Goal: Information Seeking & Learning: Find specific fact

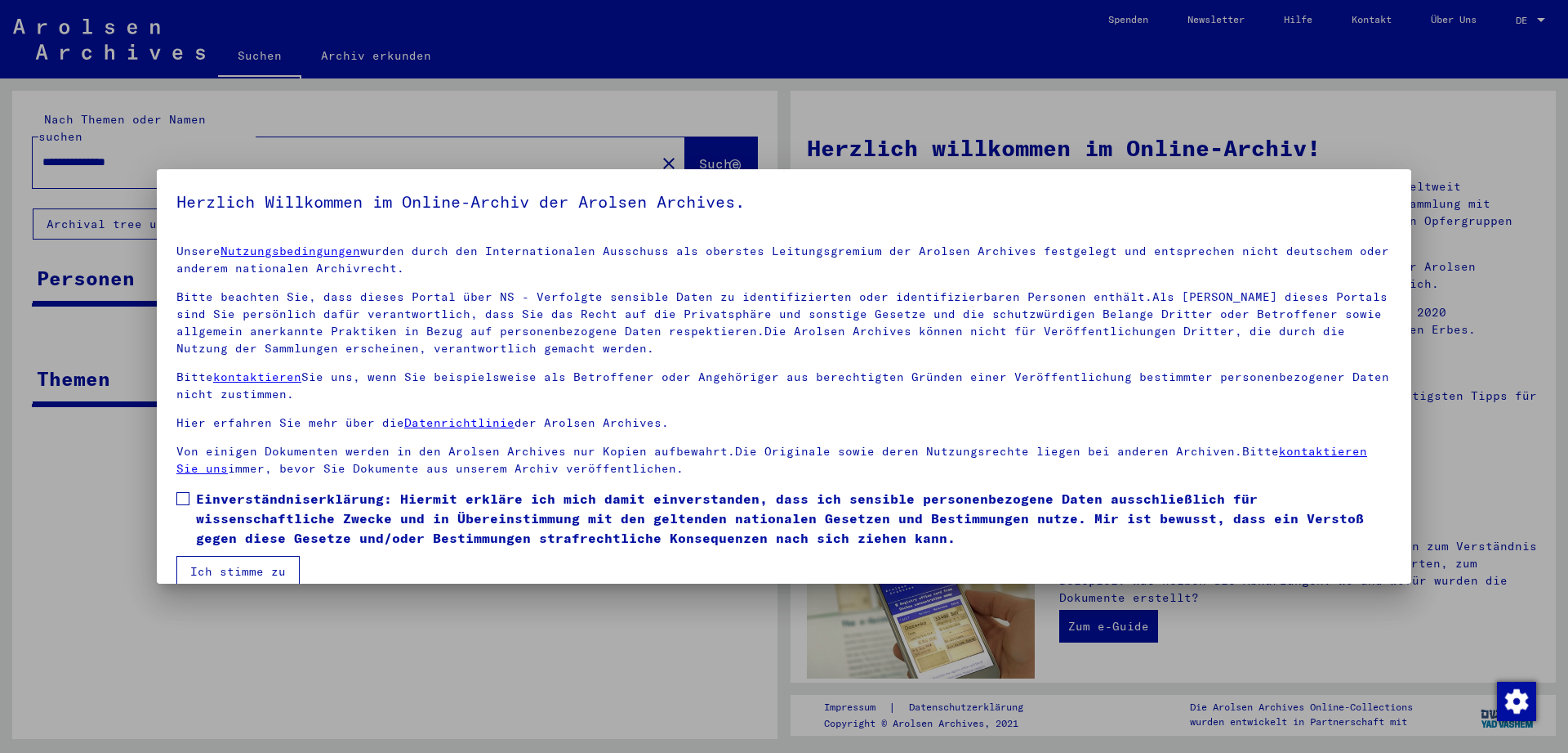
scroll to position [23, 0]
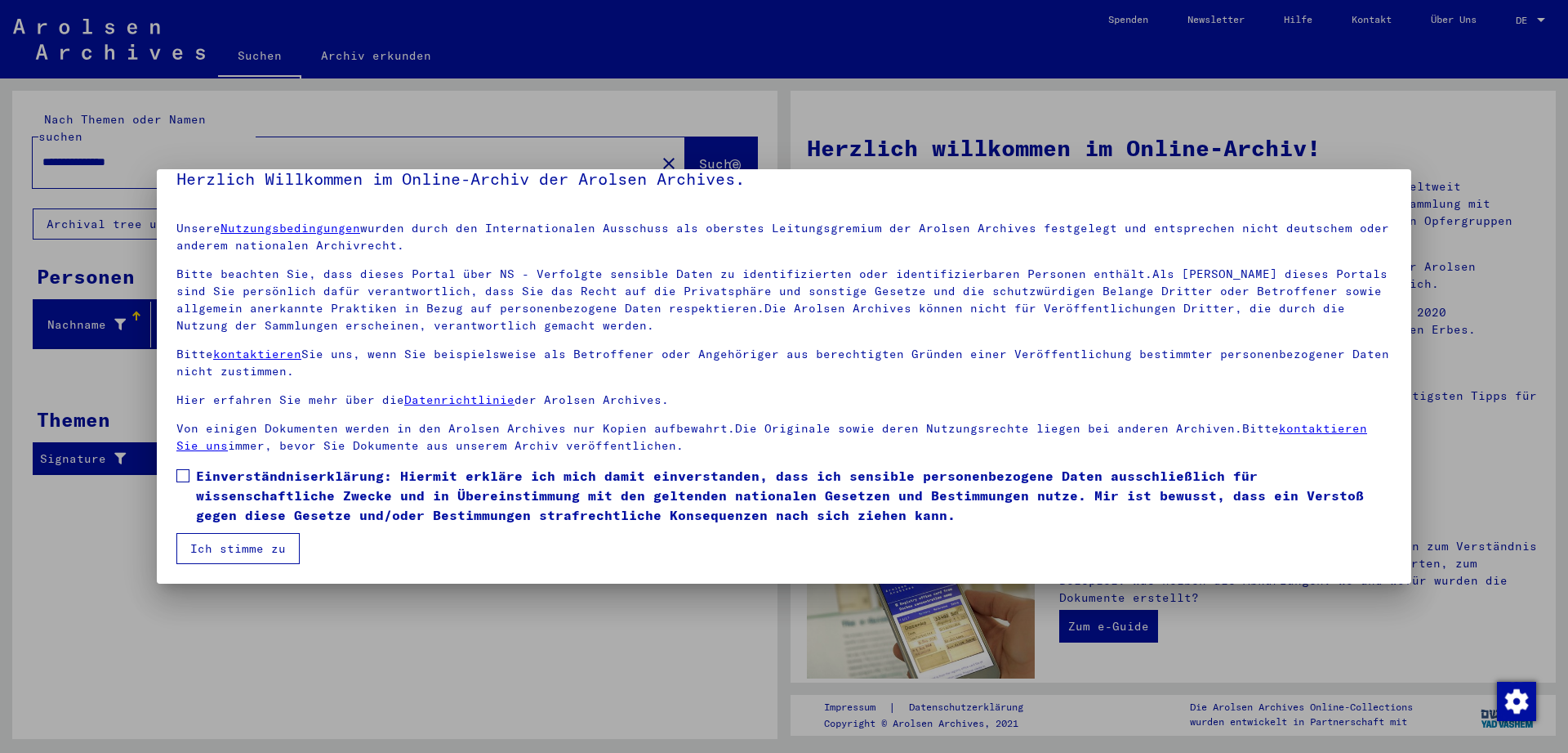
click at [229, 490] on span "Einverständniserklärung: Hiermit erkläre ich mich damit einverstanden, dass ich…" at bounding box center [794, 496] width 1196 height 59
click at [259, 549] on button "Ich stimme zu" at bounding box center [238, 548] width 123 height 31
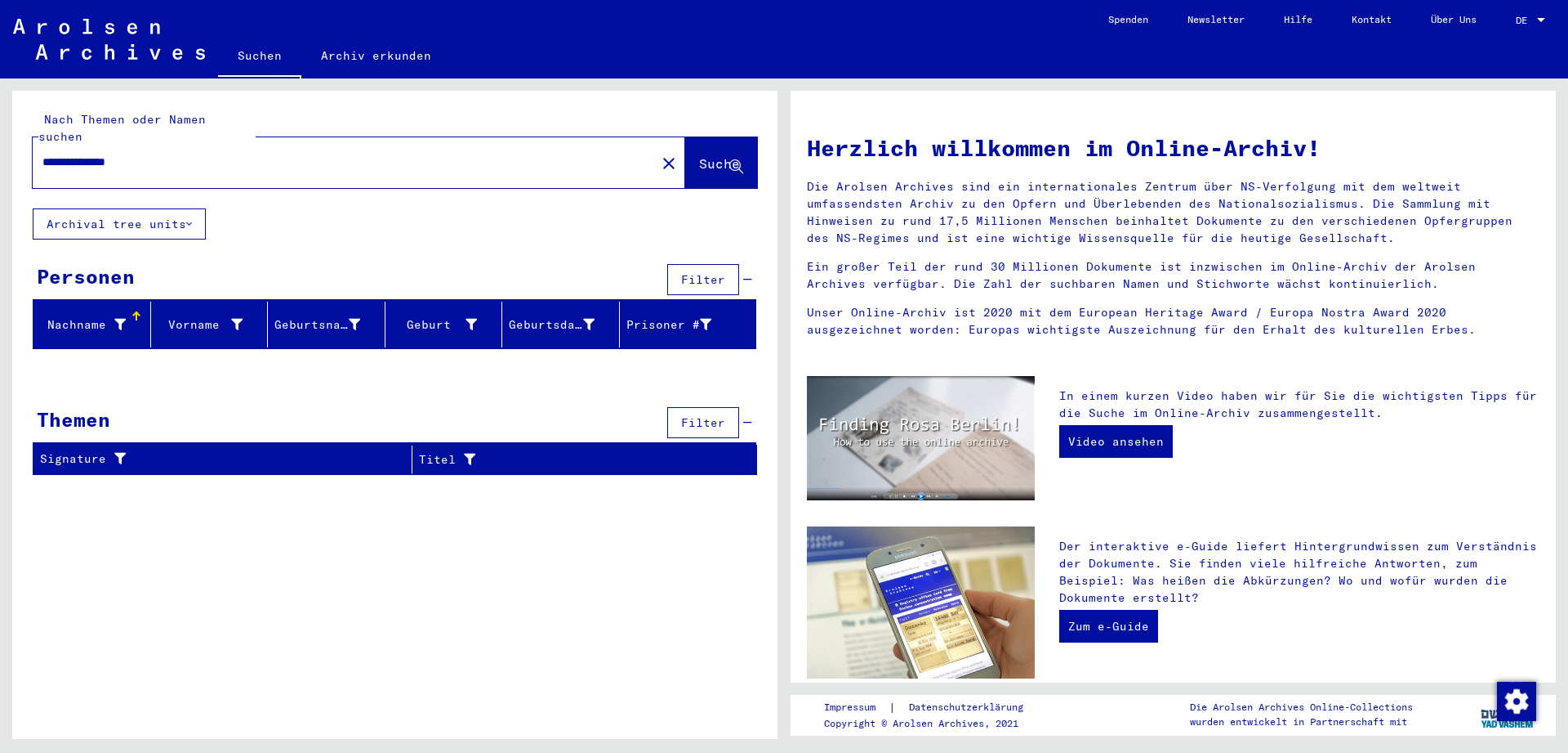
click at [1515, 15] on link "DE DE" at bounding box center [1533, 19] width 72 height 39
click at [1535, 20] on div at bounding box center [1541, 20] width 15 height 11
click at [1517, 23] on span "English" at bounding box center [1512, 30] width 66 height 30
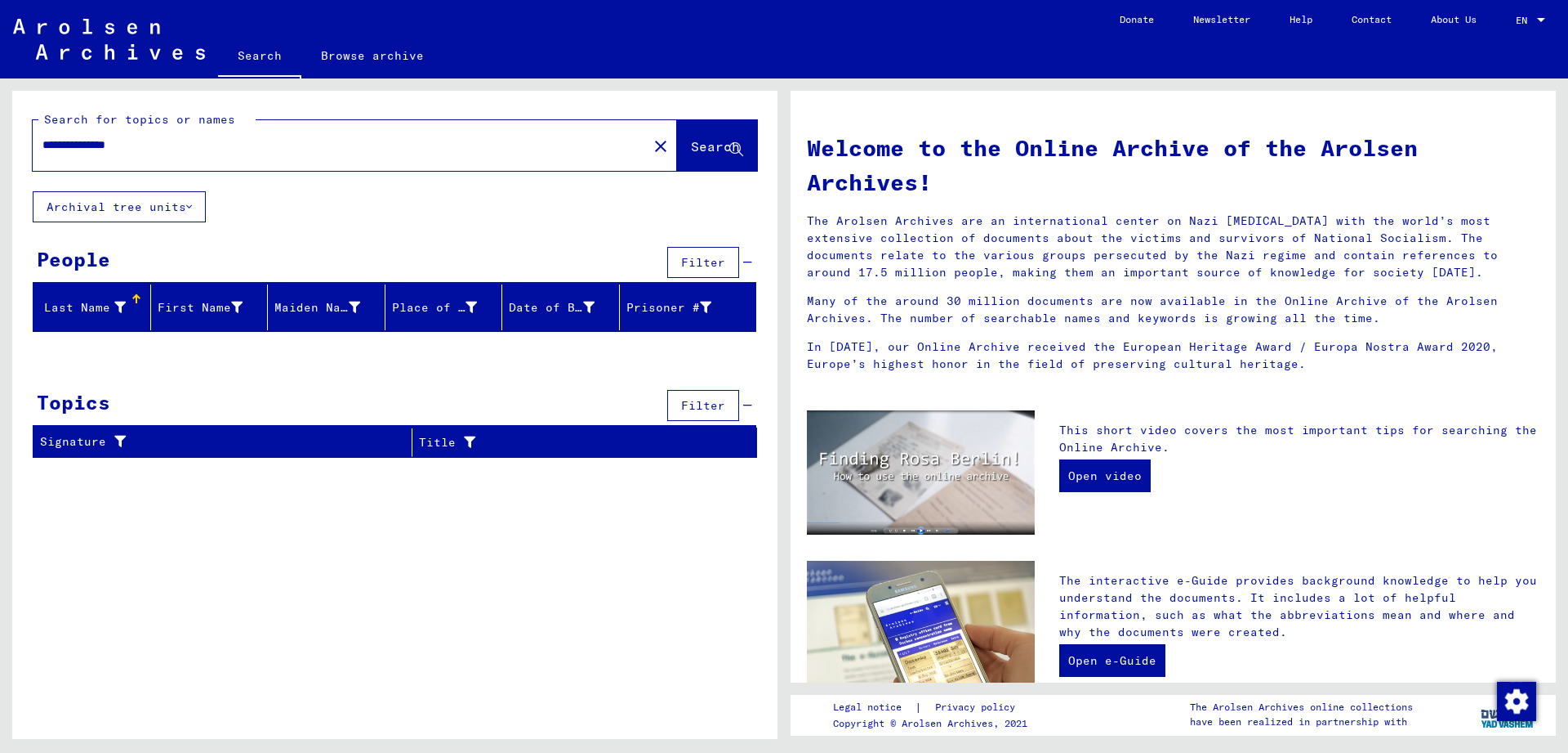
drag, startPoint x: 85, startPoint y: 144, endPoint x: -79, endPoint y: 133, distance: 164.4
click at [43, 136] on input "**********" at bounding box center [335, 144] width 586 height 18
type input "*********"
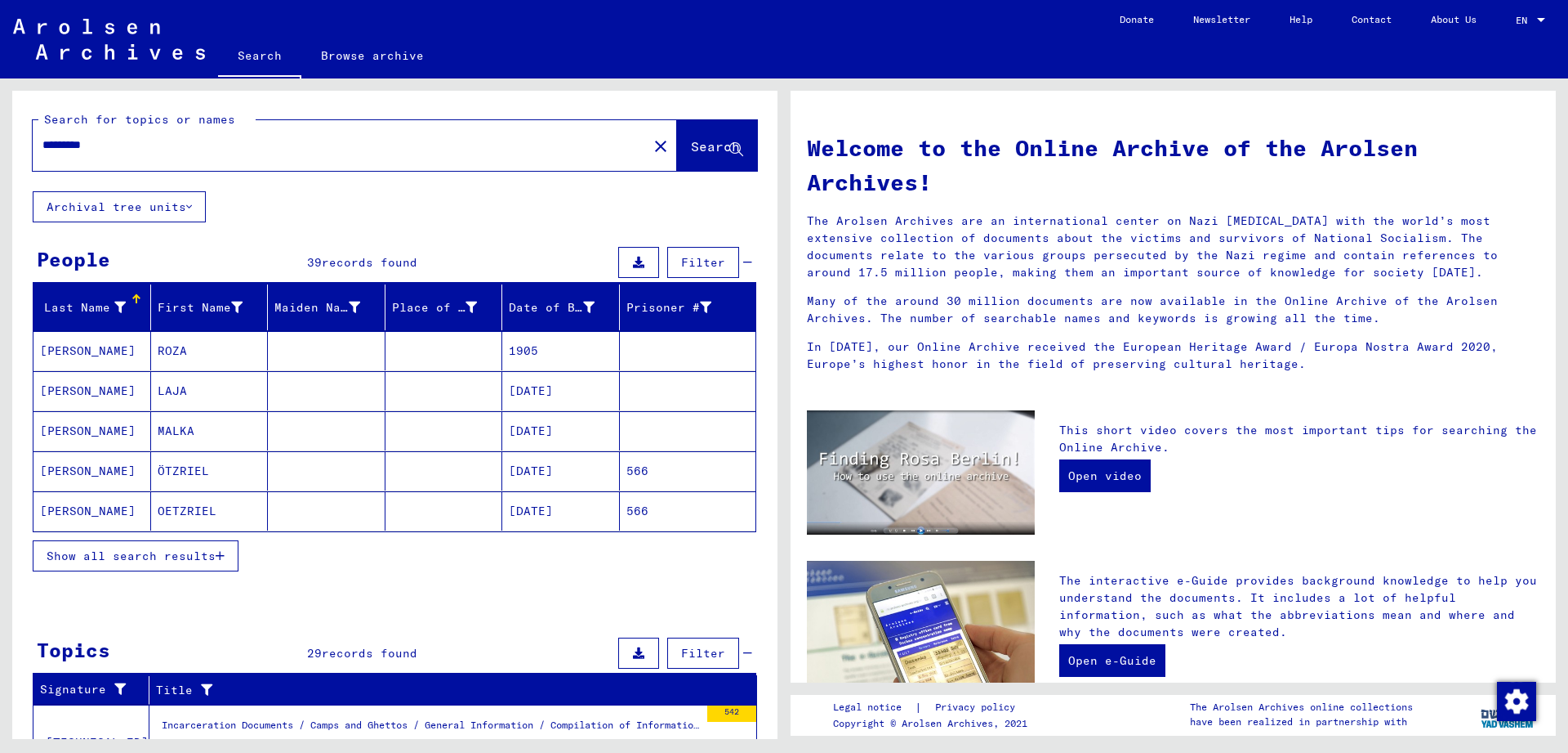
click at [202, 559] on span "Show all search results" at bounding box center [131, 556] width 169 height 15
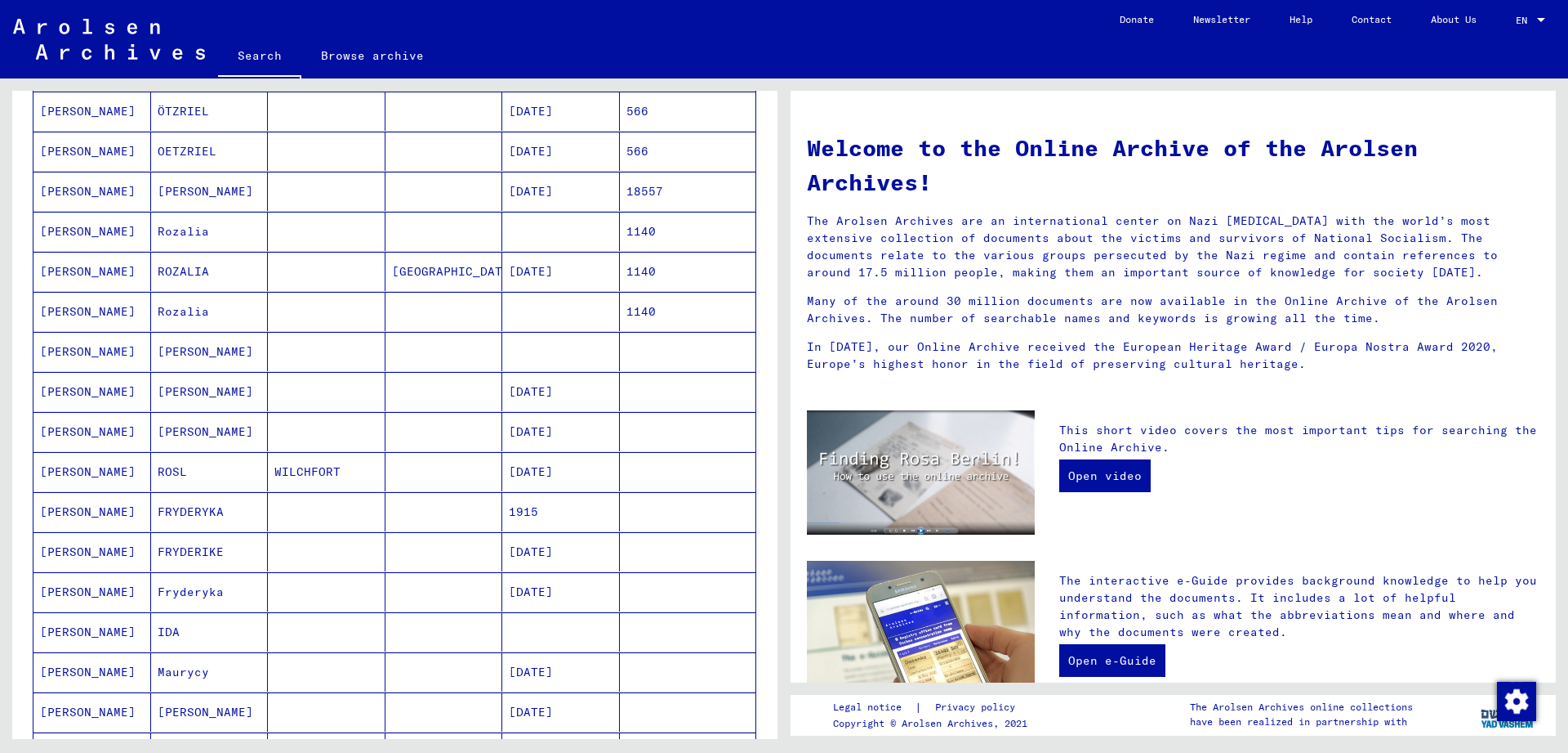
scroll to position [360, 0]
click at [369, 270] on mat-cell at bounding box center [326, 270] width 118 height 39
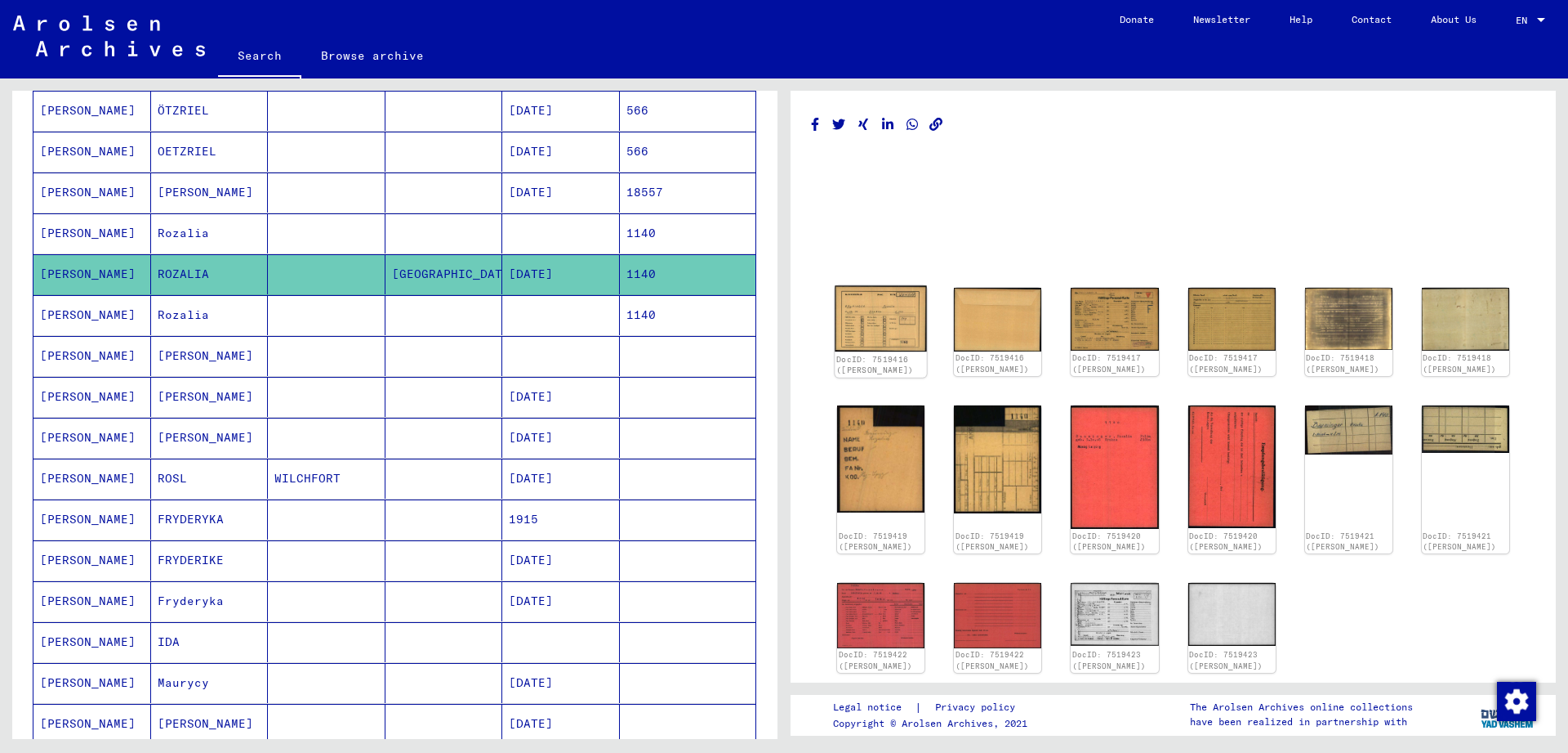
click at [892, 325] on img at bounding box center [881, 319] width 93 height 66
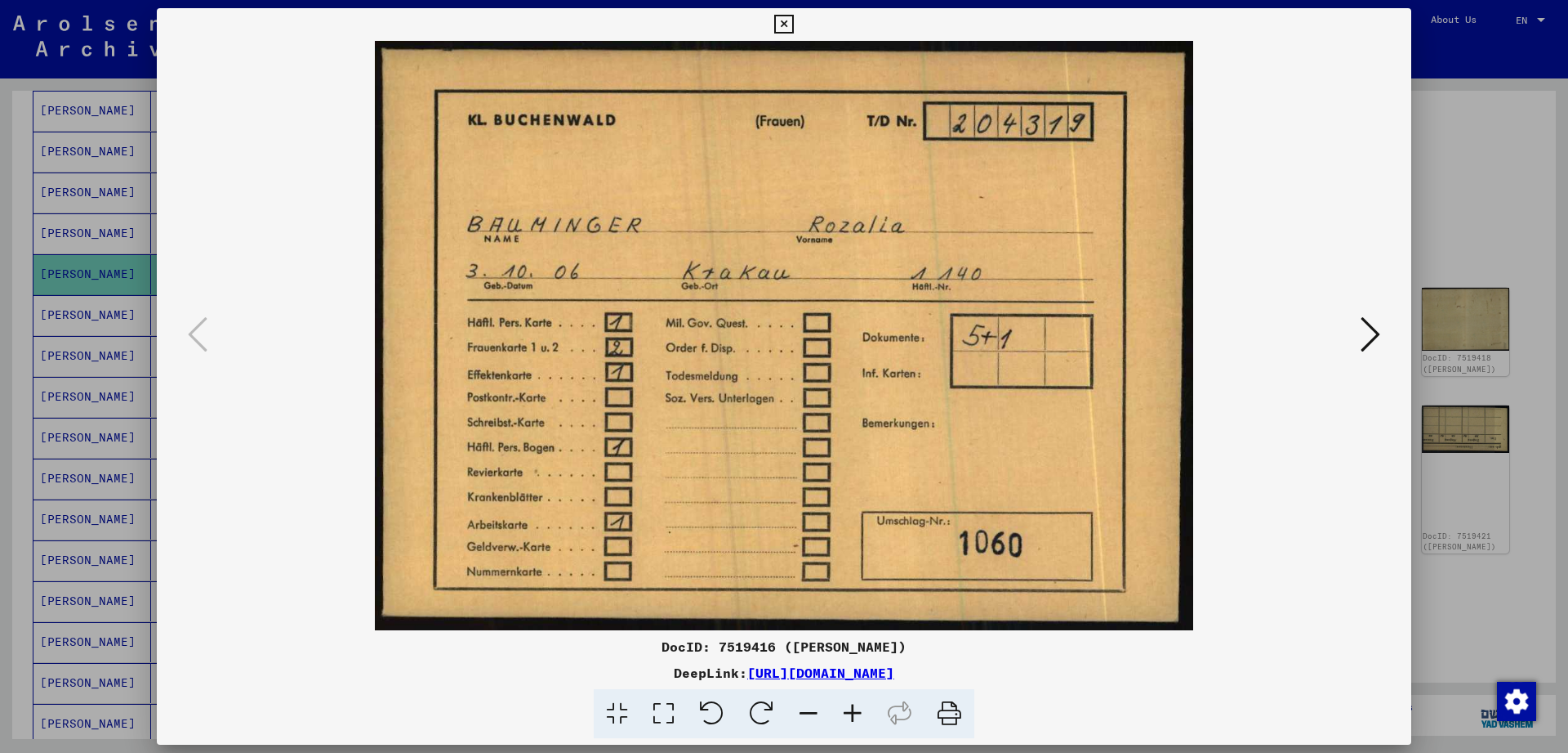
click at [1372, 341] on icon at bounding box center [1370, 334] width 19 height 39
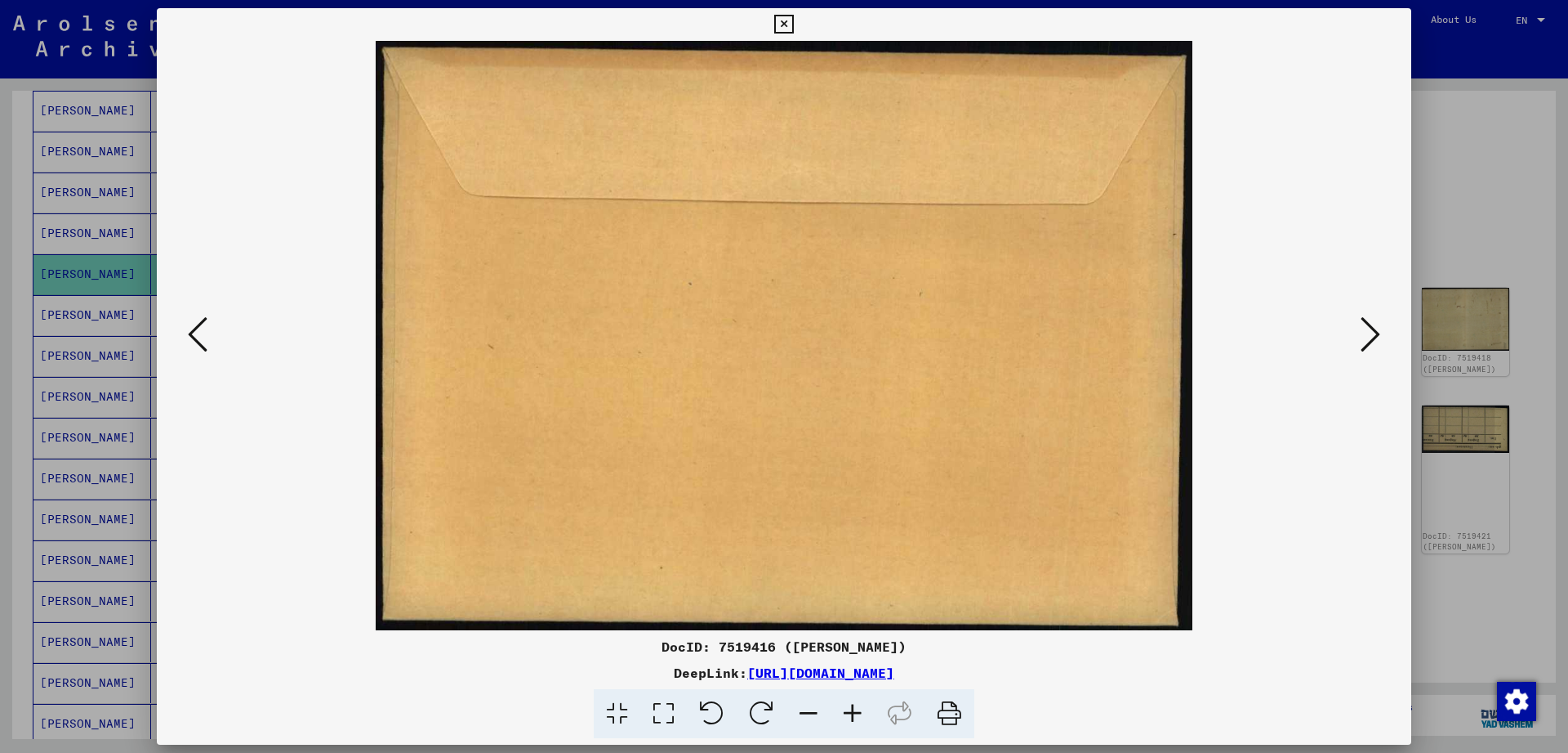
click at [1372, 341] on icon at bounding box center [1370, 334] width 19 height 39
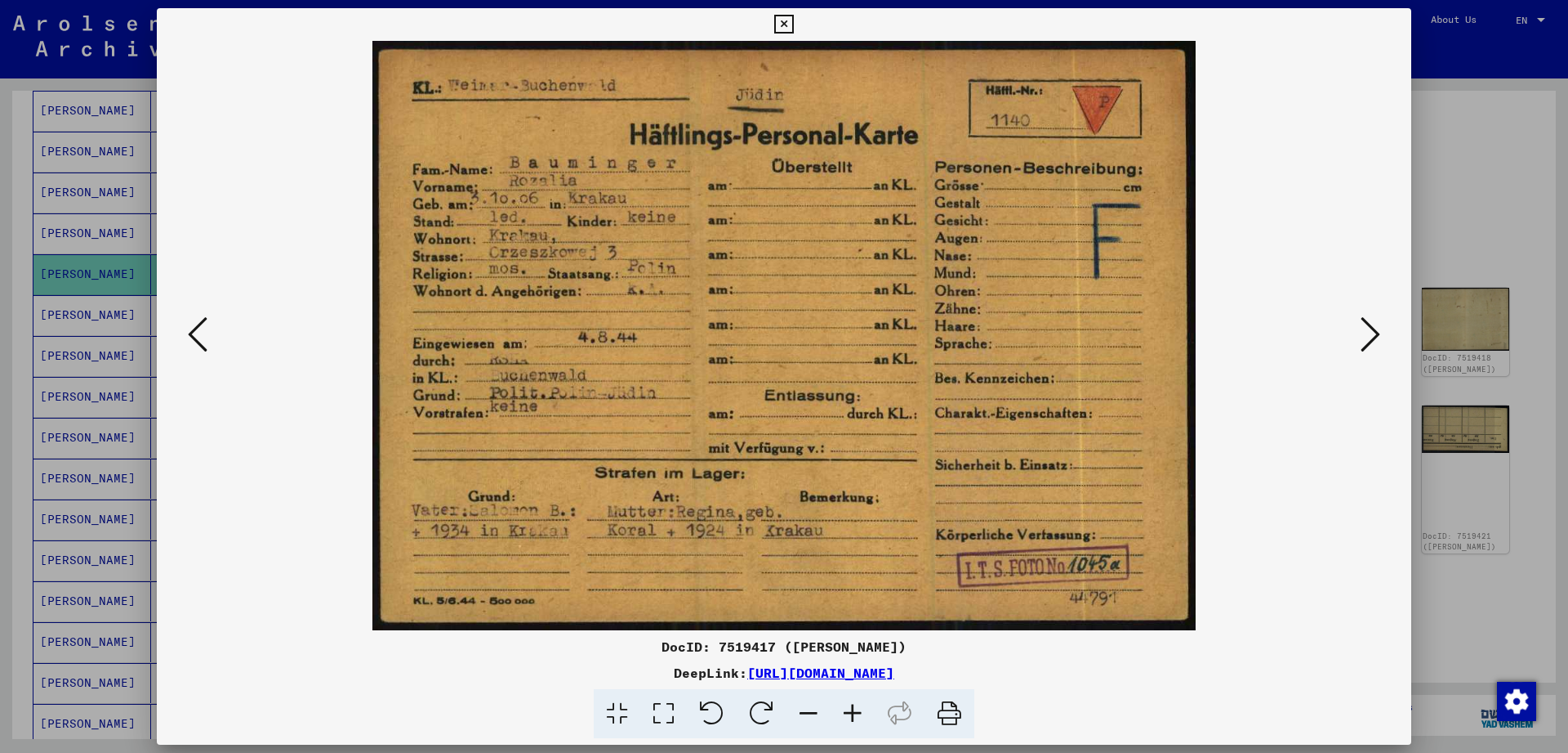
click at [1356, 319] on img at bounding box center [783, 335] width 1143 height 589
click at [484, 570] on img at bounding box center [783, 335] width 1143 height 589
click at [1360, 317] on button at bounding box center [1371, 335] width 30 height 46
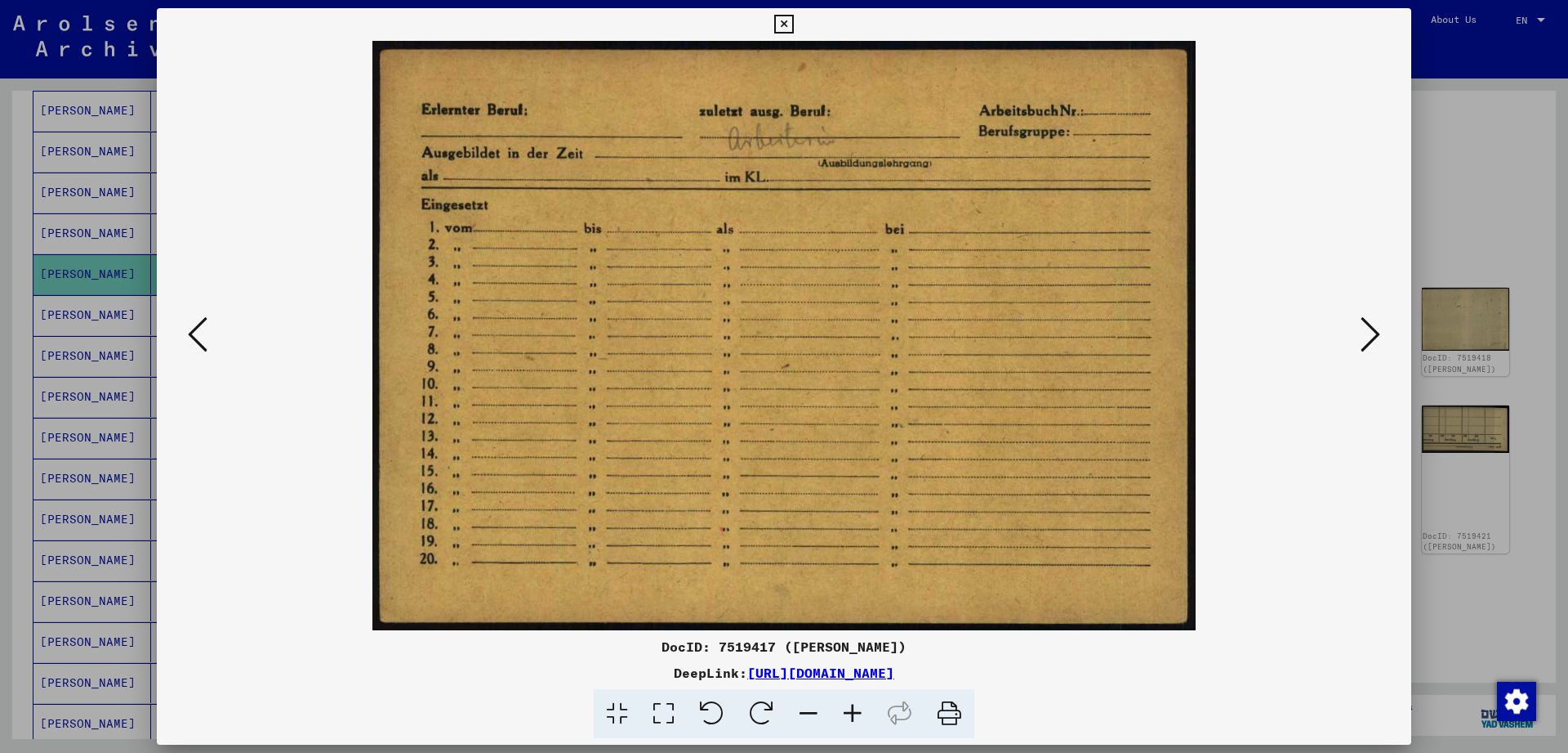
click at [191, 348] on icon at bounding box center [197, 334] width 19 height 39
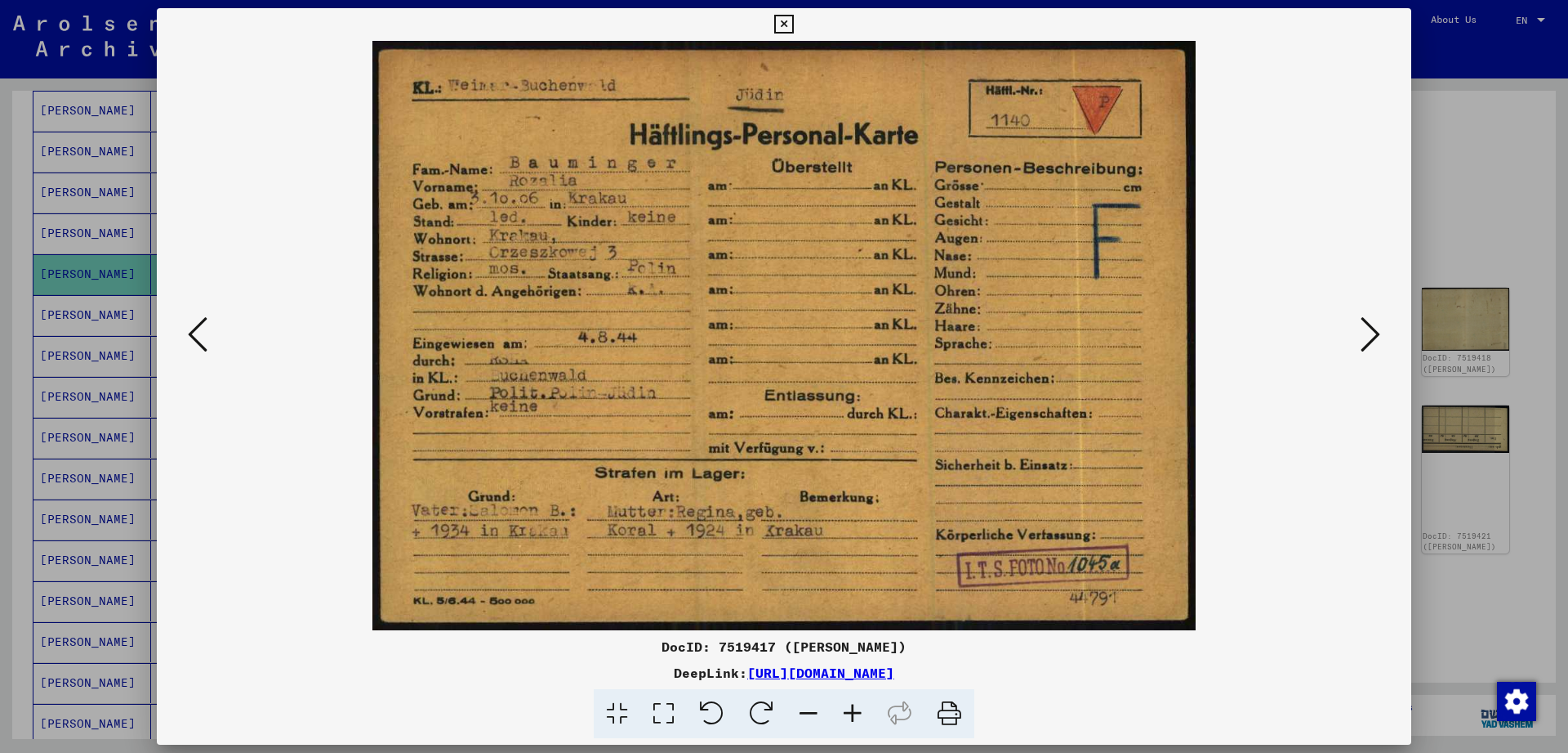
click at [1375, 348] on icon at bounding box center [1370, 334] width 19 height 39
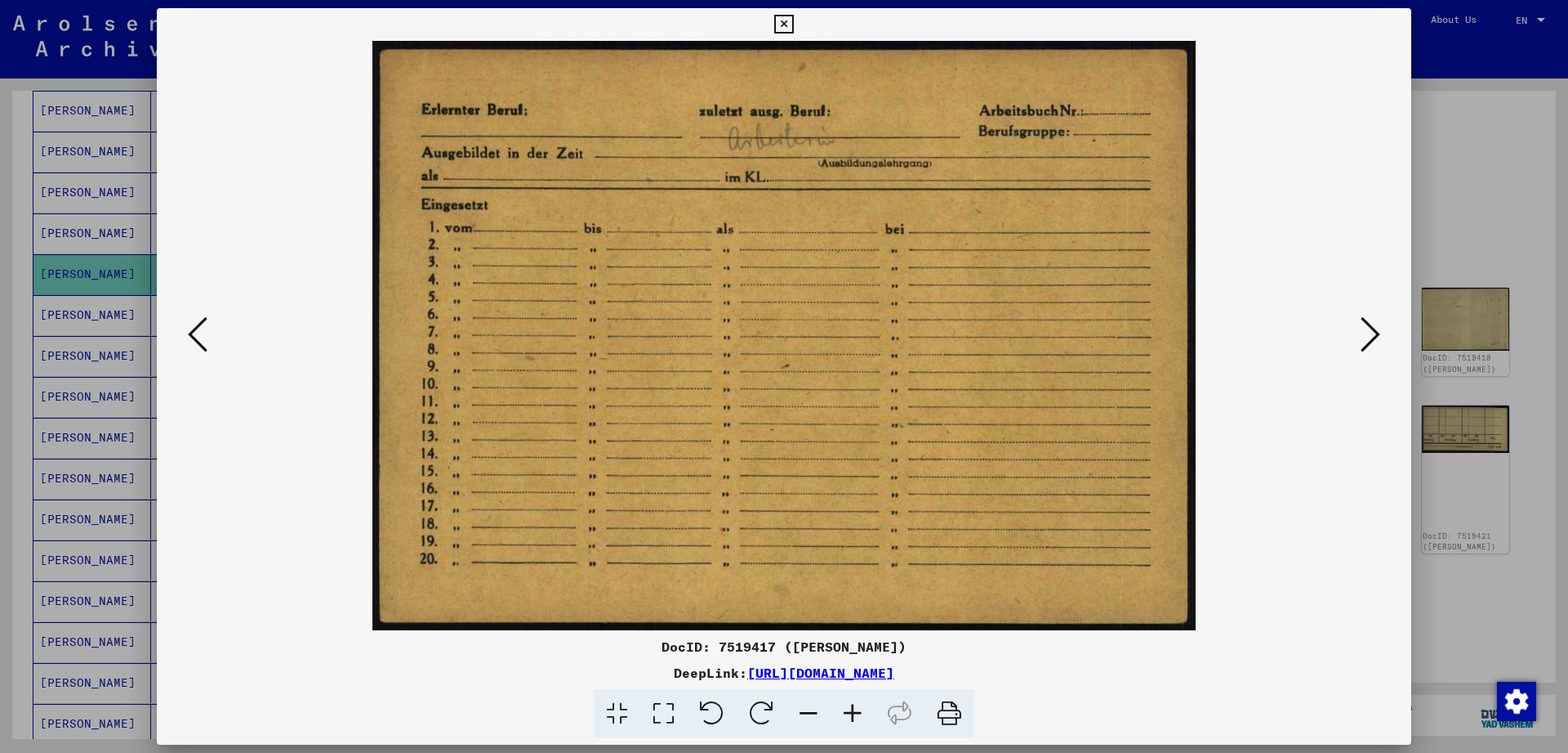
click at [1375, 348] on icon at bounding box center [1370, 334] width 19 height 39
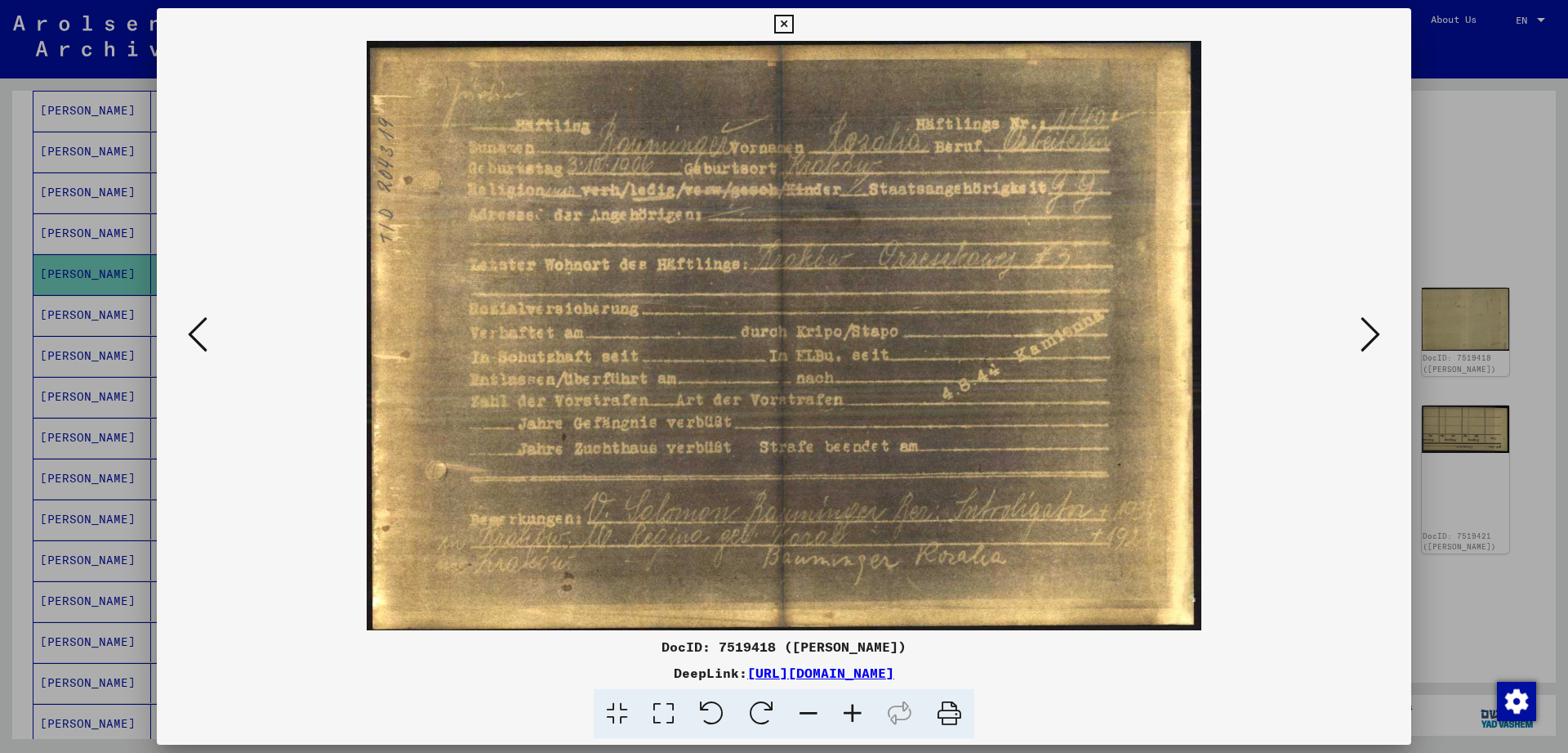
click at [1375, 348] on icon at bounding box center [1370, 334] width 19 height 39
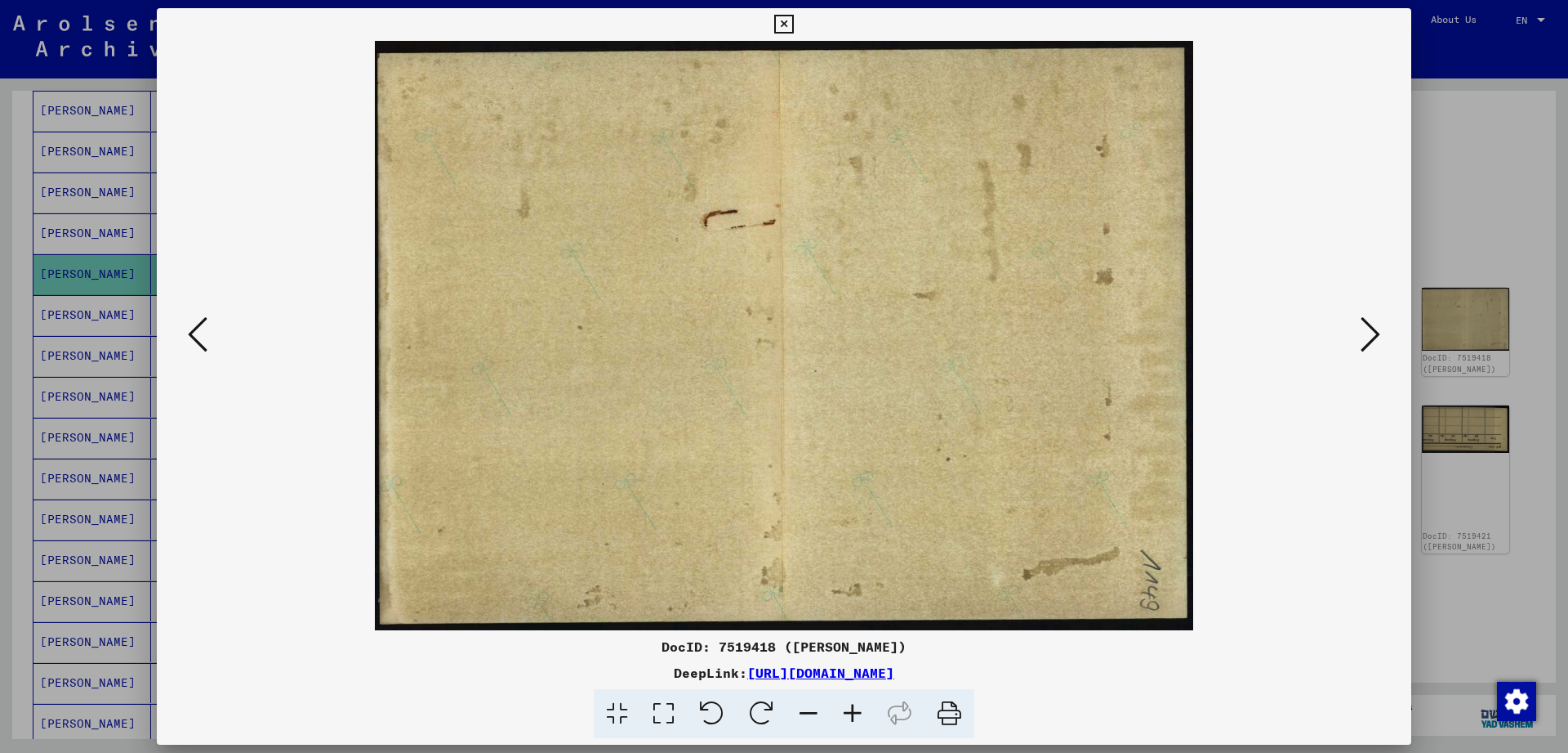
click at [1375, 348] on icon at bounding box center [1370, 334] width 19 height 39
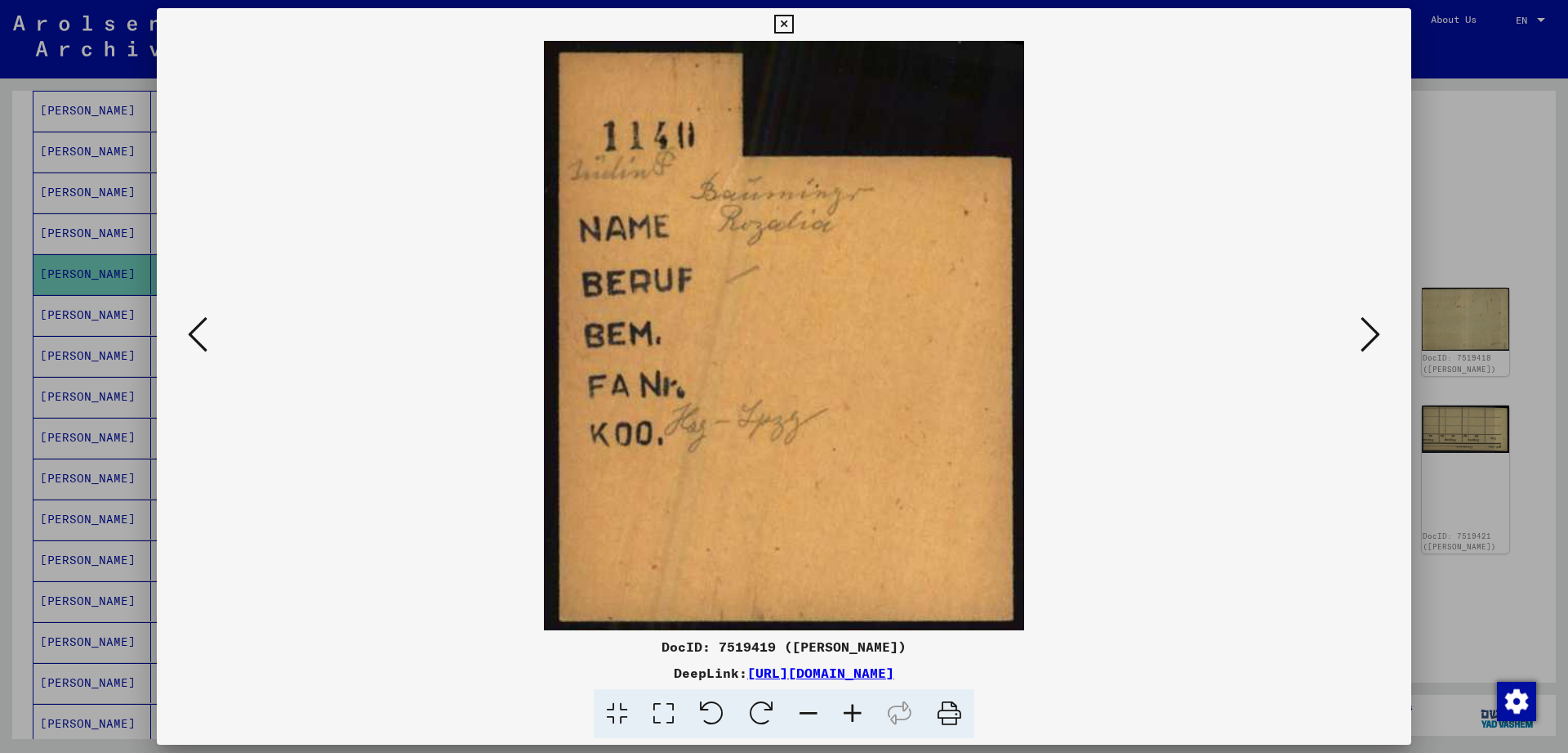
click at [232, 324] on img at bounding box center [783, 335] width 1143 height 589
click at [212, 330] on img at bounding box center [783, 335] width 1143 height 589
click at [200, 331] on icon at bounding box center [197, 334] width 19 height 39
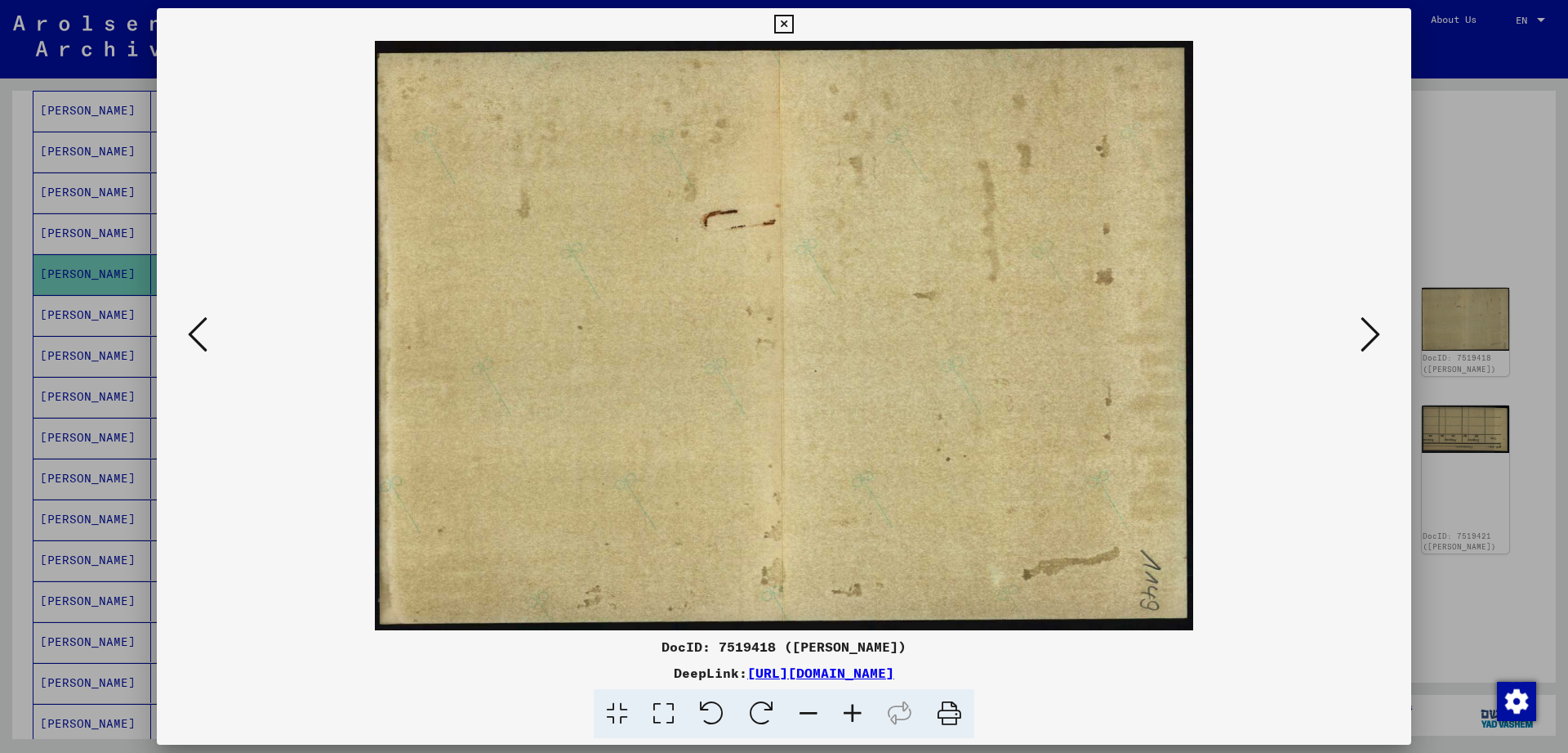
click at [200, 331] on icon at bounding box center [197, 334] width 19 height 39
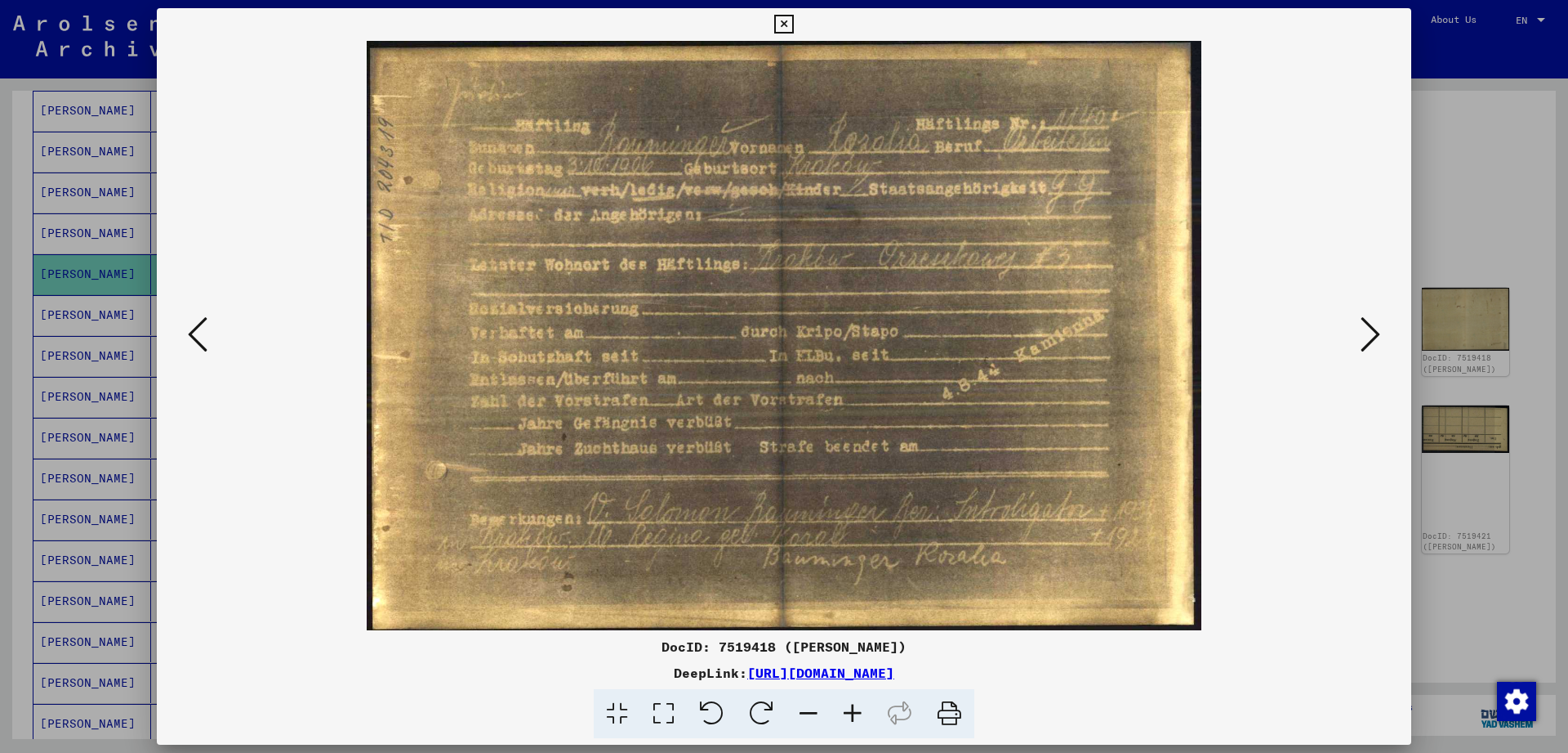
click at [1364, 329] on icon at bounding box center [1370, 334] width 19 height 39
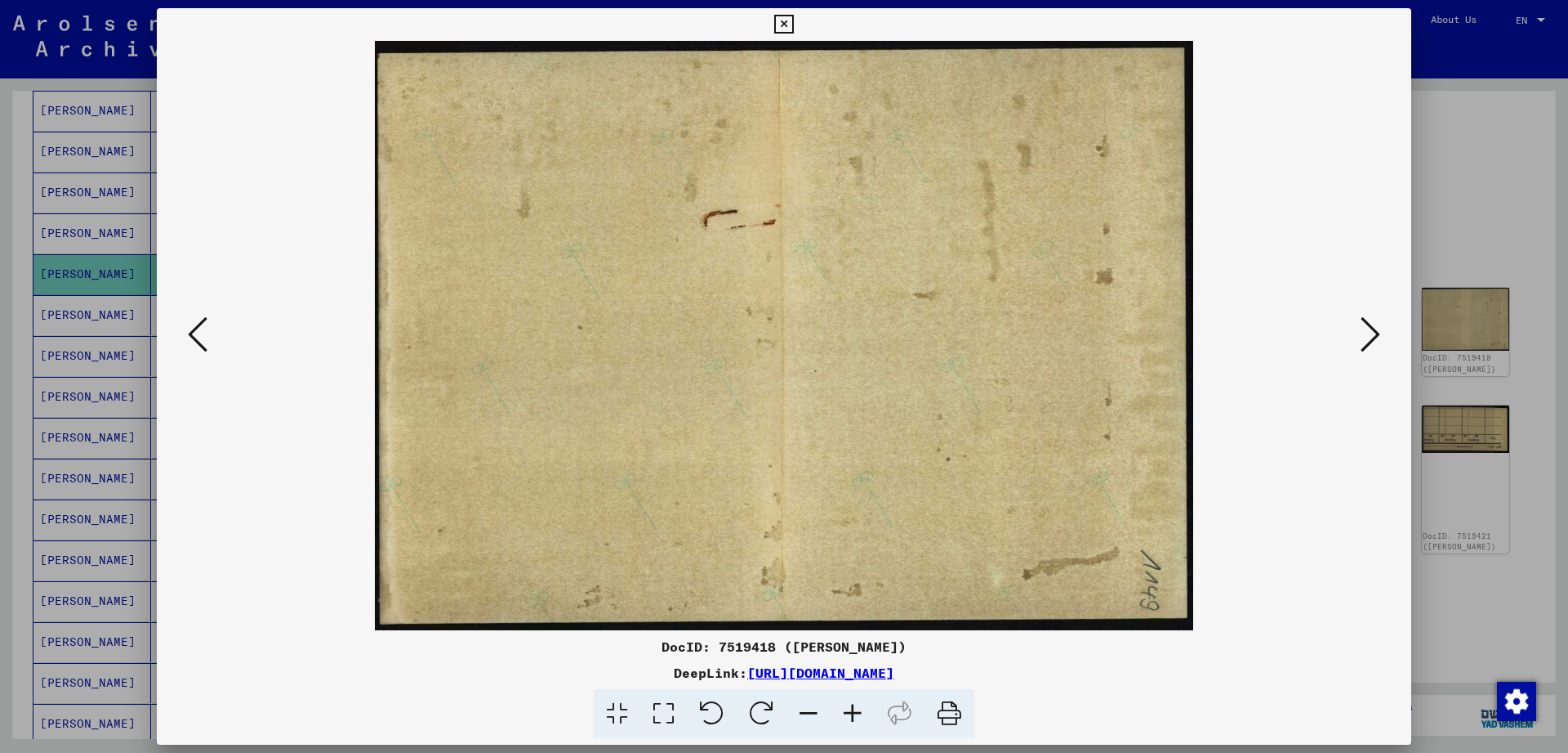
click at [1364, 329] on icon at bounding box center [1370, 334] width 19 height 39
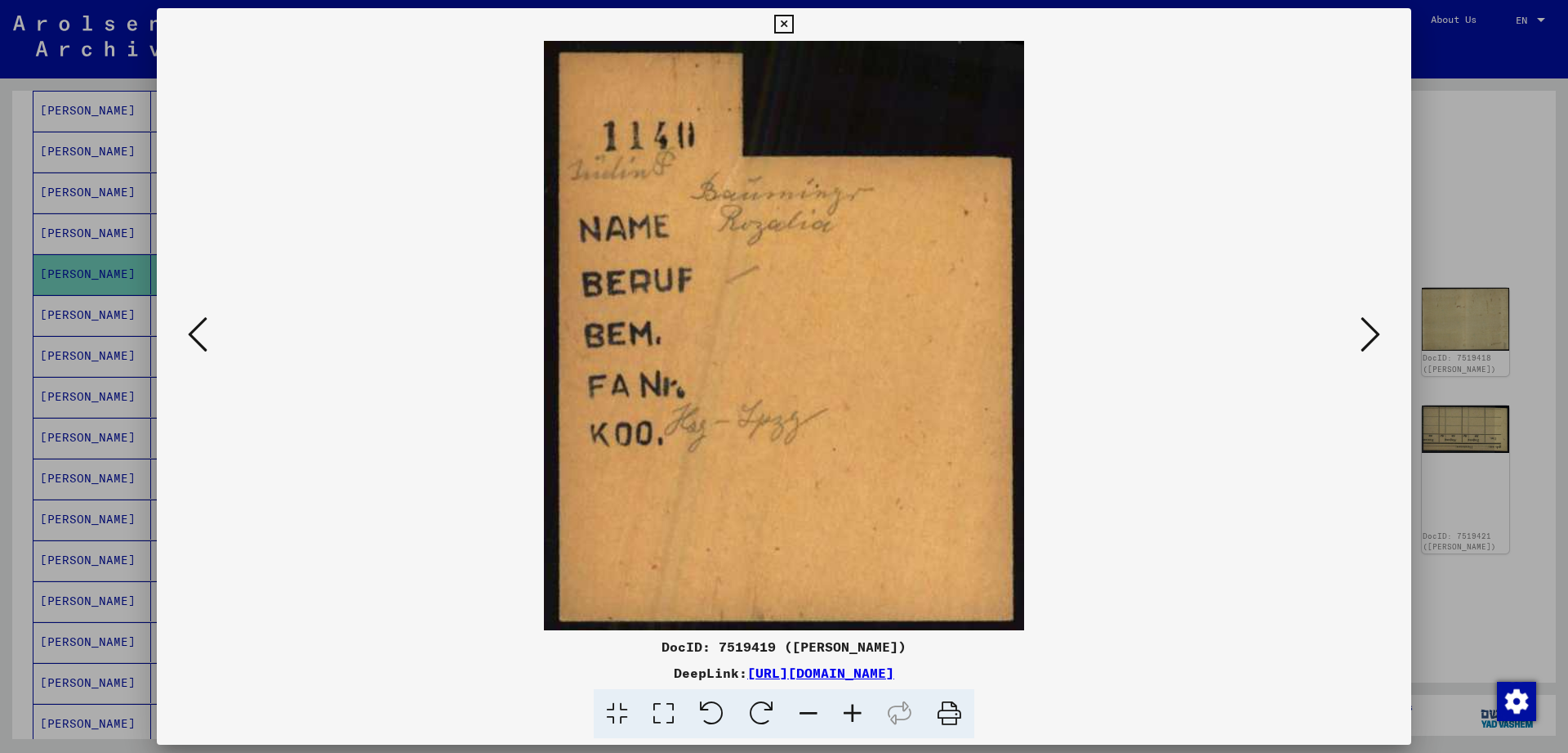
click at [1364, 329] on icon at bounding box center [1370, 334] width 19 height 39
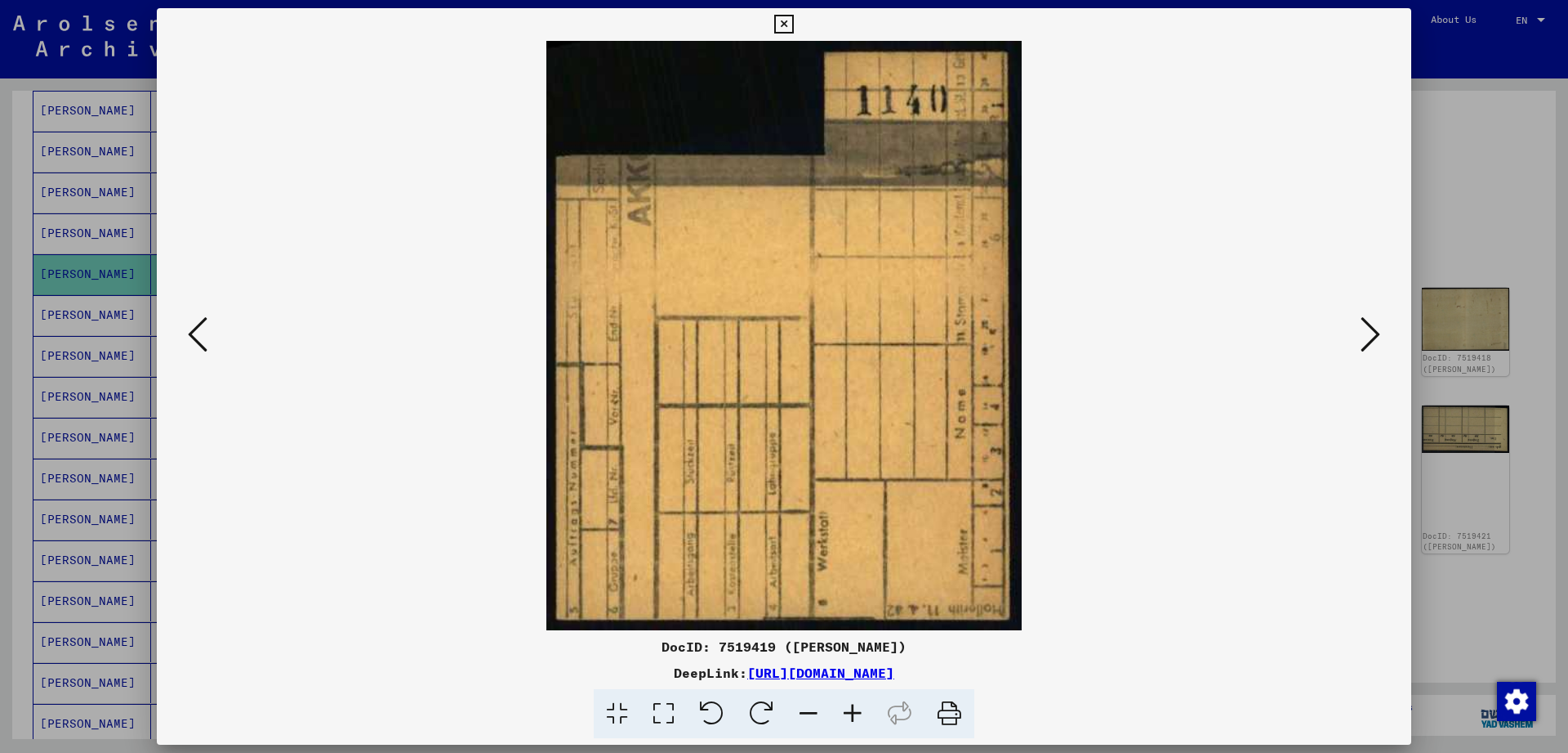
click at [1364, 329] on icon at bounding box center [1370, 334] width 19 height 39
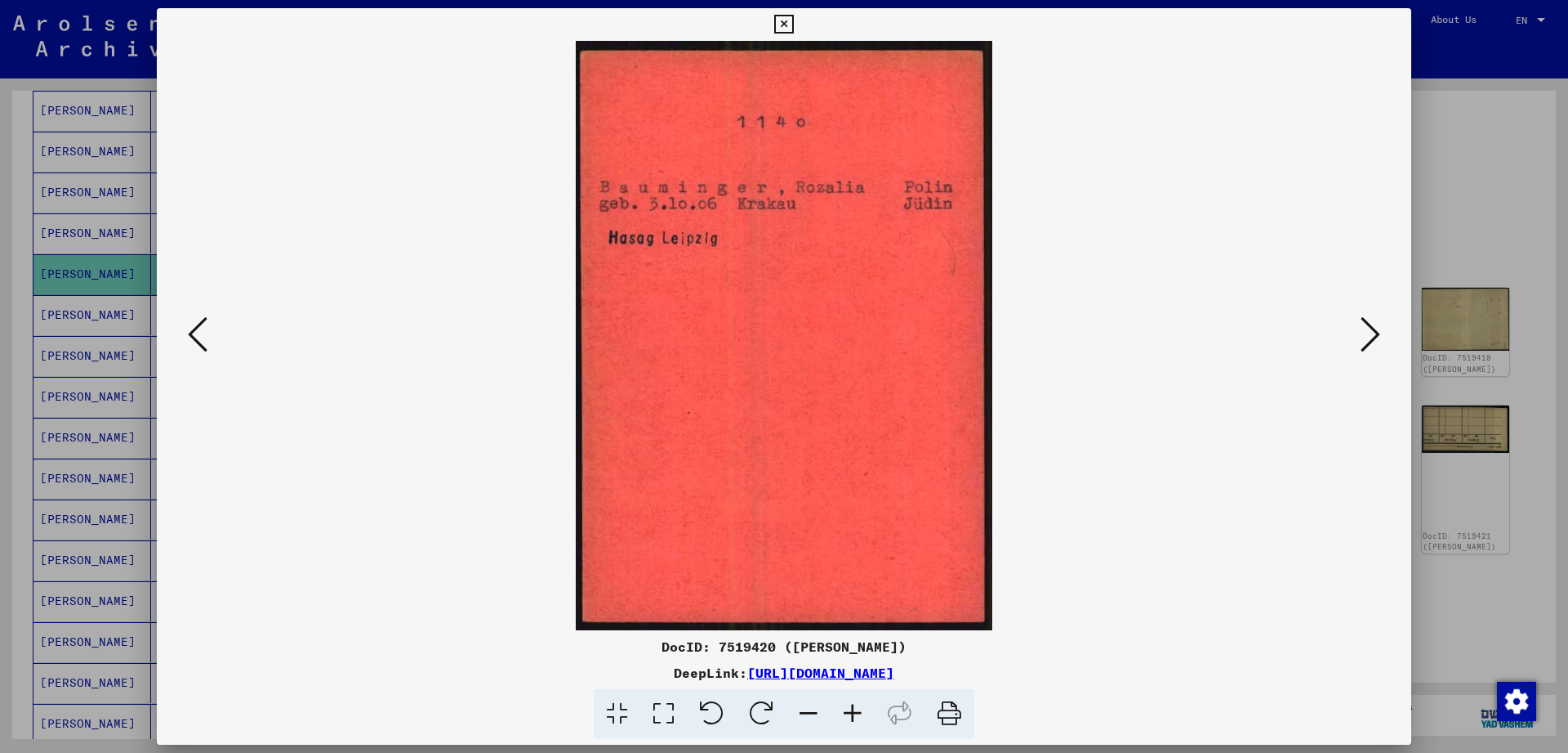
click at [1364, 329] on icon at bounding box center [1370, 334] width 19 height 39
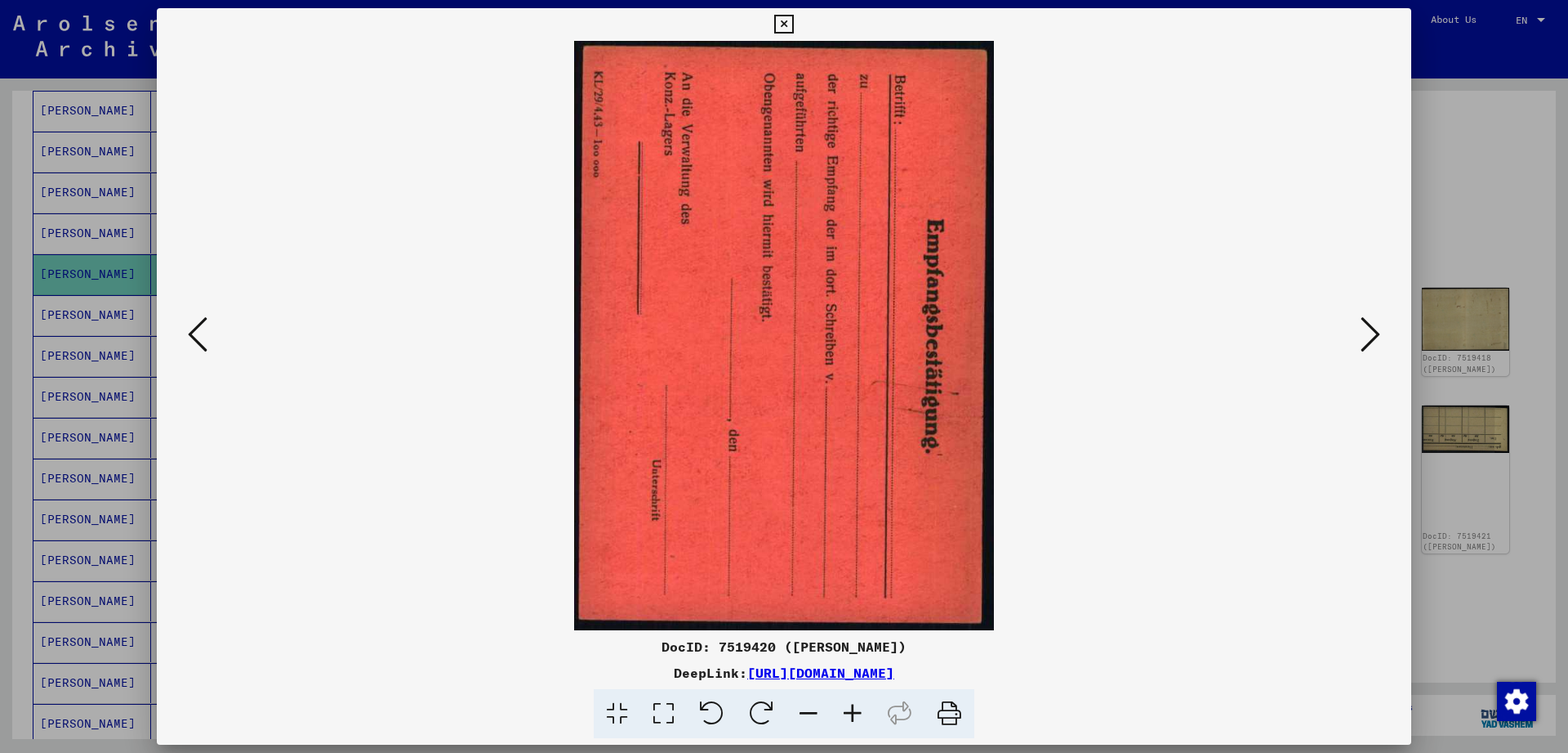
click at [203, 329] on icon at bounding box center [197, 334] width 19 height 39
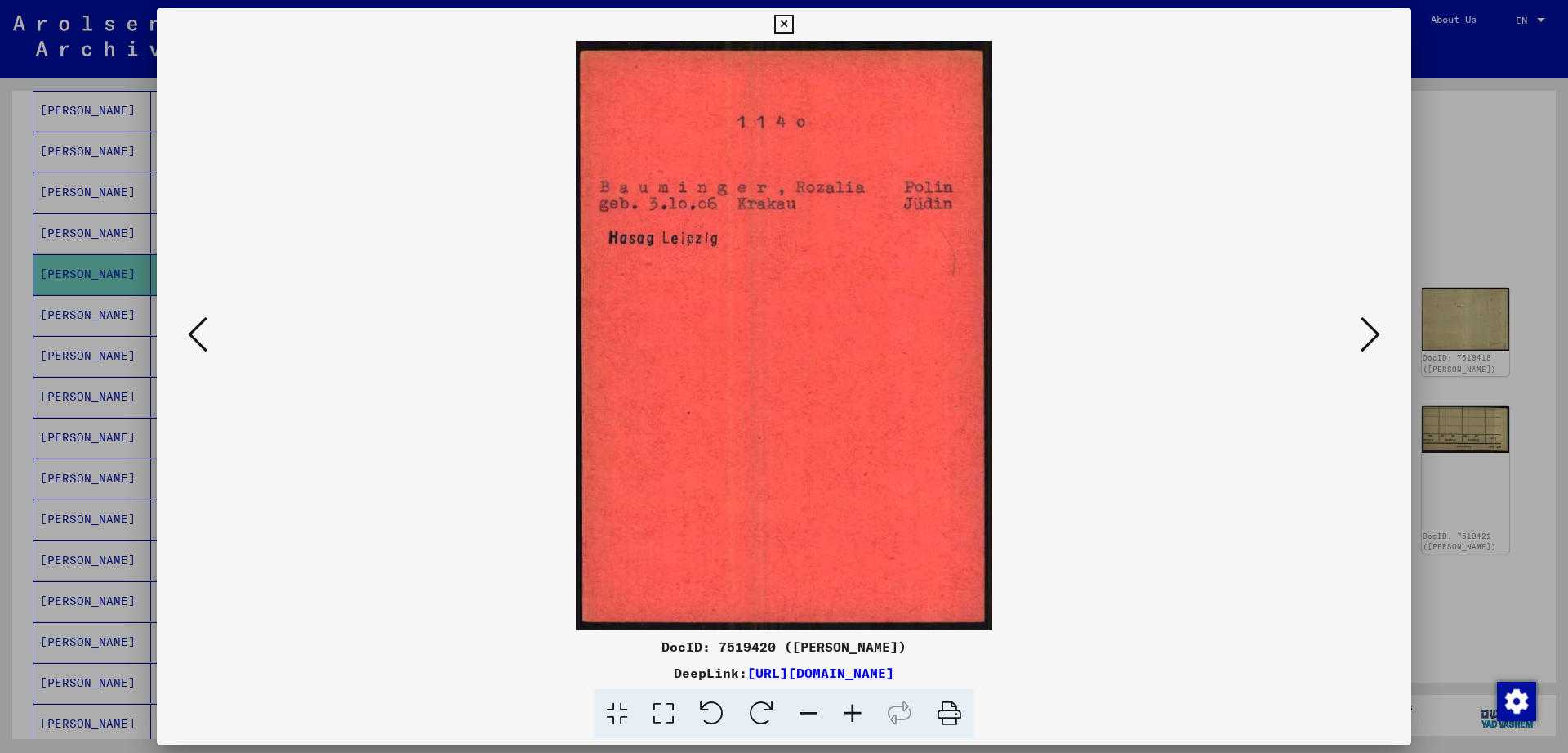
click at [1373, 351] on icon at bounding box center [1370, 334] width 19 height 39
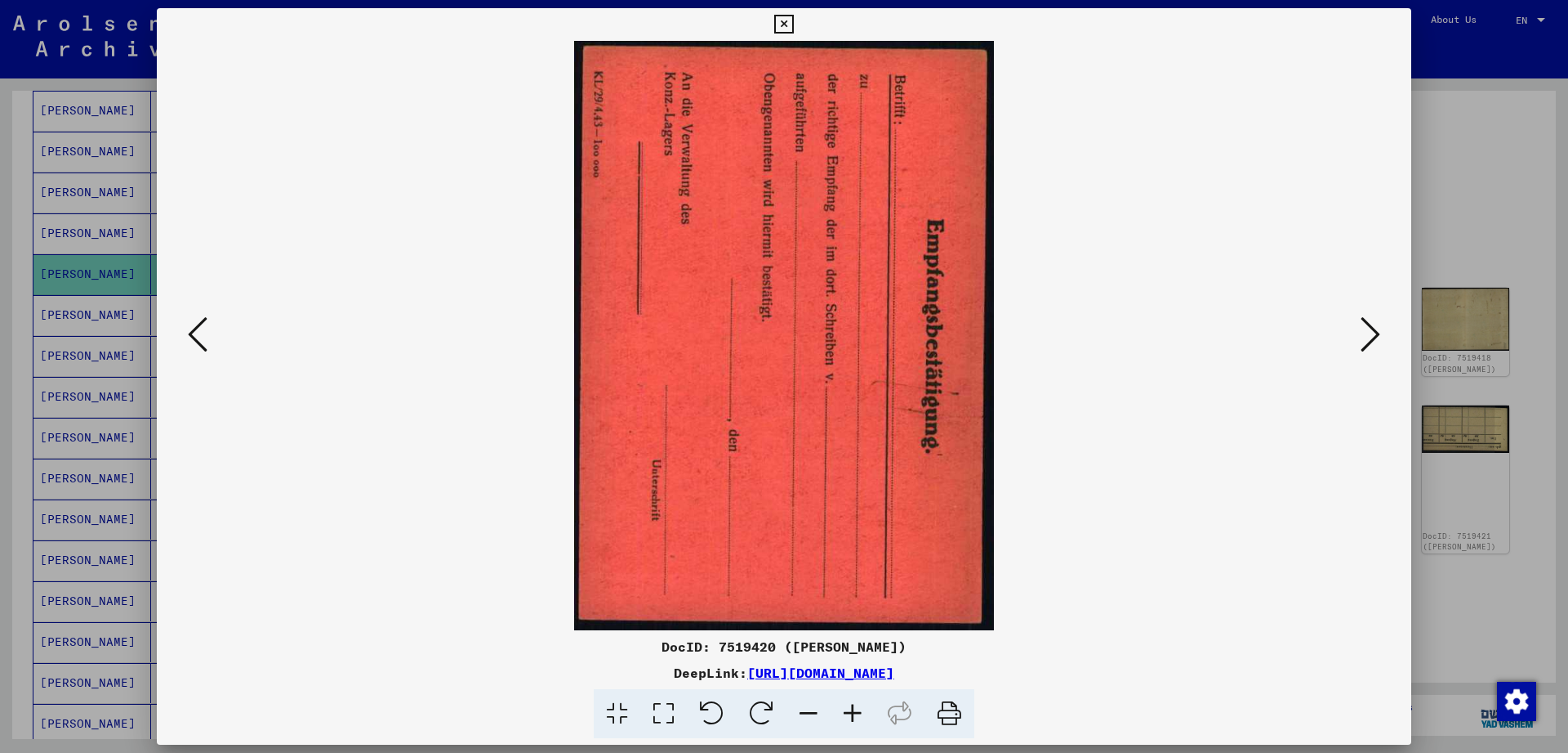
click at [1373, 351] on icon at bounding box center [1370, 334] width 19 height 39
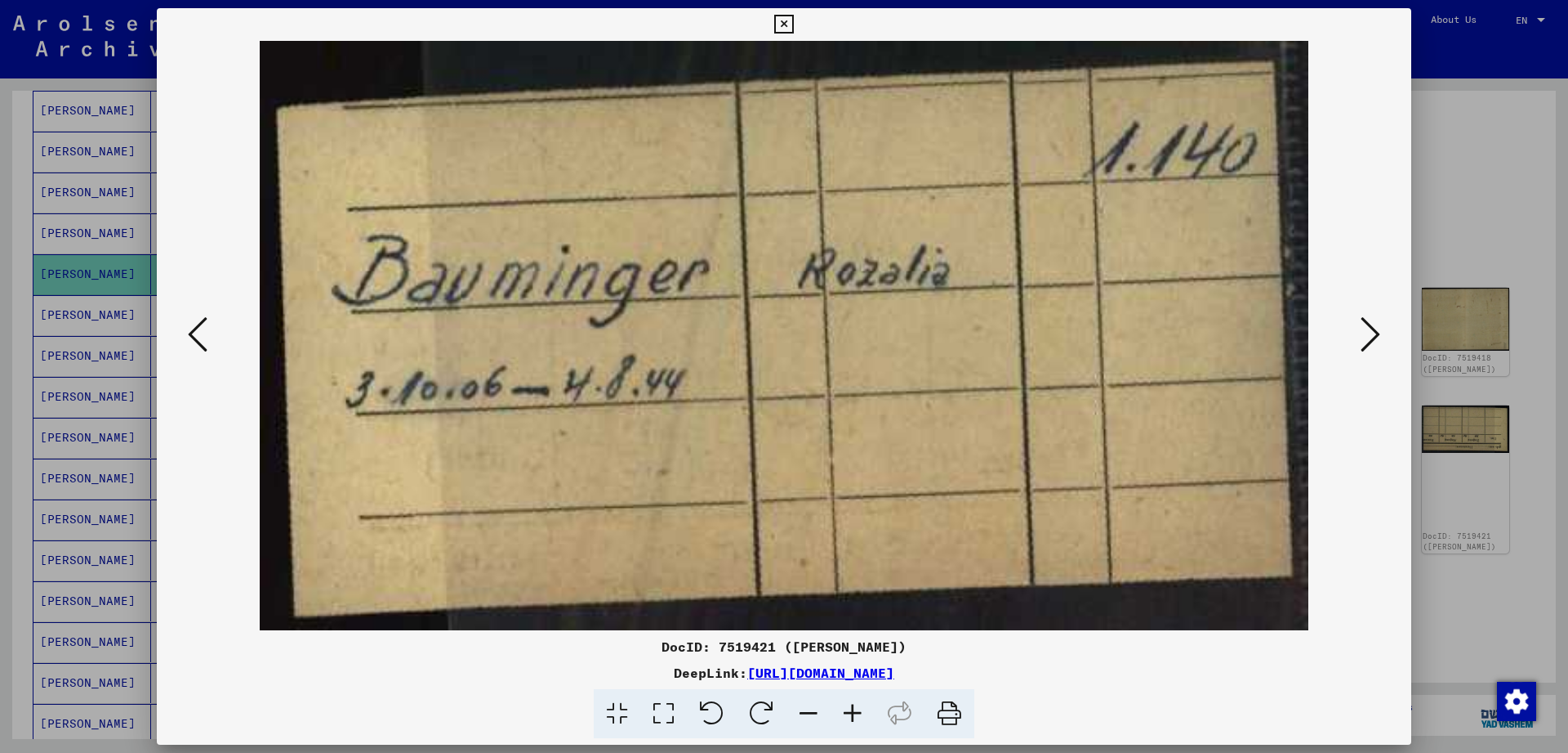
click at [1373, 351] on icon at bounding box center [1370, 334] width 19 height 39
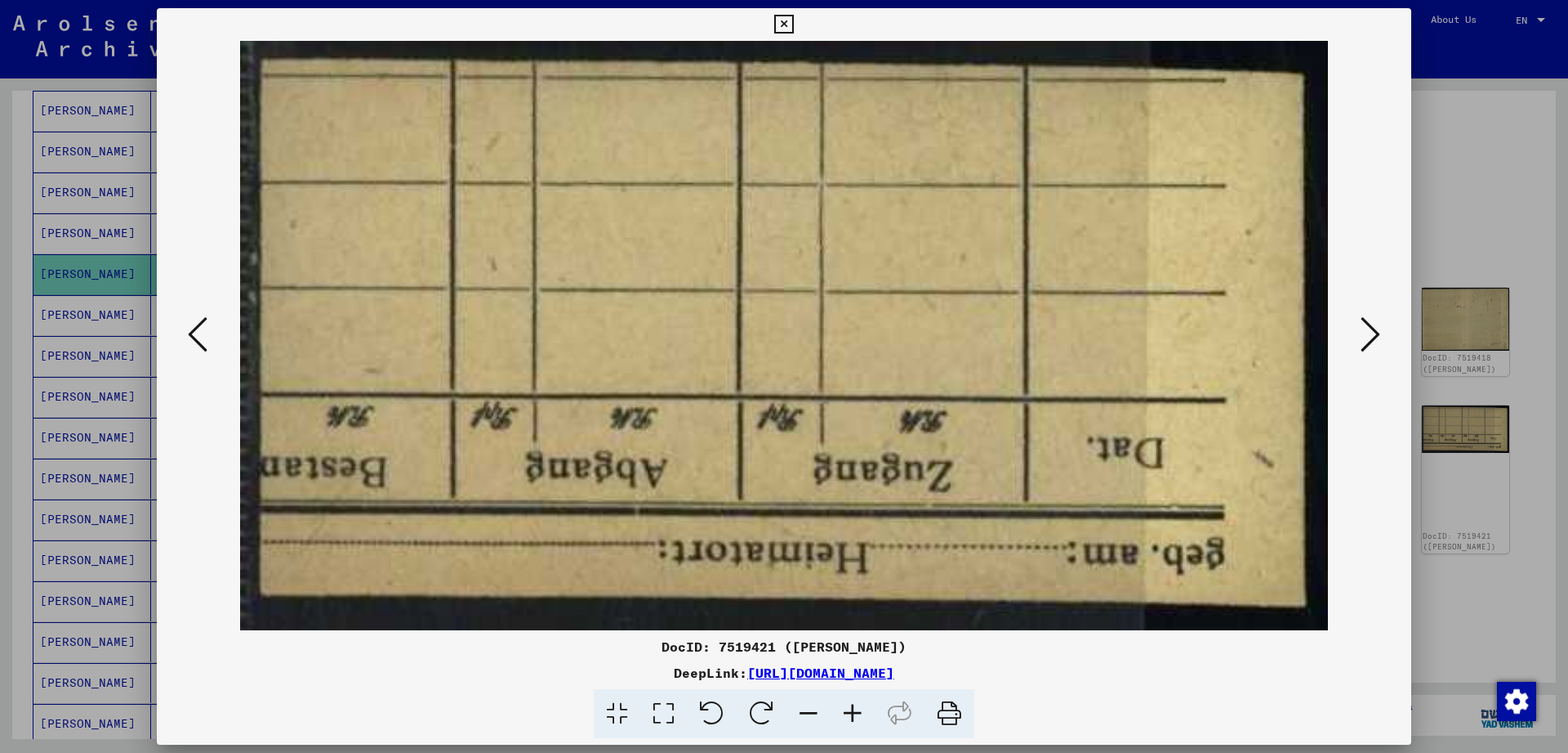
click at [1373, 351] on icon at bounding box center [1370, 334] width 19 height 39
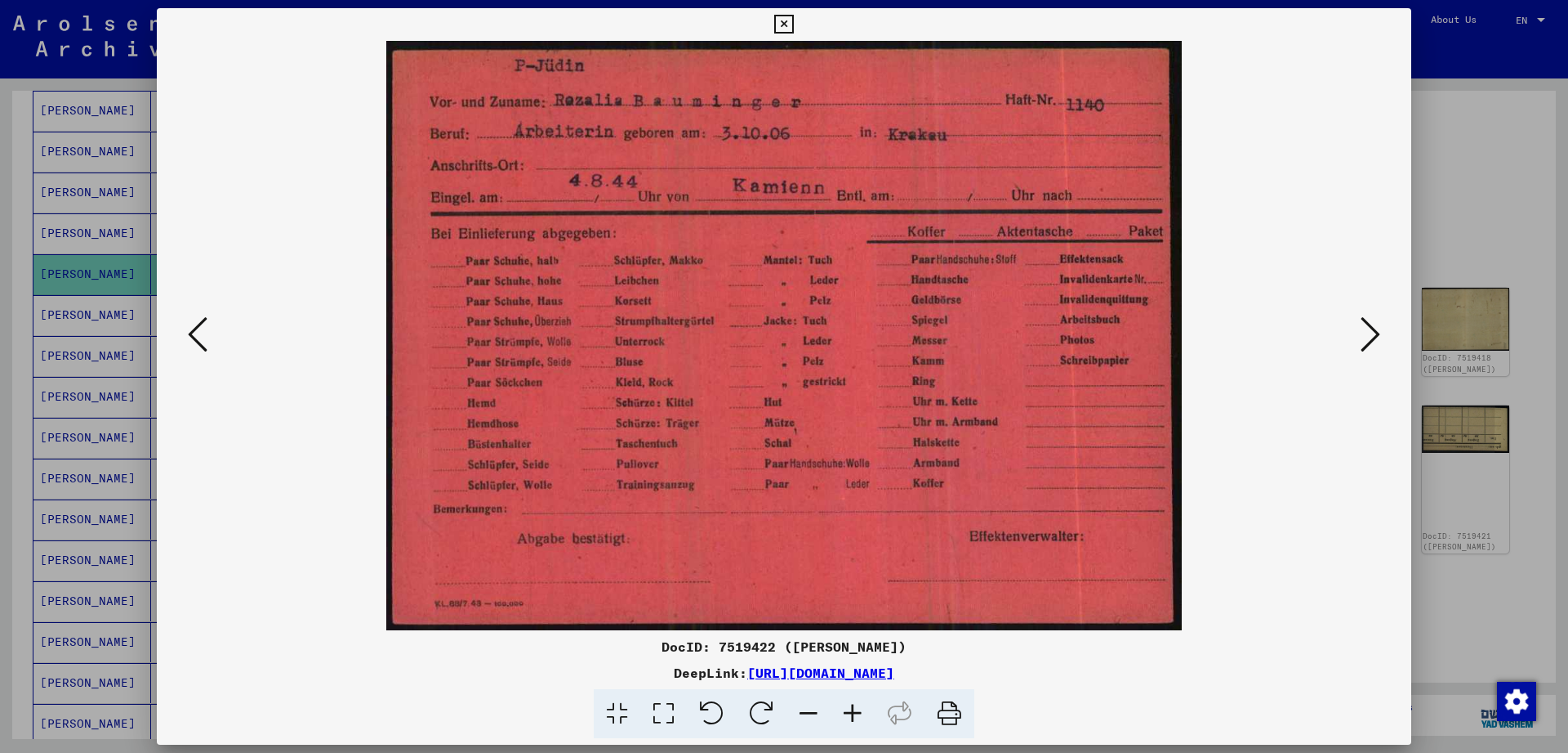
click at [1373, 351] on icon at bounding box center [1370, 334] width 19 height 39
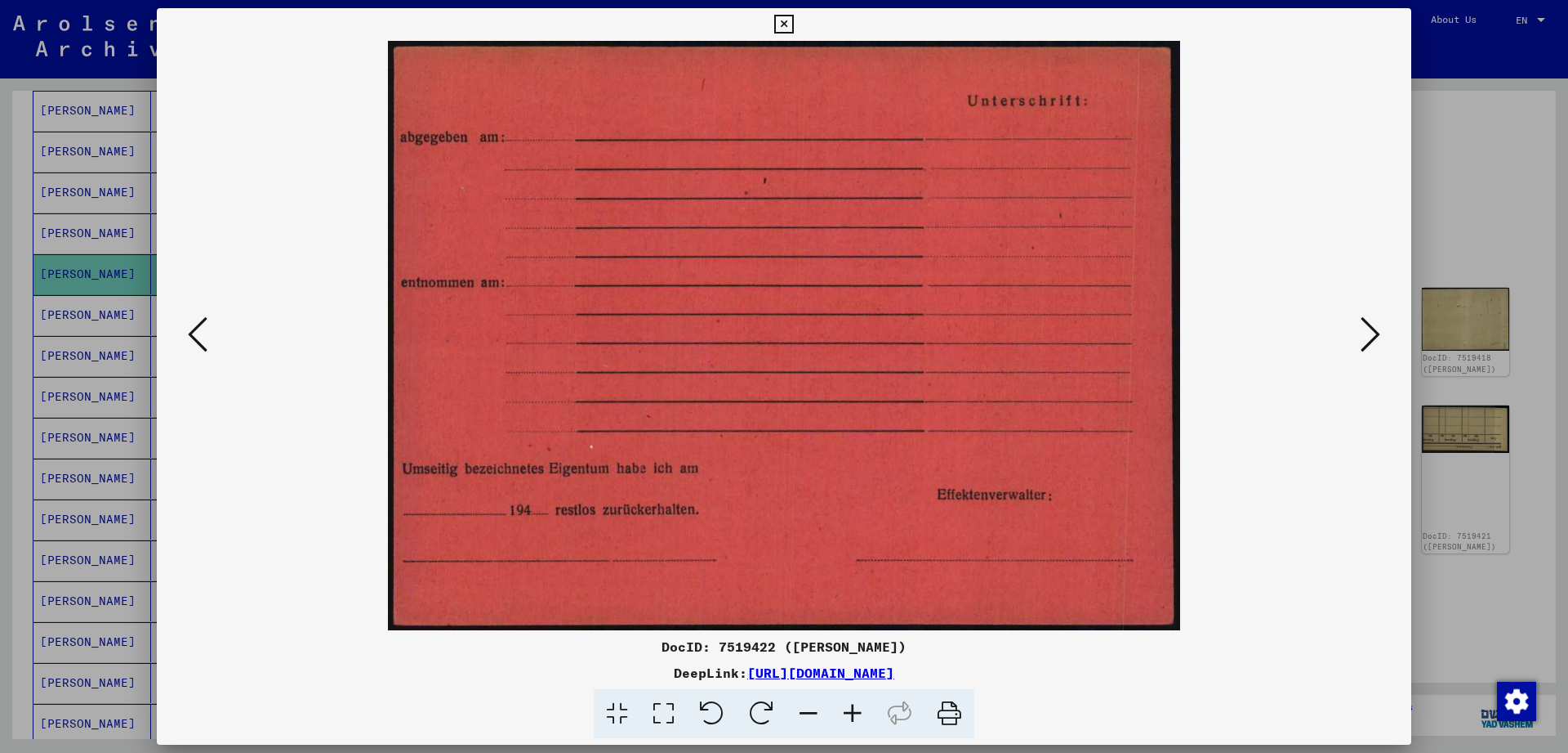
click at [1373, 351] on icon at bounding box center [1370, 334] width 19 height 39
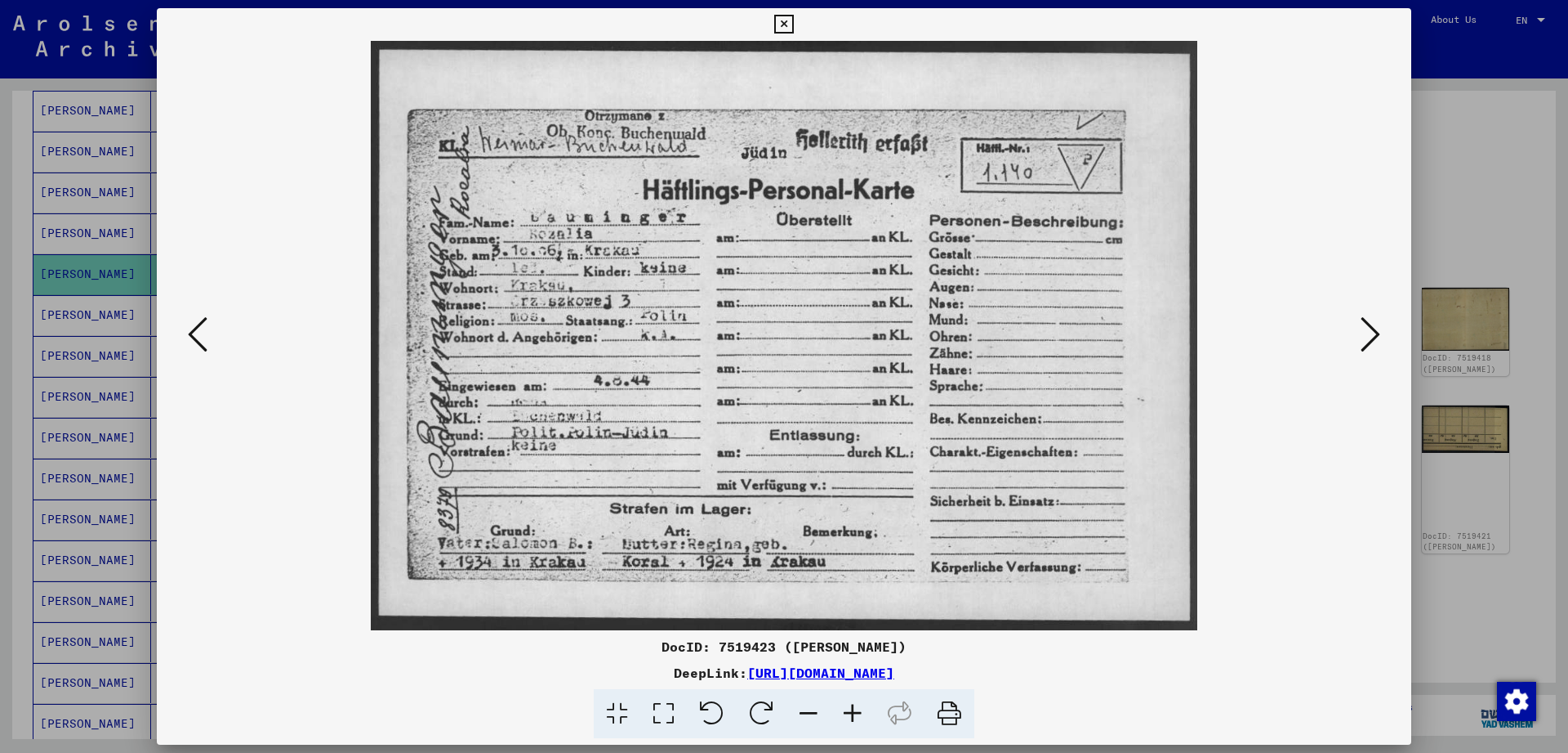
click at [1373, 351] on icon at bounding box center [1370, 334] width 19 height 39
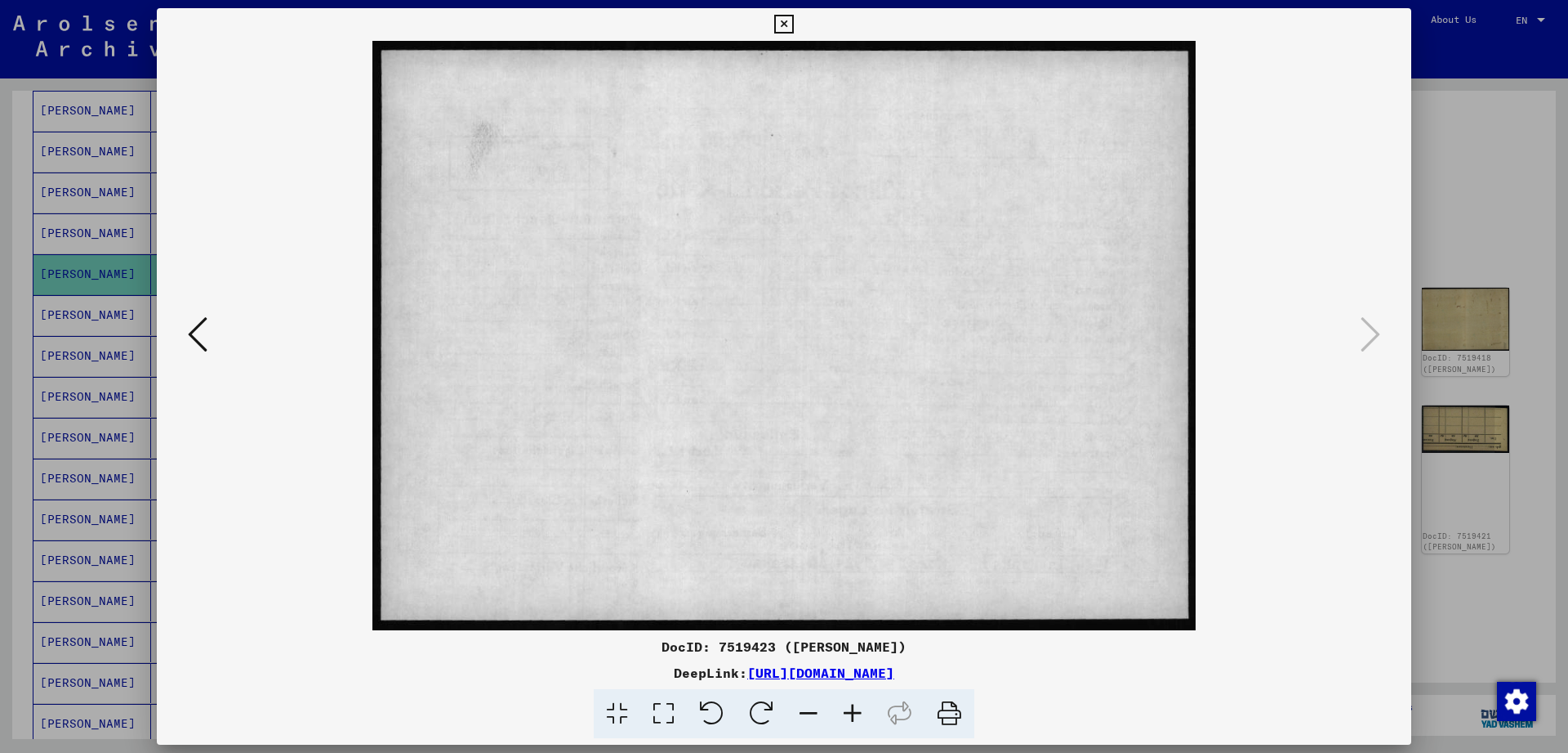
click at [793, 25] on icon at bounding box center [784, 24] width 19 height 19
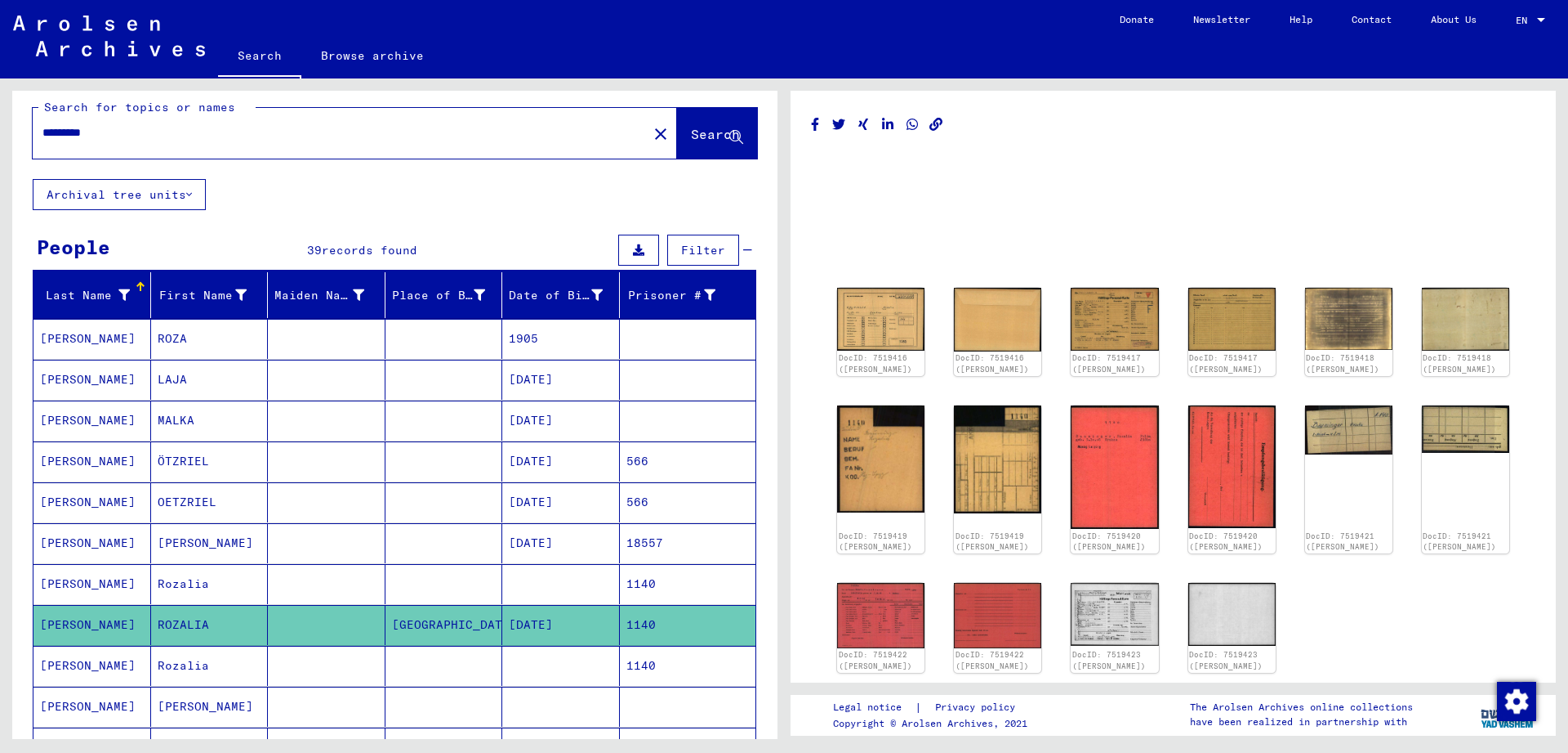
scroll to position [0, 0]
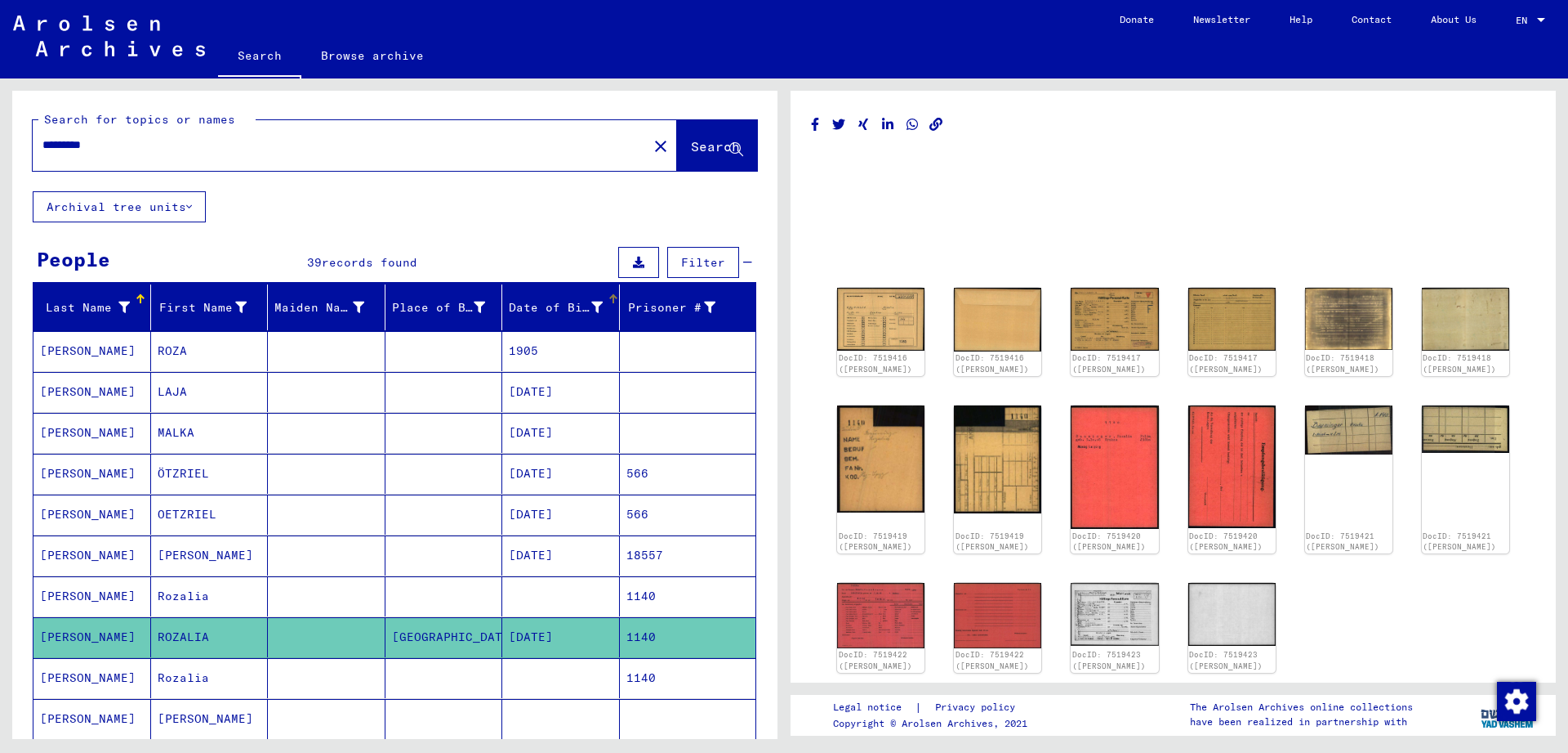
click at [580, 300] on div "Date of Birth" at bounding box center [555, 307] width 93 height 18
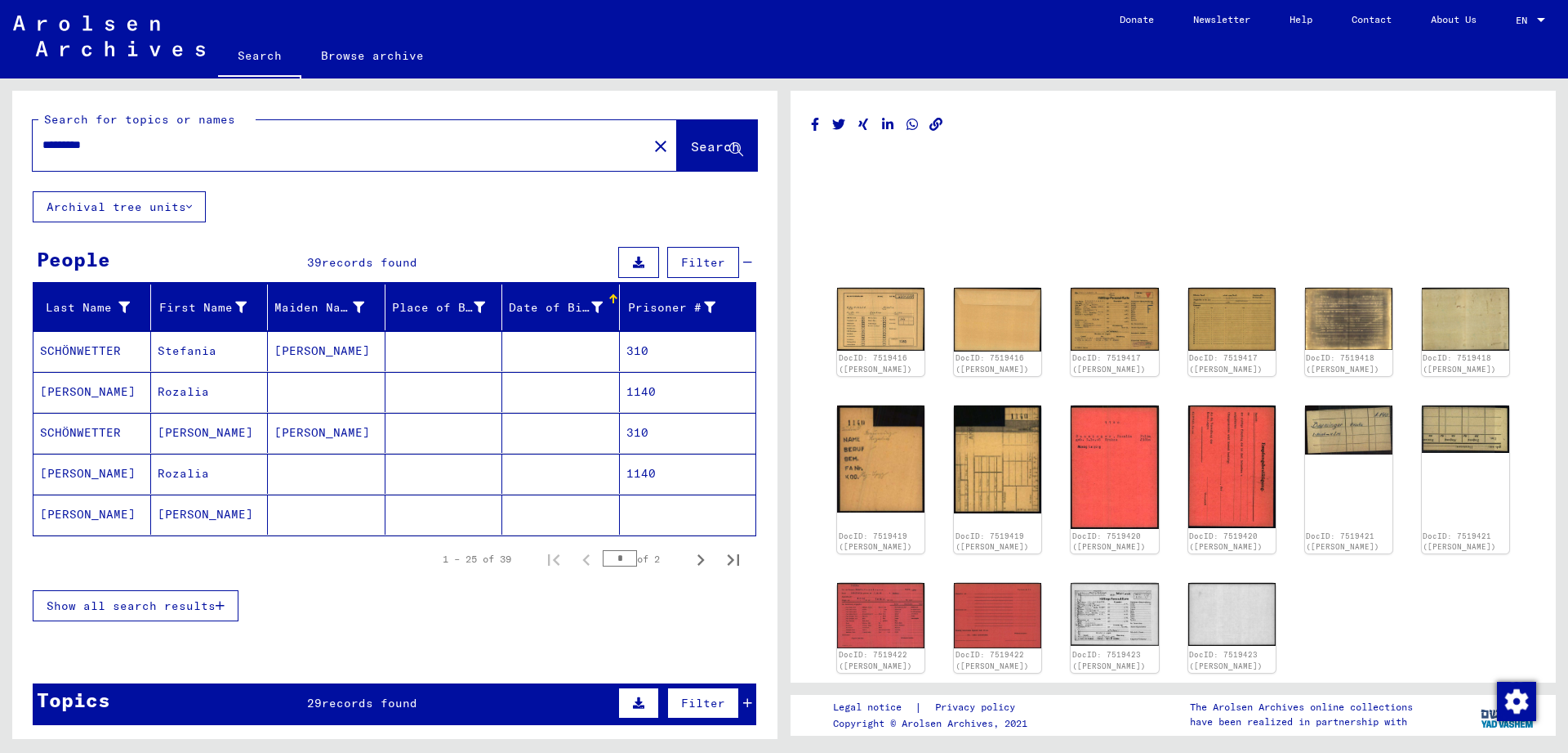
click at [71, 617] on button "Show all search results" at bounding box center [135, 606] width 205 height 31
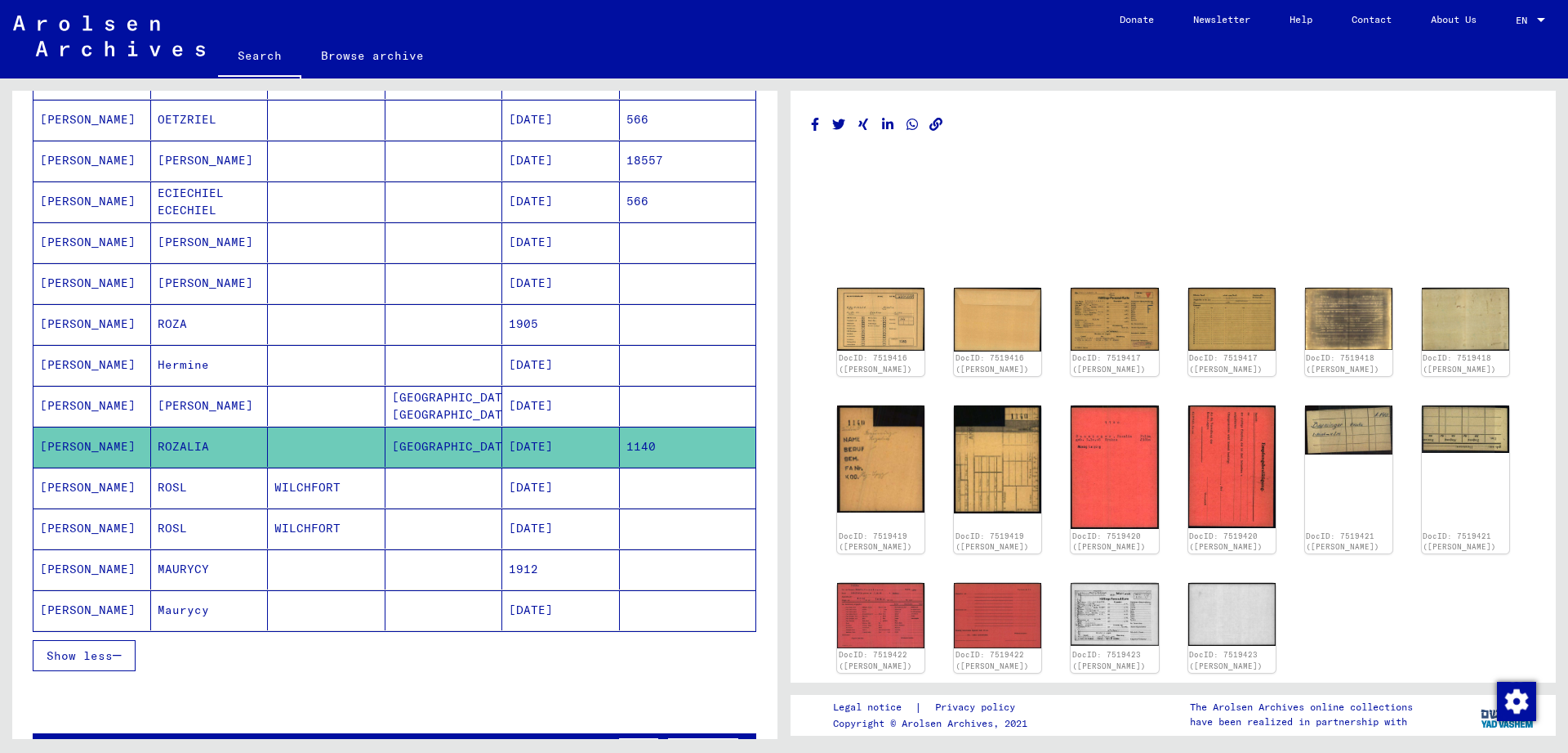
scroll to position [723, 0]
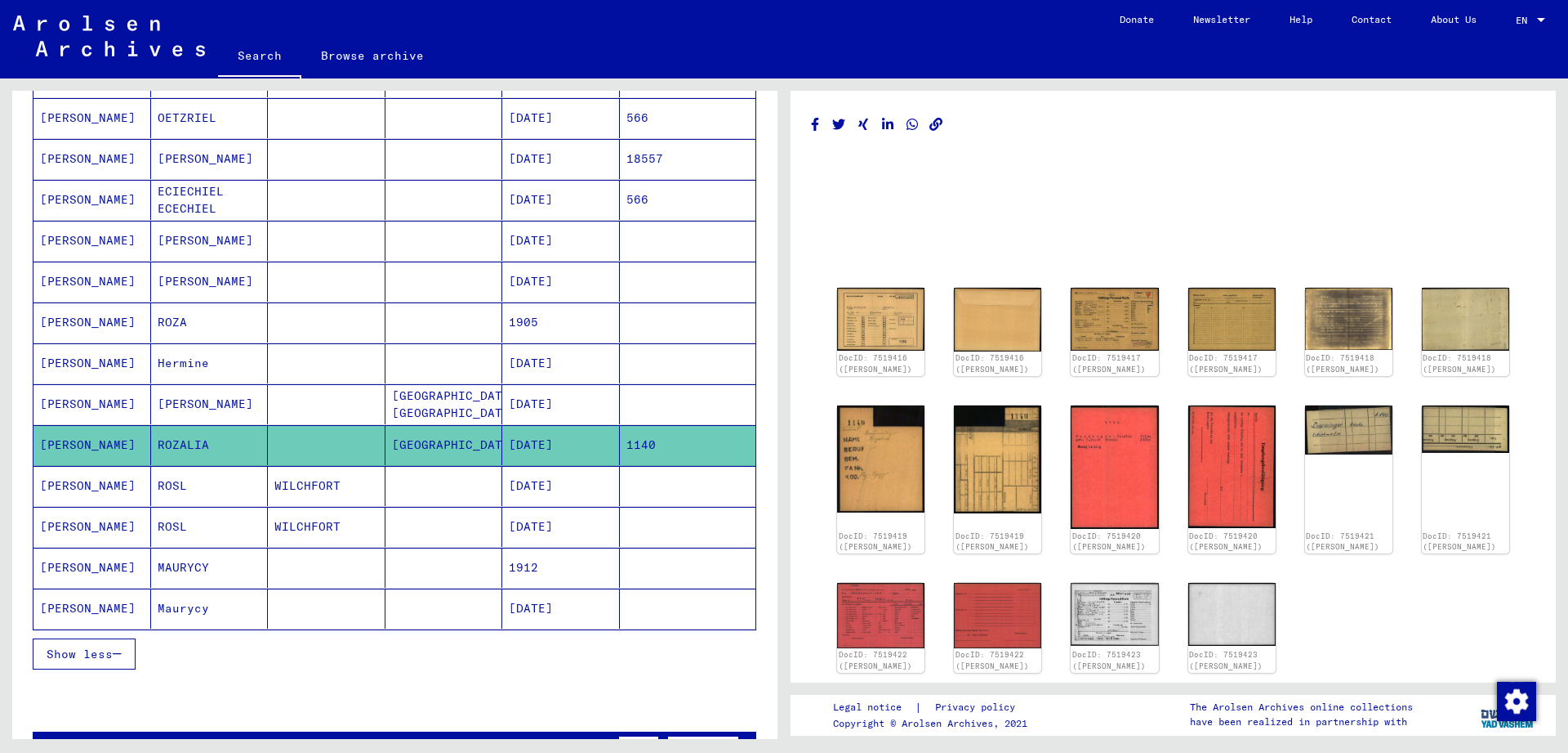
click at [461, 410] on mat-cell "[GEOGRAPHIC_DATA] [GEOGRAPHIC_DATA]" at bounding box center [443, 404] width 118 height 40
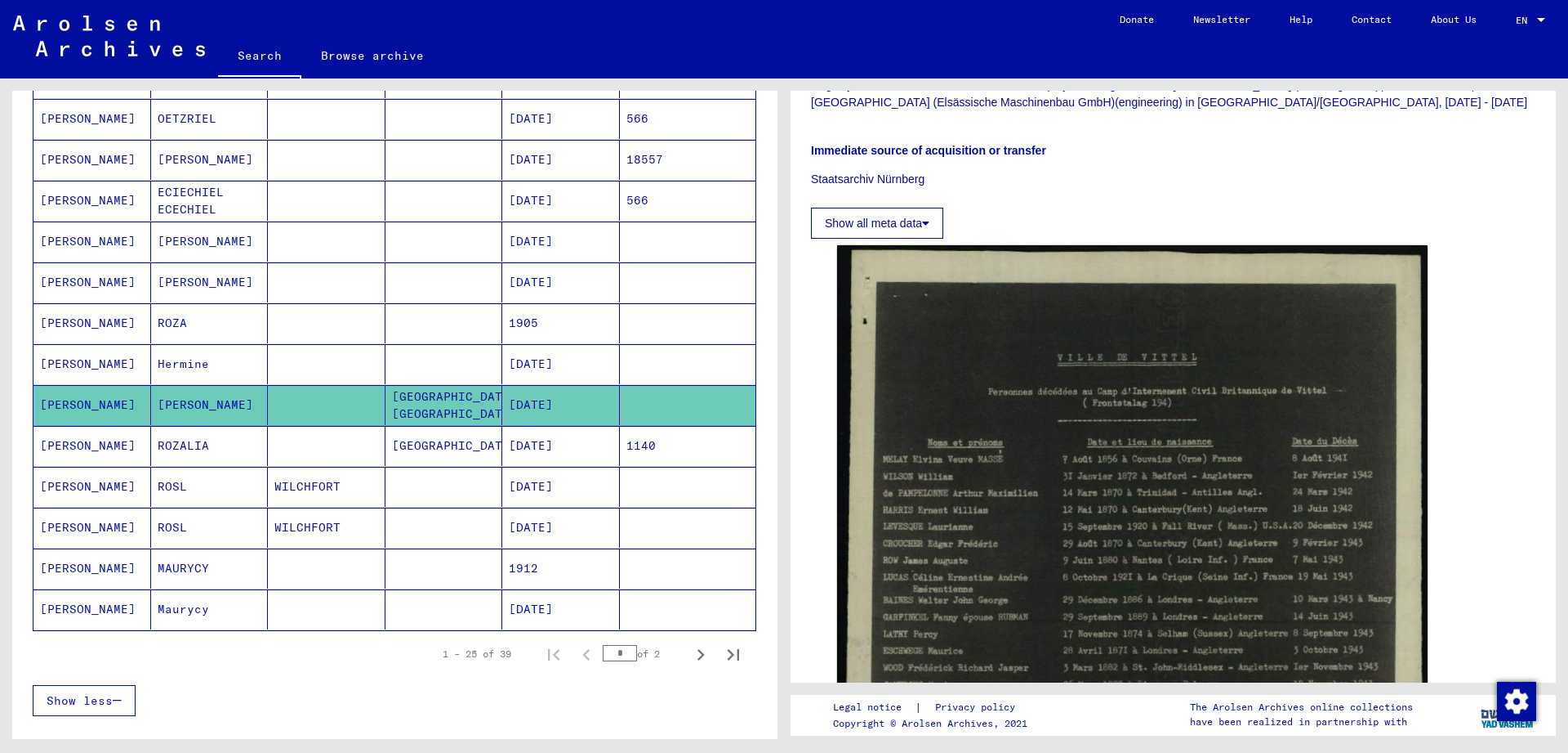
scroll to position [440, 0]
click at [508, 431] on mat-cell "[DATE]" at bounding box center [561, 446] width 118 height 40
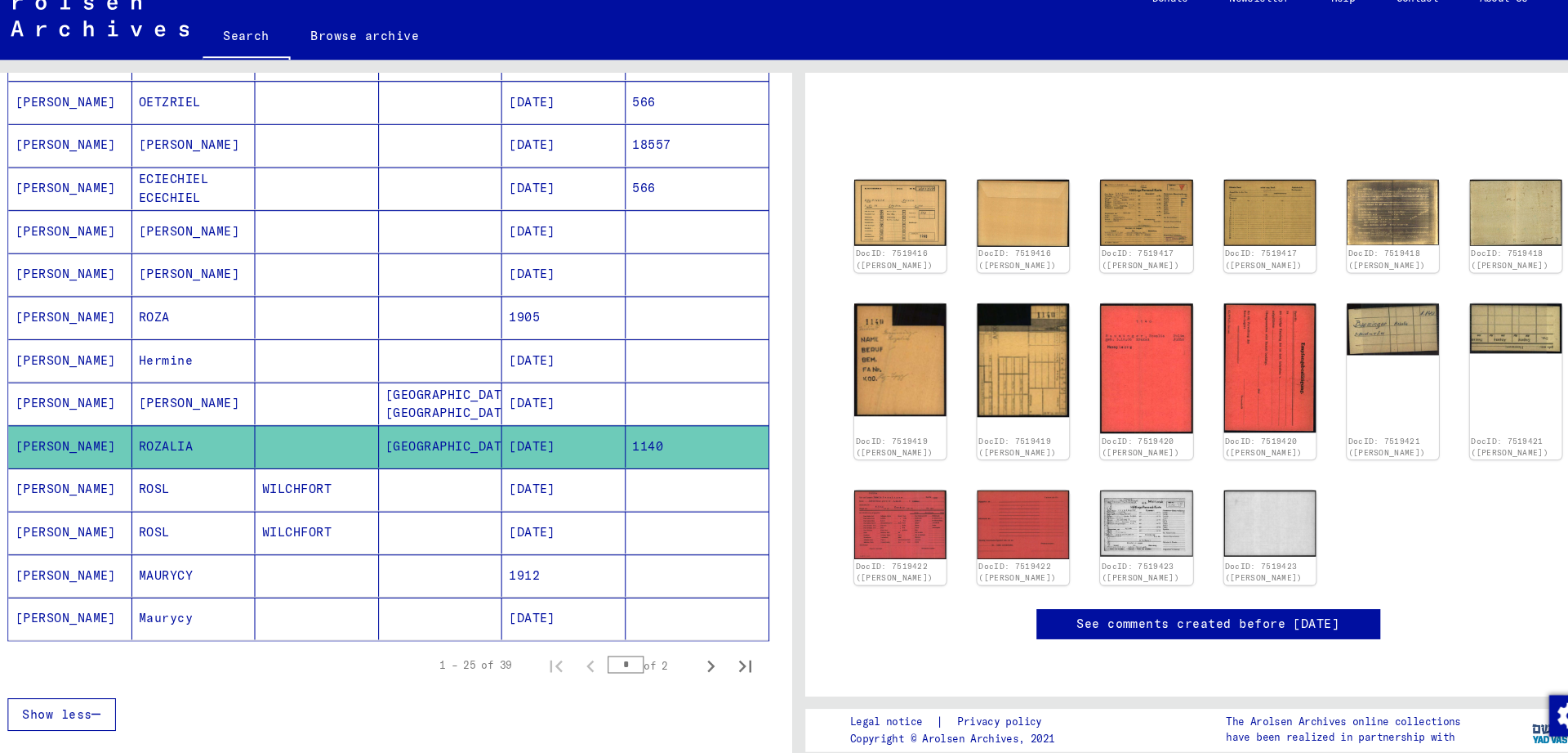
scroll to position [722, 0]
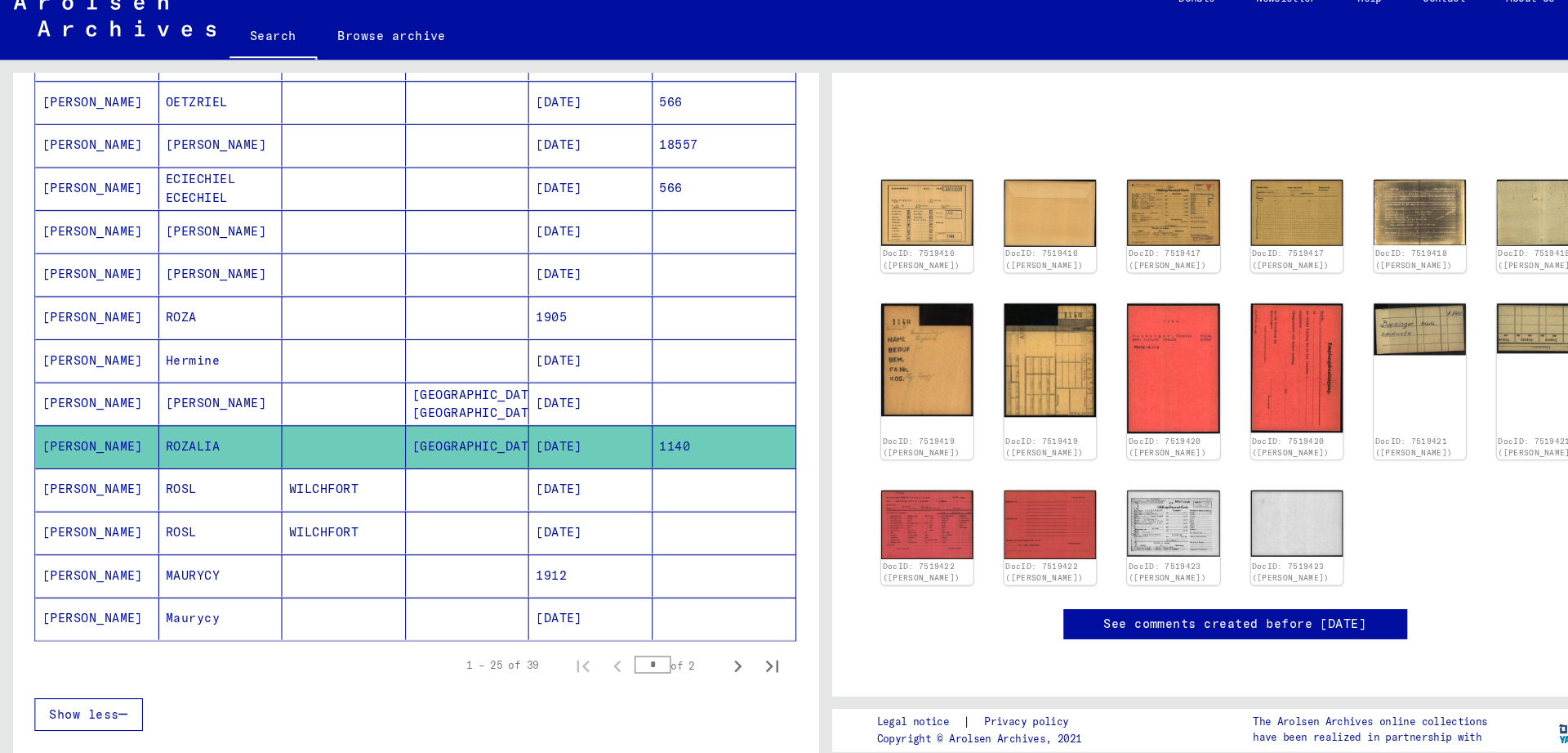
click at [353, 395] on mat-cell at bounding box center [326, 405] width 118 height 40
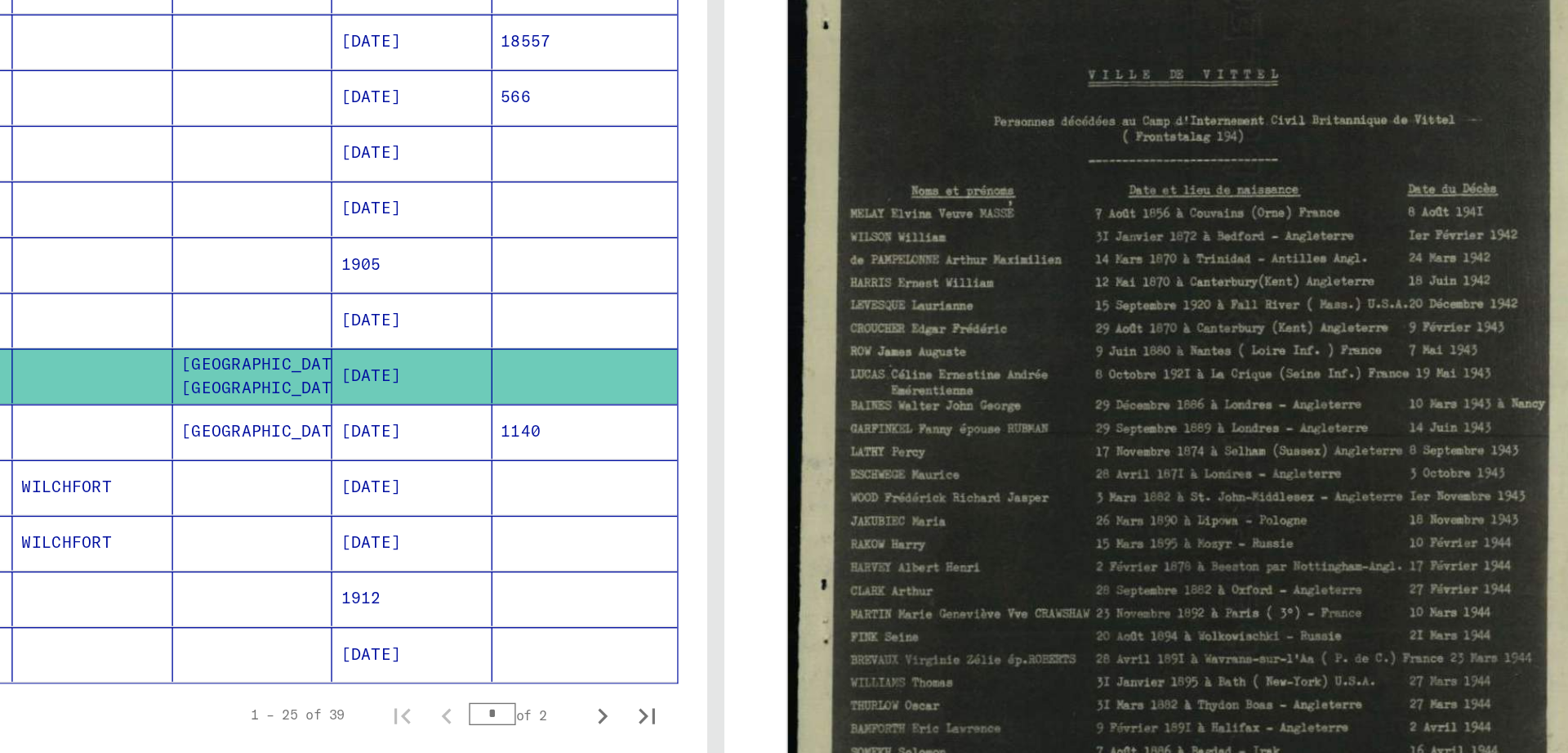
scroll to position [722, 0]
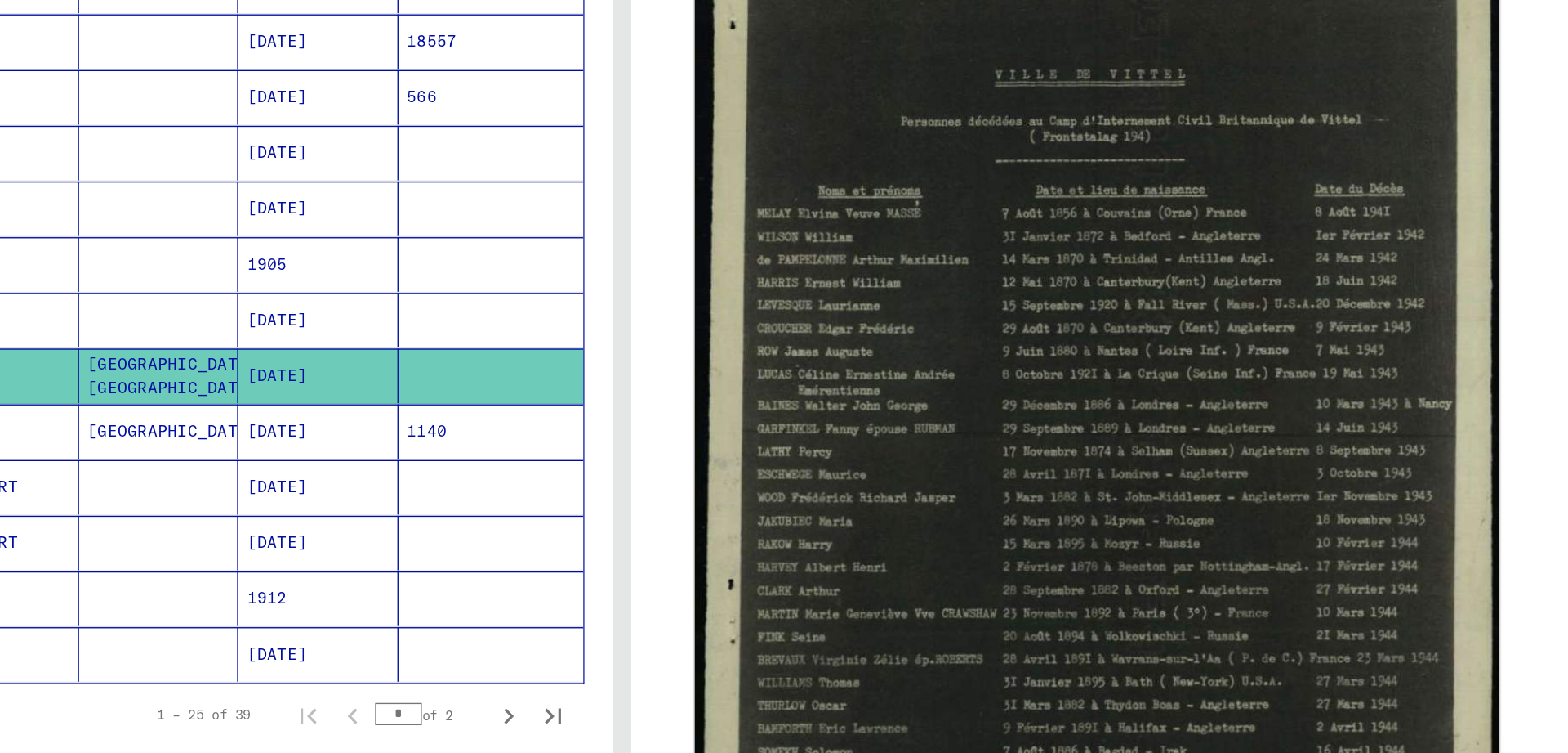
click at [1205, 496] on img at bounding box center [1132, 446] width 591 height 747
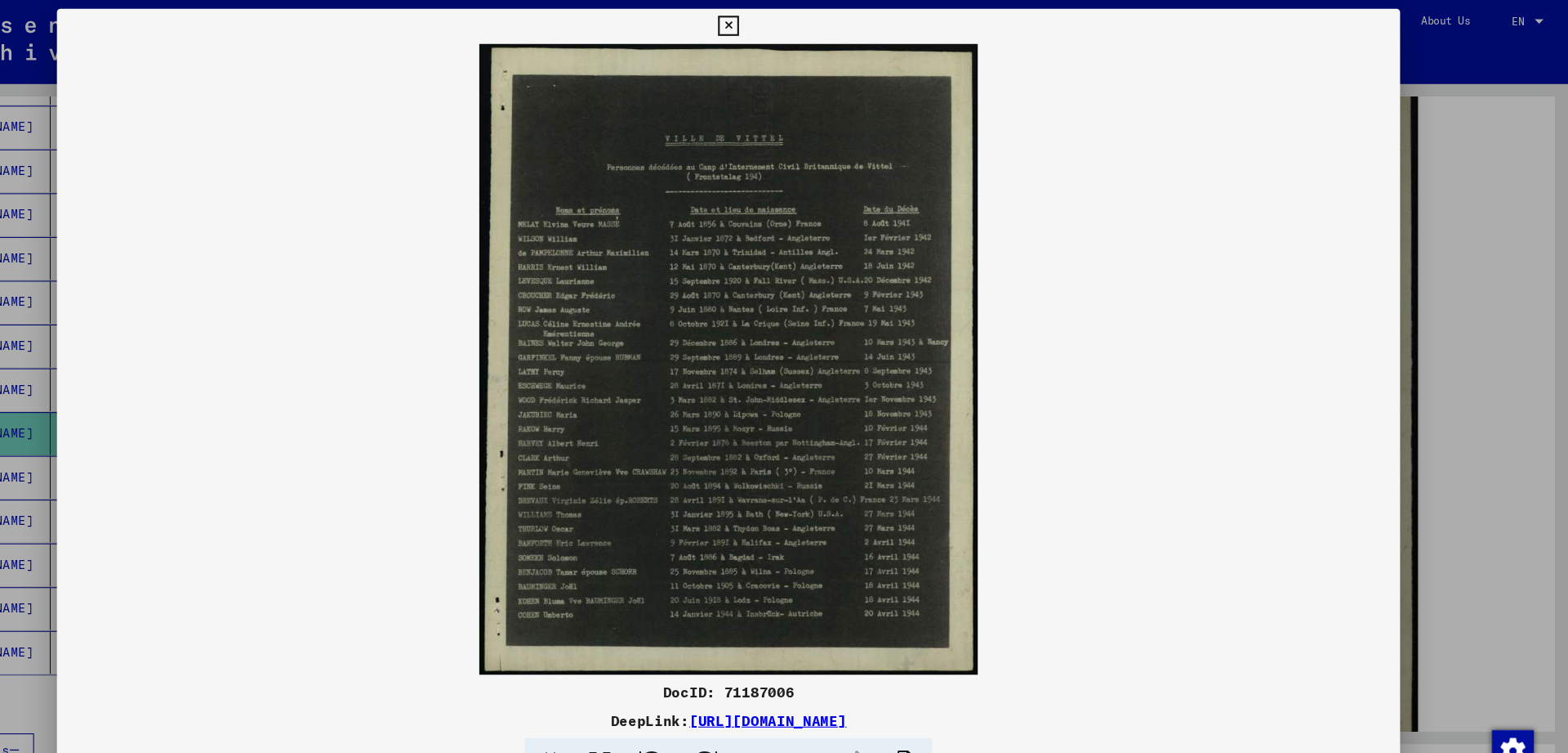
click at [793, 19] on icon at bounding box center [784, 24] width 19 height 19
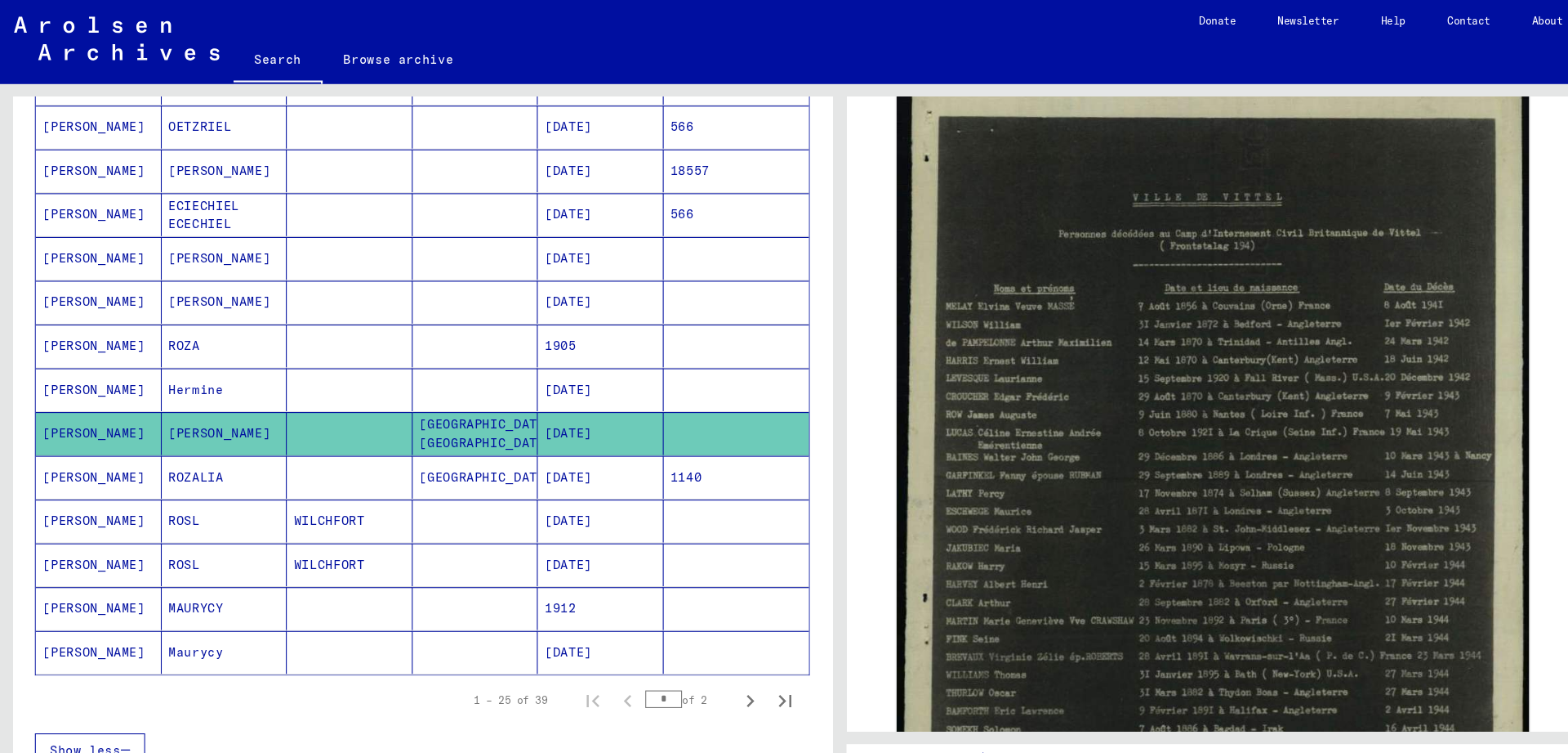
click at [447, 360] on mat-cell at bounding box center [443, 363] width 118 height 40
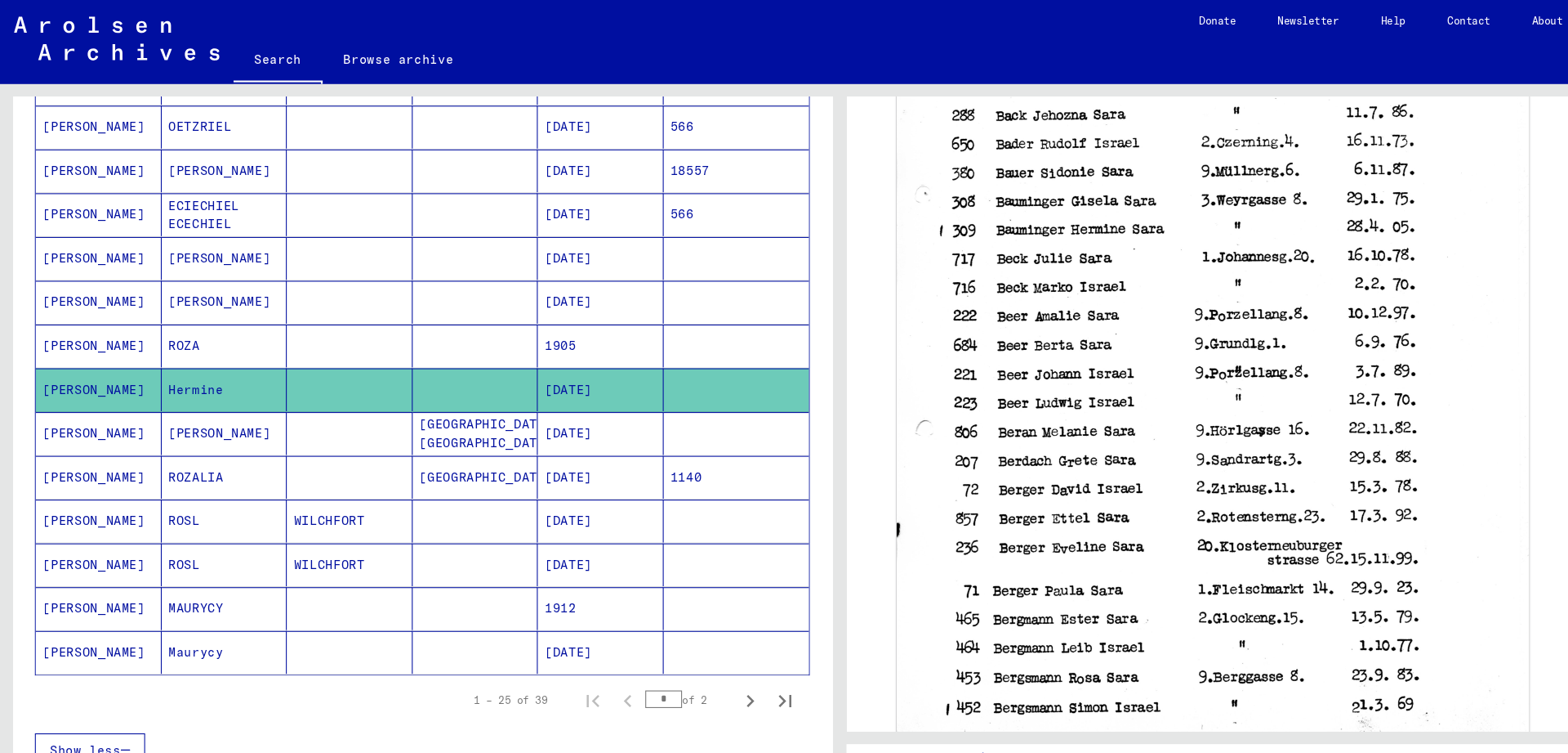
scroll to position [582, 0]
click at [510, 315] on mat-cell "1905" at bounding box center [561, 322] width 118 height 40
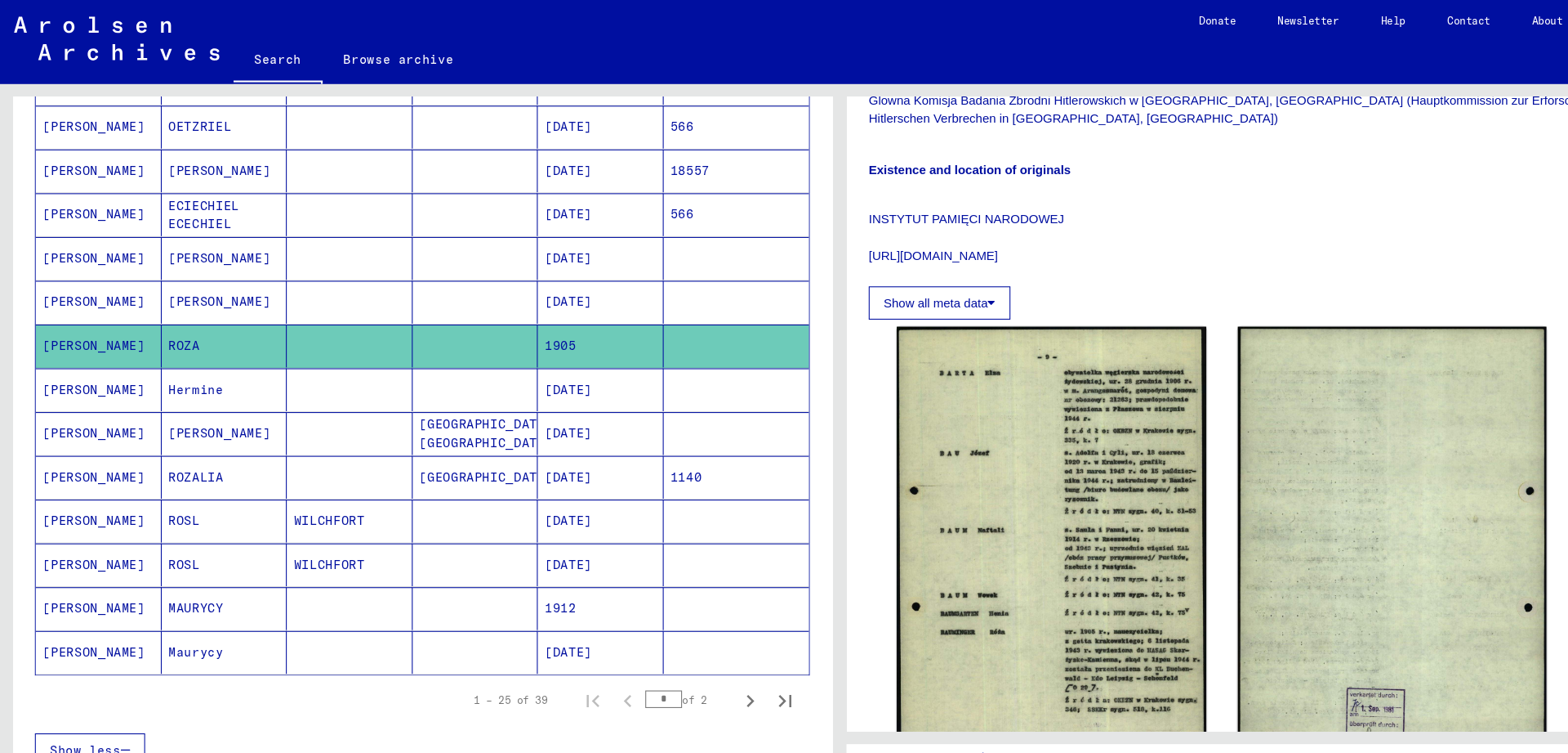
scroll to position [421, 0]
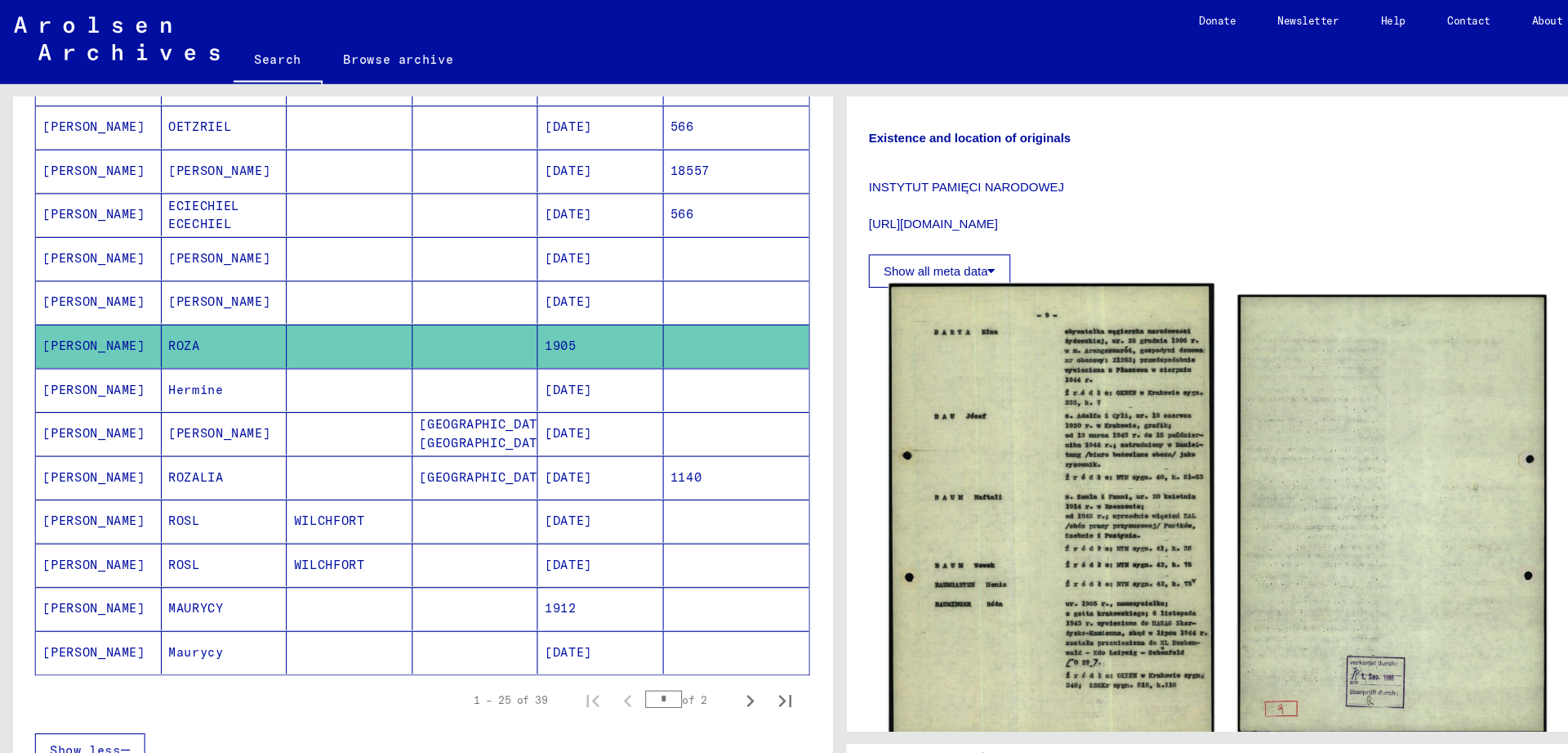
click at [954, 381] on img at bounding box center [981, 479] width 303 height 428
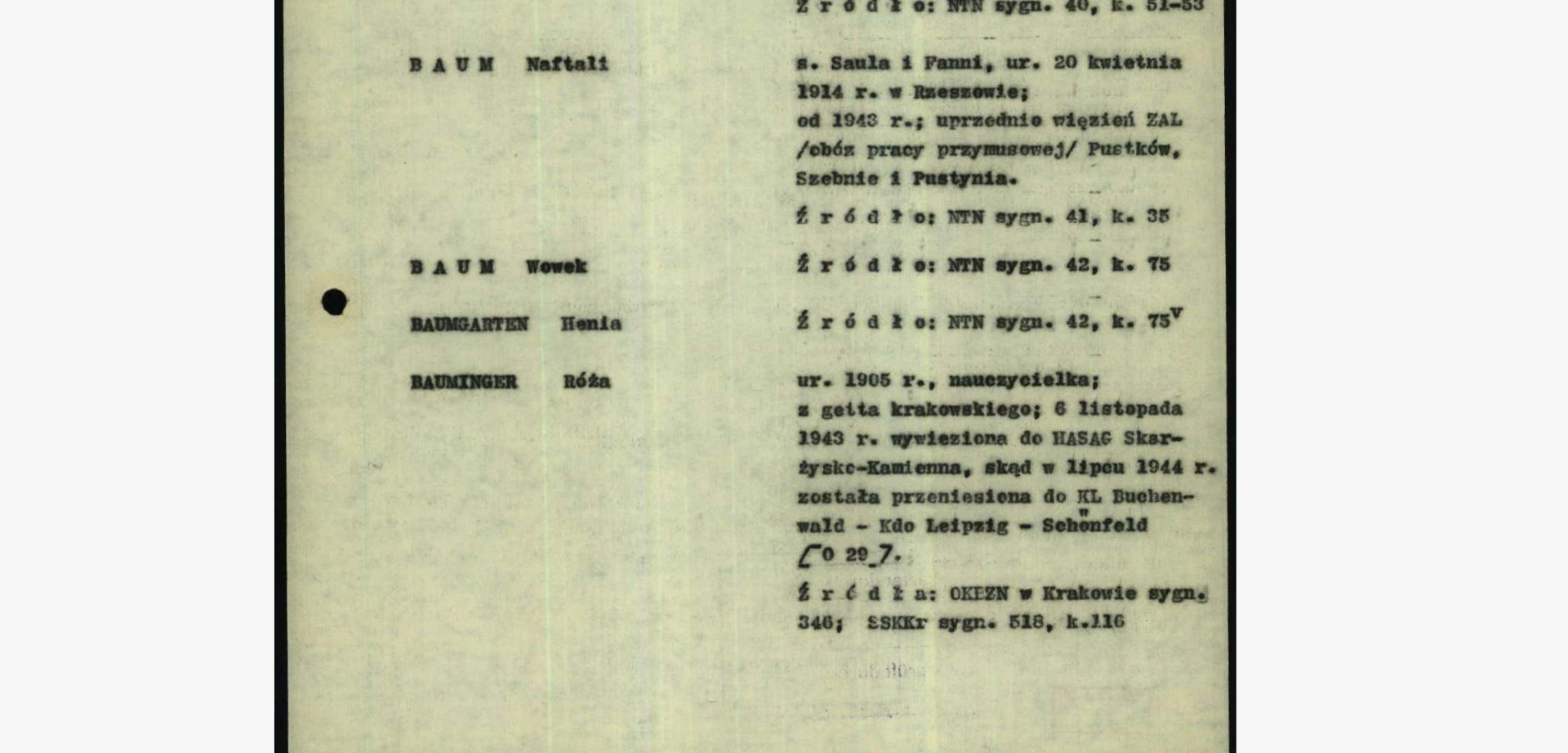
scroll to position [420, 0]
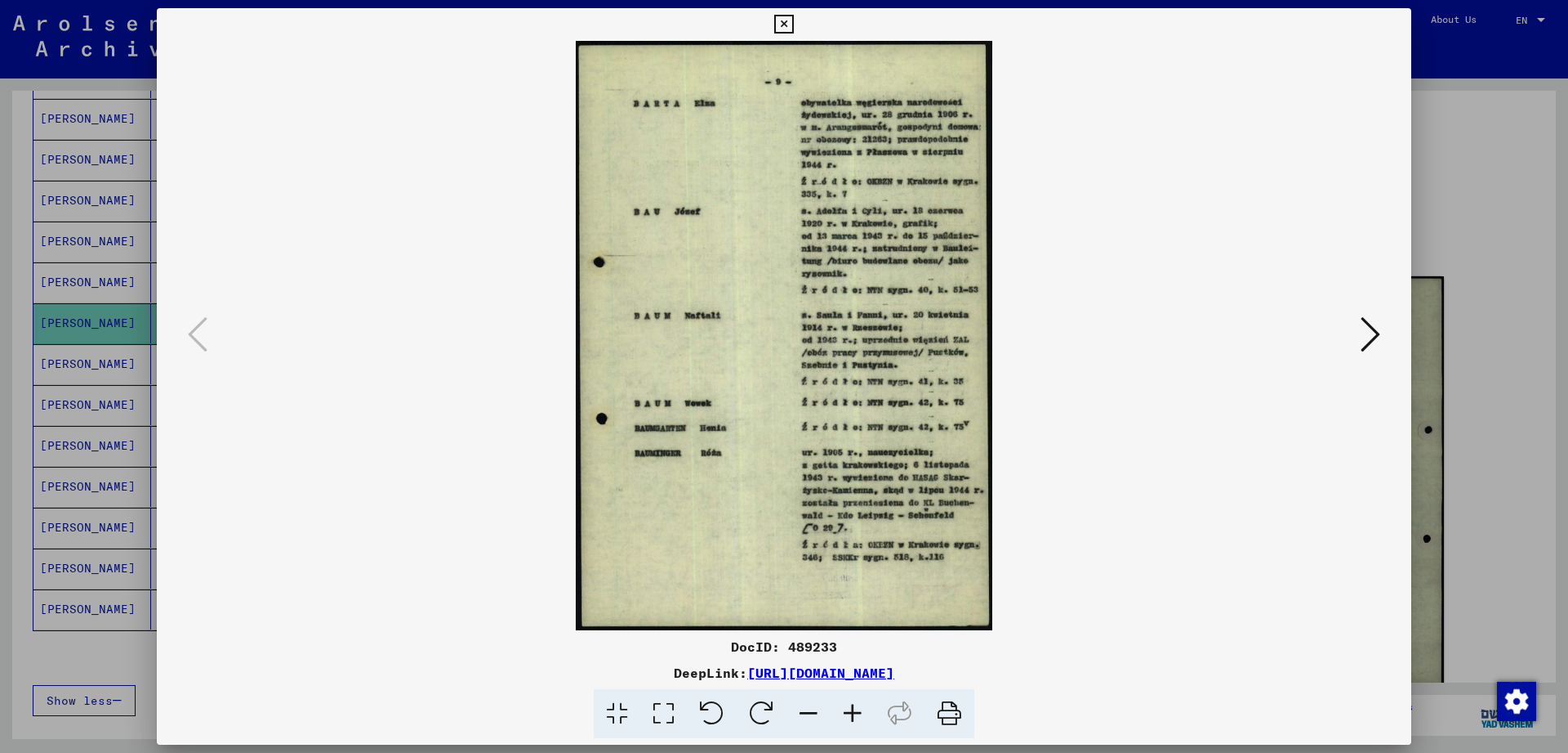
click at [793, 23] on icon at bounding box center [784, 24] width 19 height 19
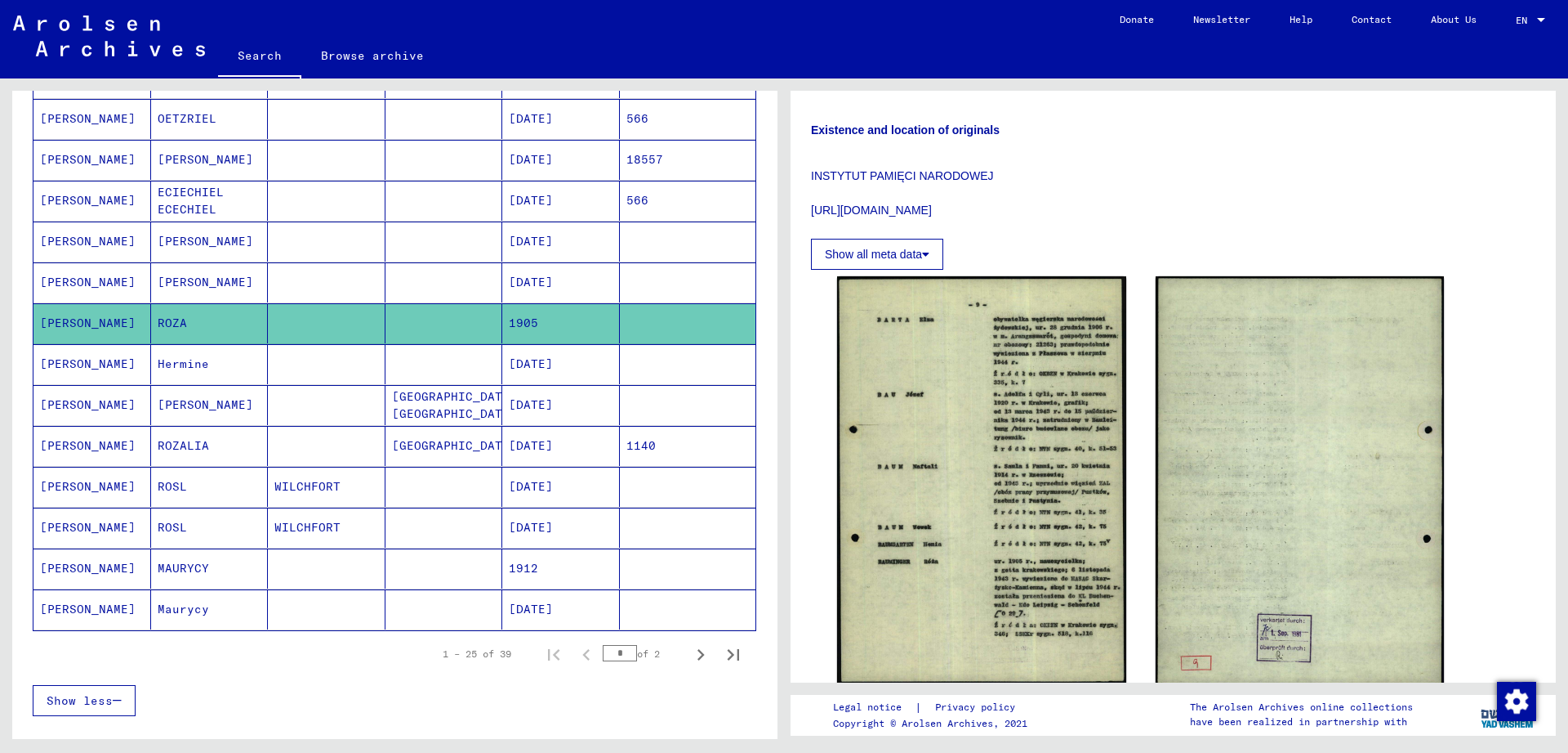
click at [330, 449] on mat-cell at bounding box center [326, 446] width 118 height 40
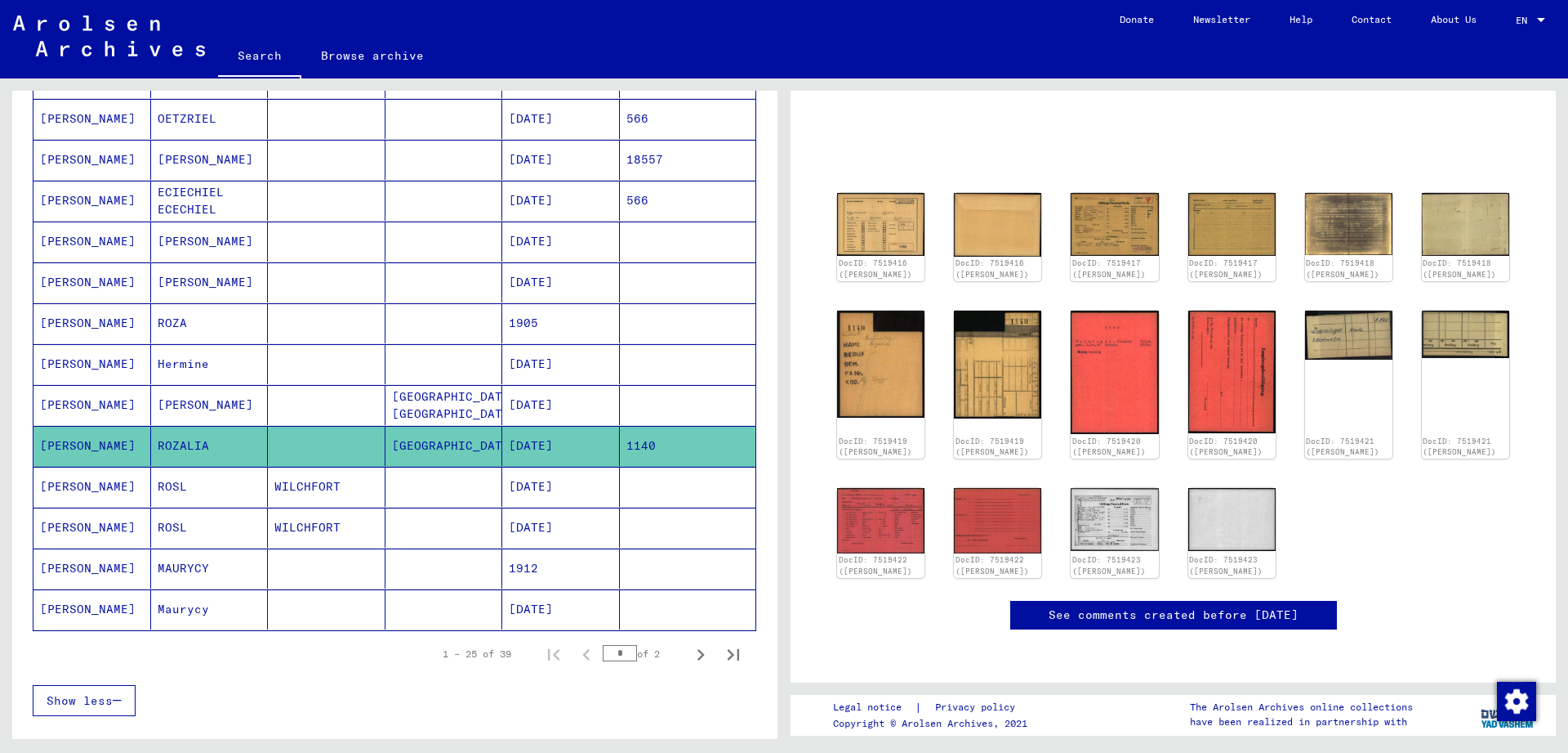
scroll to position [691, 0]
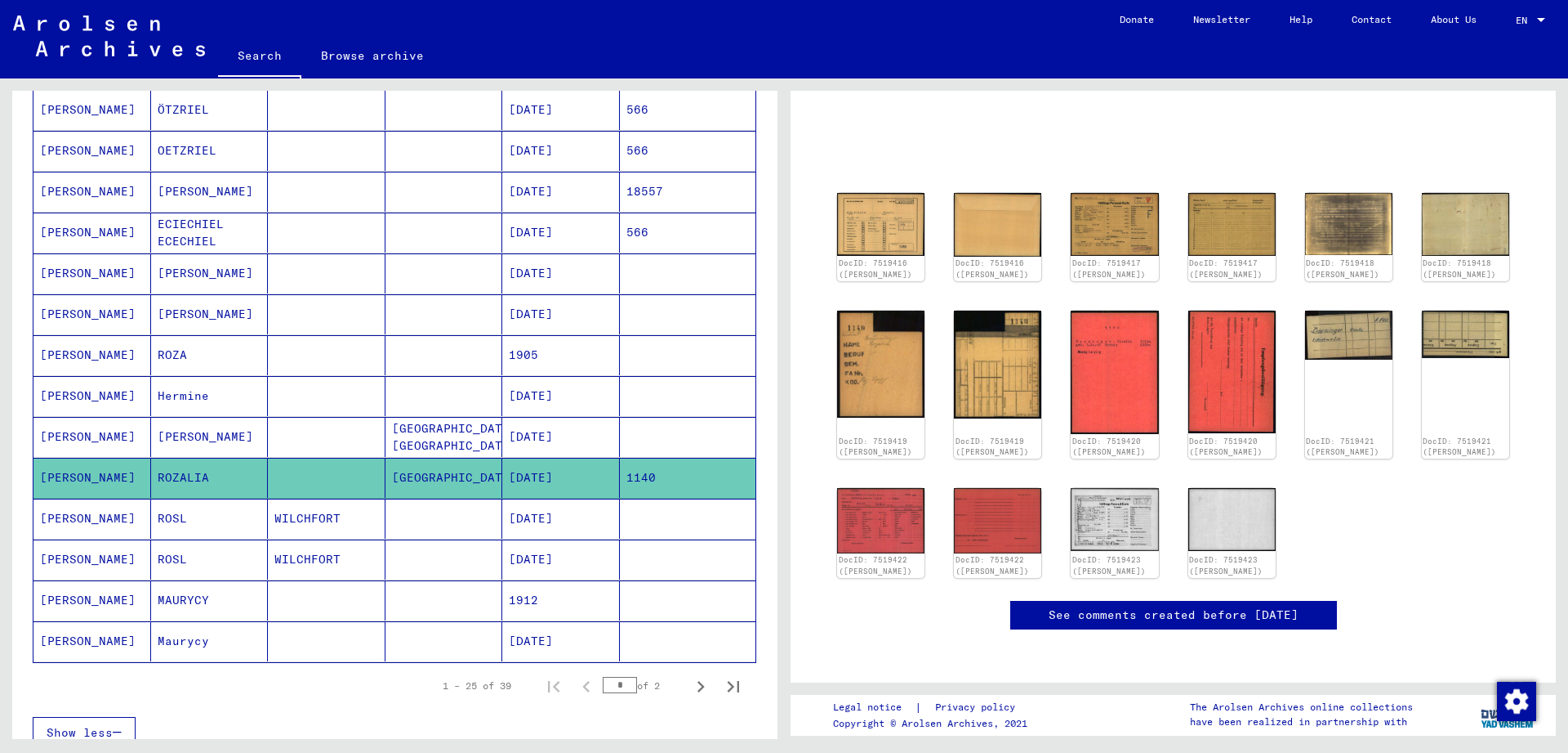
click at [320, 518] on mat-cell "WILCHFORT" at bounding box center [326, 518] width 118 height 40
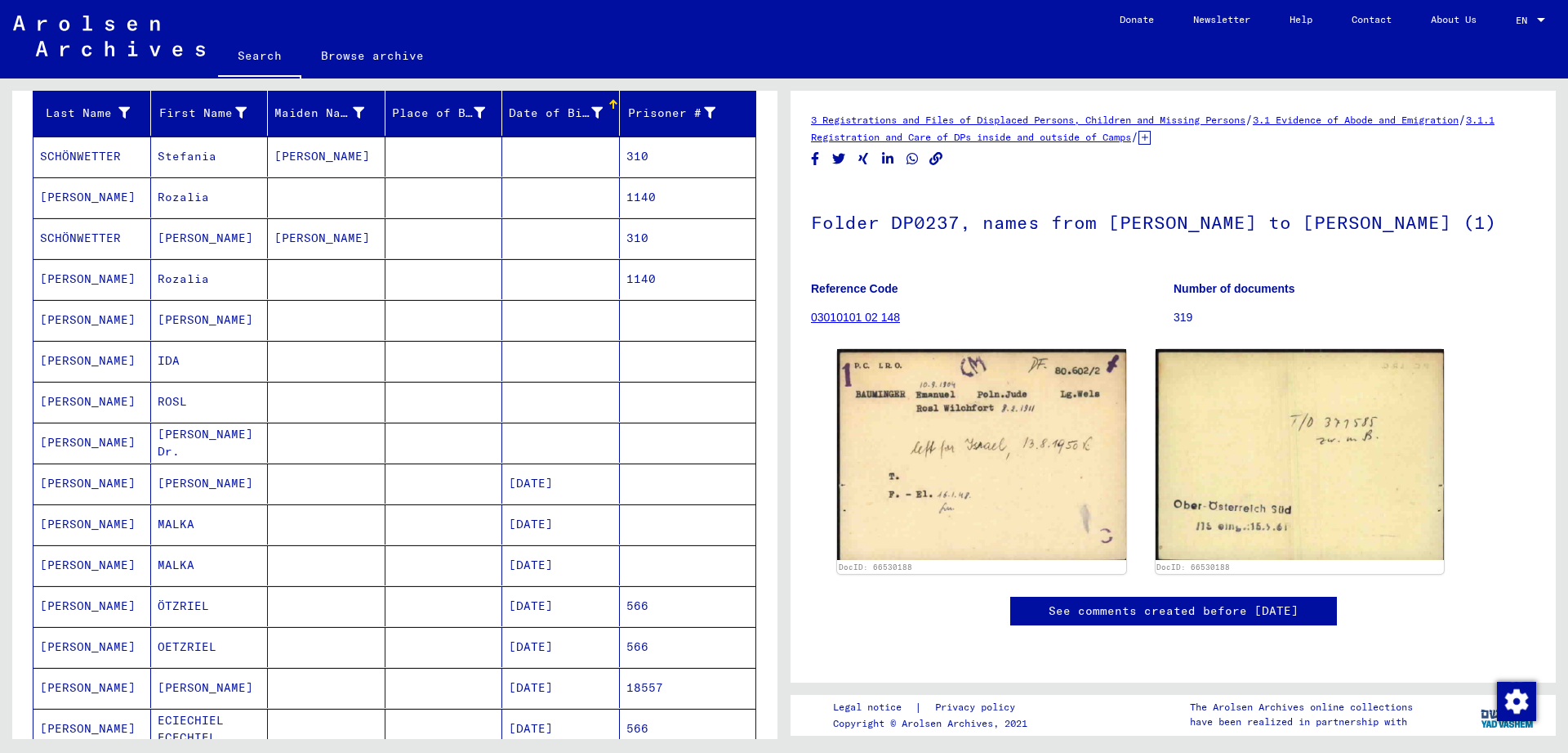
scroll to position [207, 0]
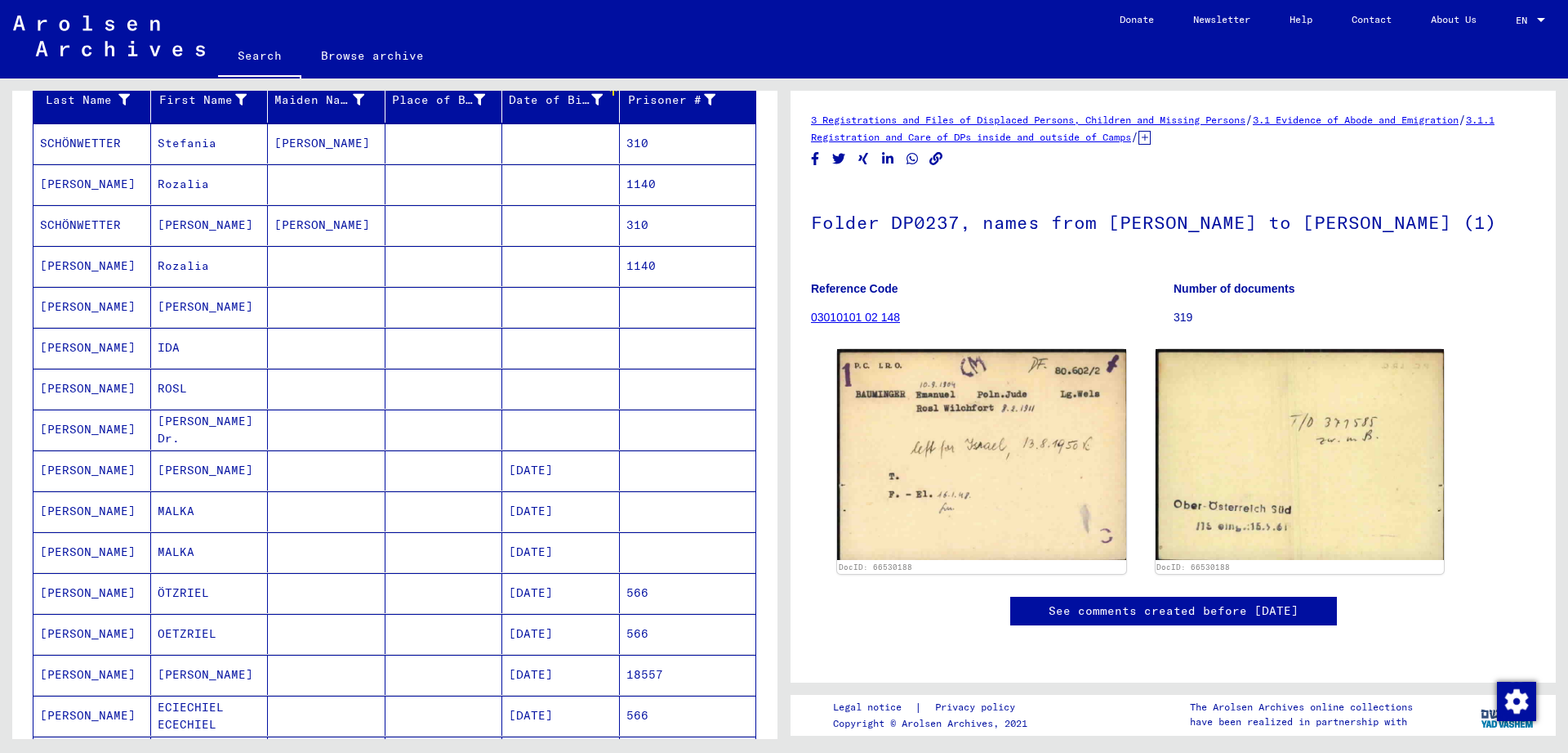
click at [330, 257] on mat-cell at bounding box center [326, 266] width 118 height 40
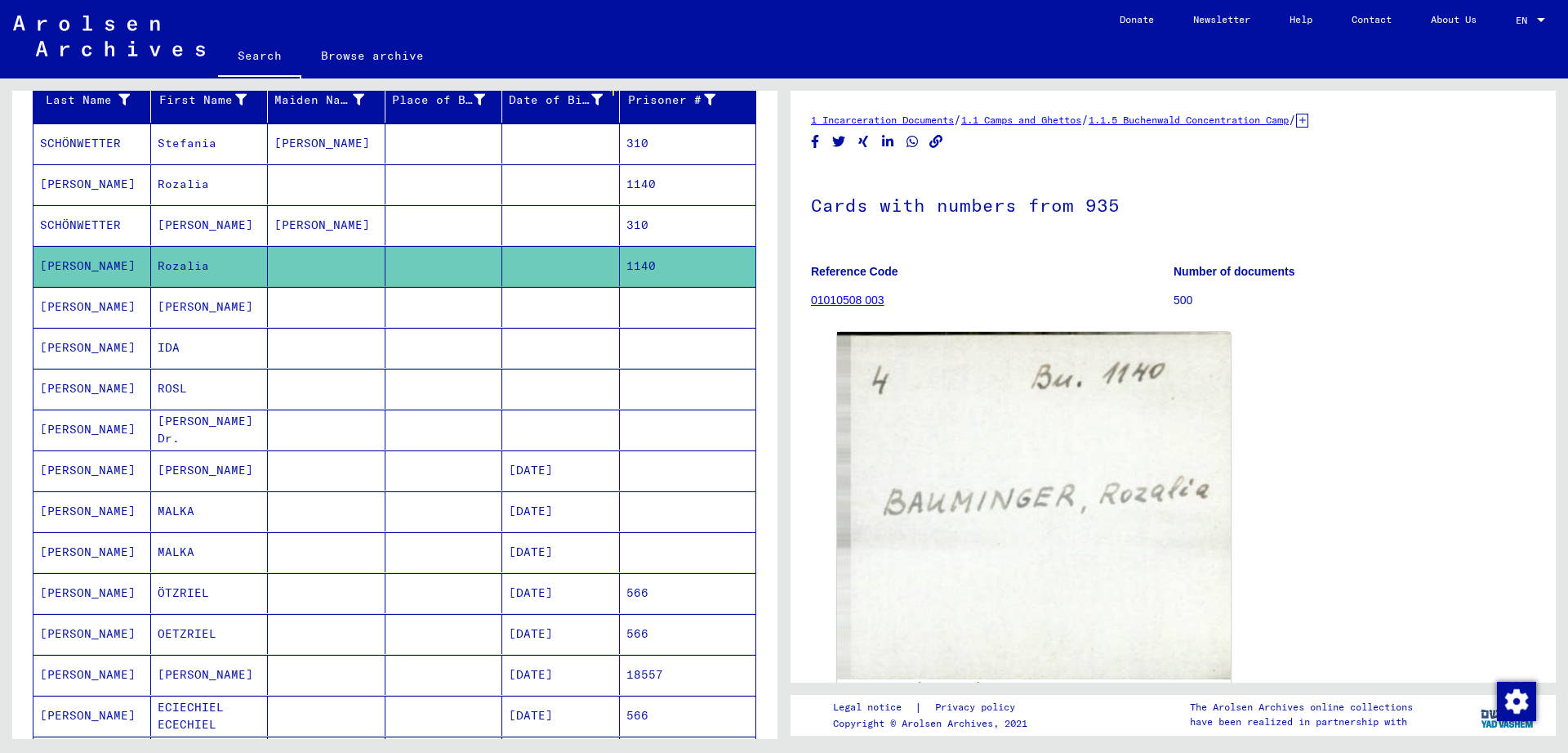
click at [458, 195] on mat-cell at bounding box center [443, 183] width 118 height 40
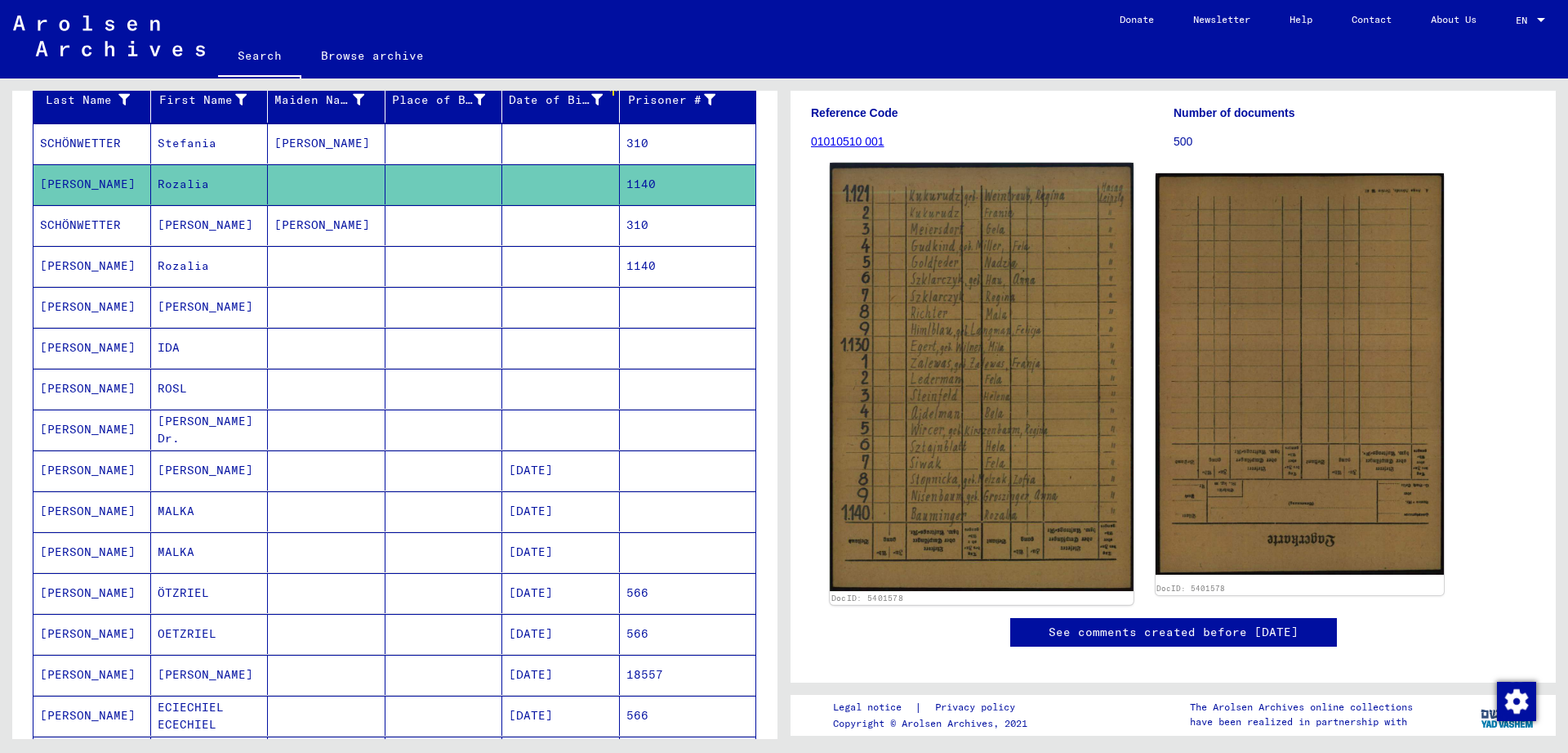
scroll to position [159, 0]
click at [1017, 387] on img at bounding box center [981, 376] width 303 height 428
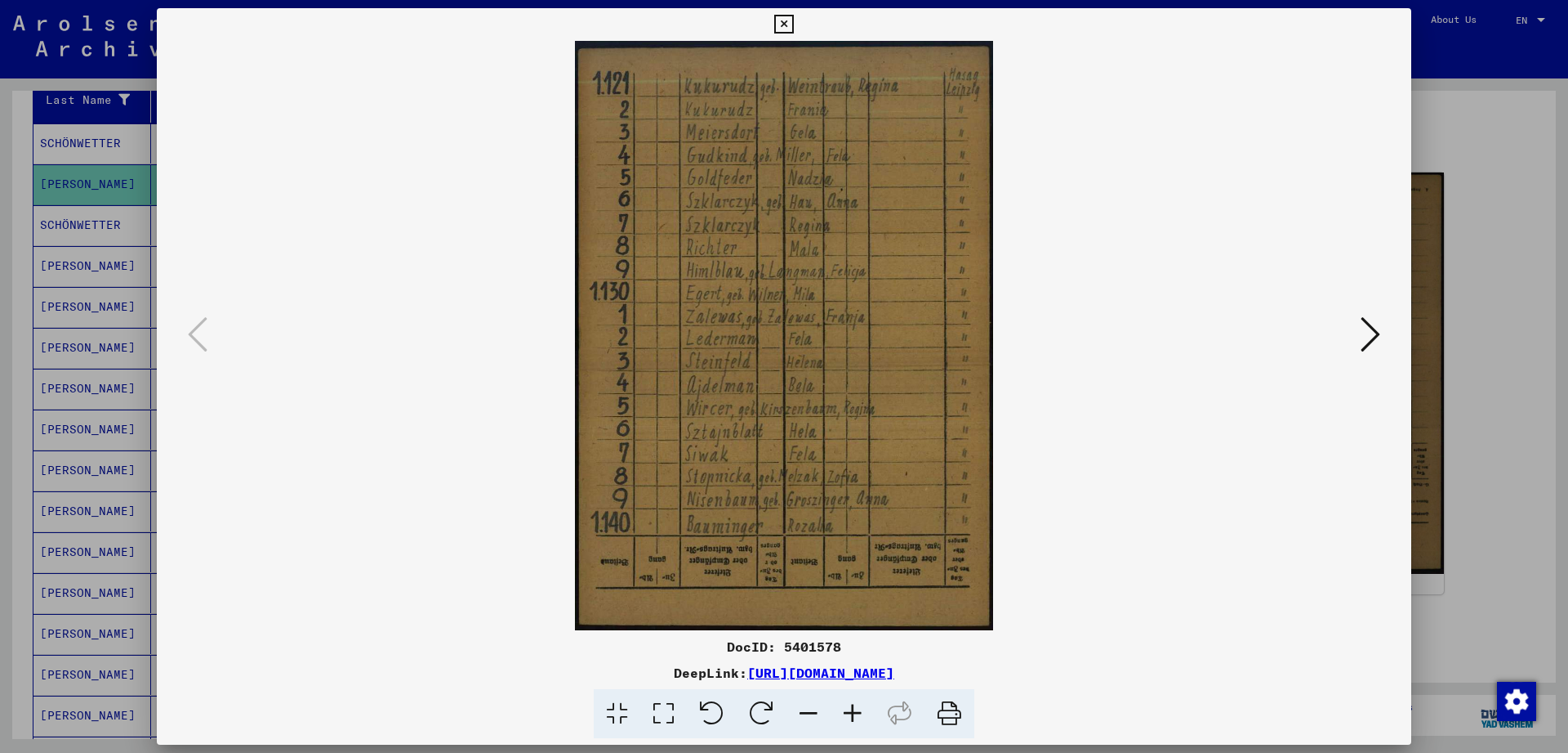
click at [793, 24] on icon at bounding box center [784, 24] width 19 height 19
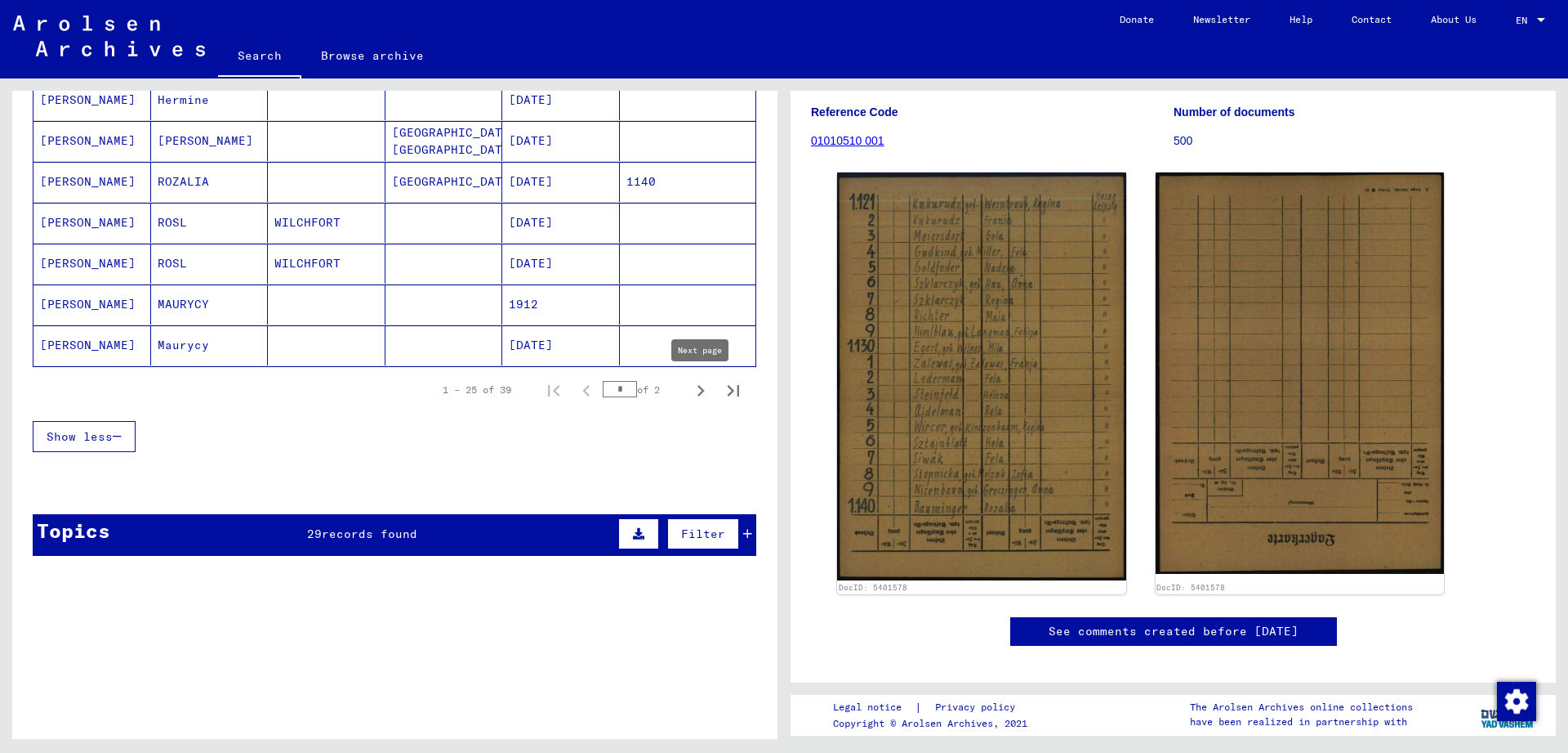
click at [694, 390] on icon "Next page" at bounding box center [701, 390] width 23 height 23
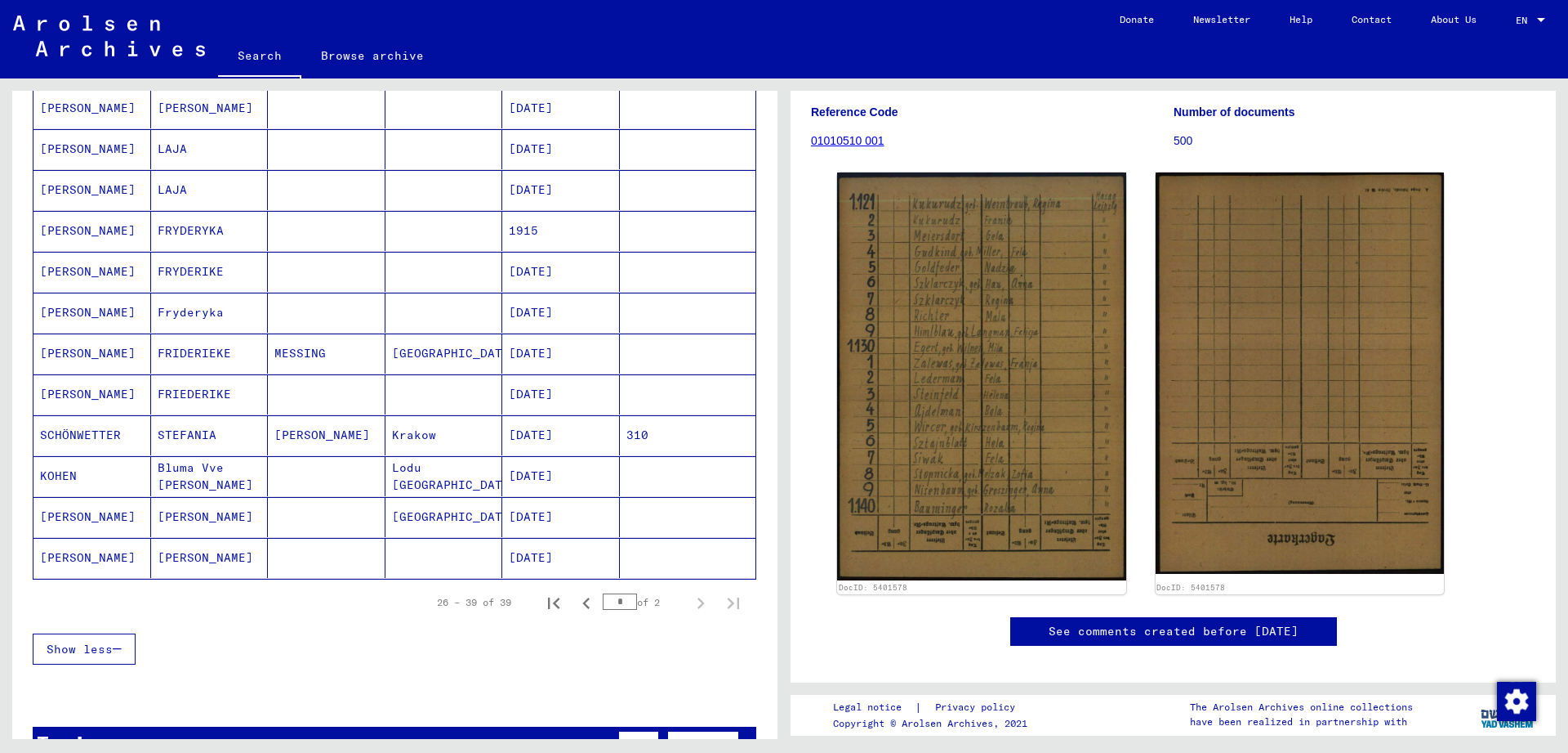
scroll to position [325, 0]
click at [582, 604] on icon "Previous page" at bounding box center [586, 602] width 23 height 23
type input "*"
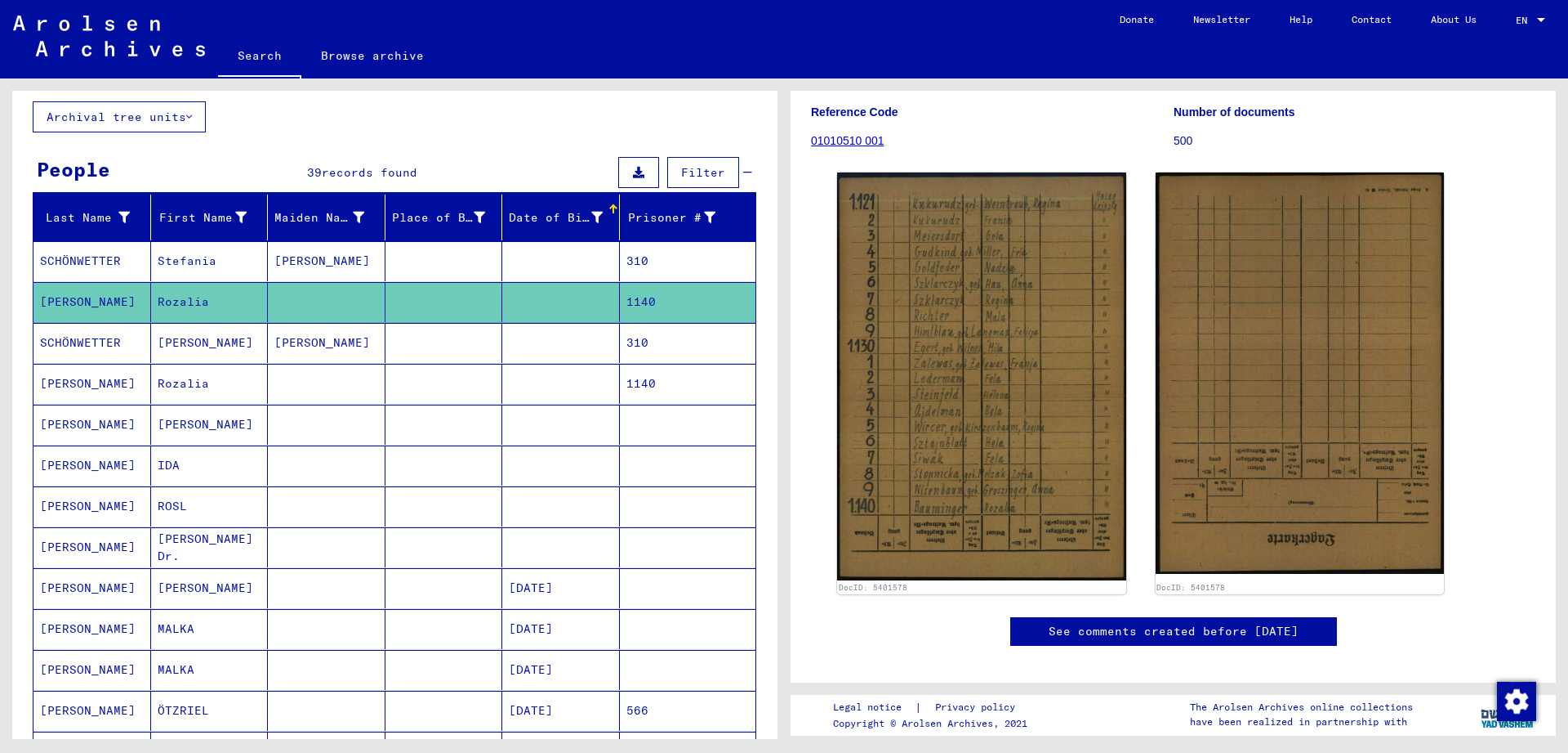
scroll to position [94, 0]
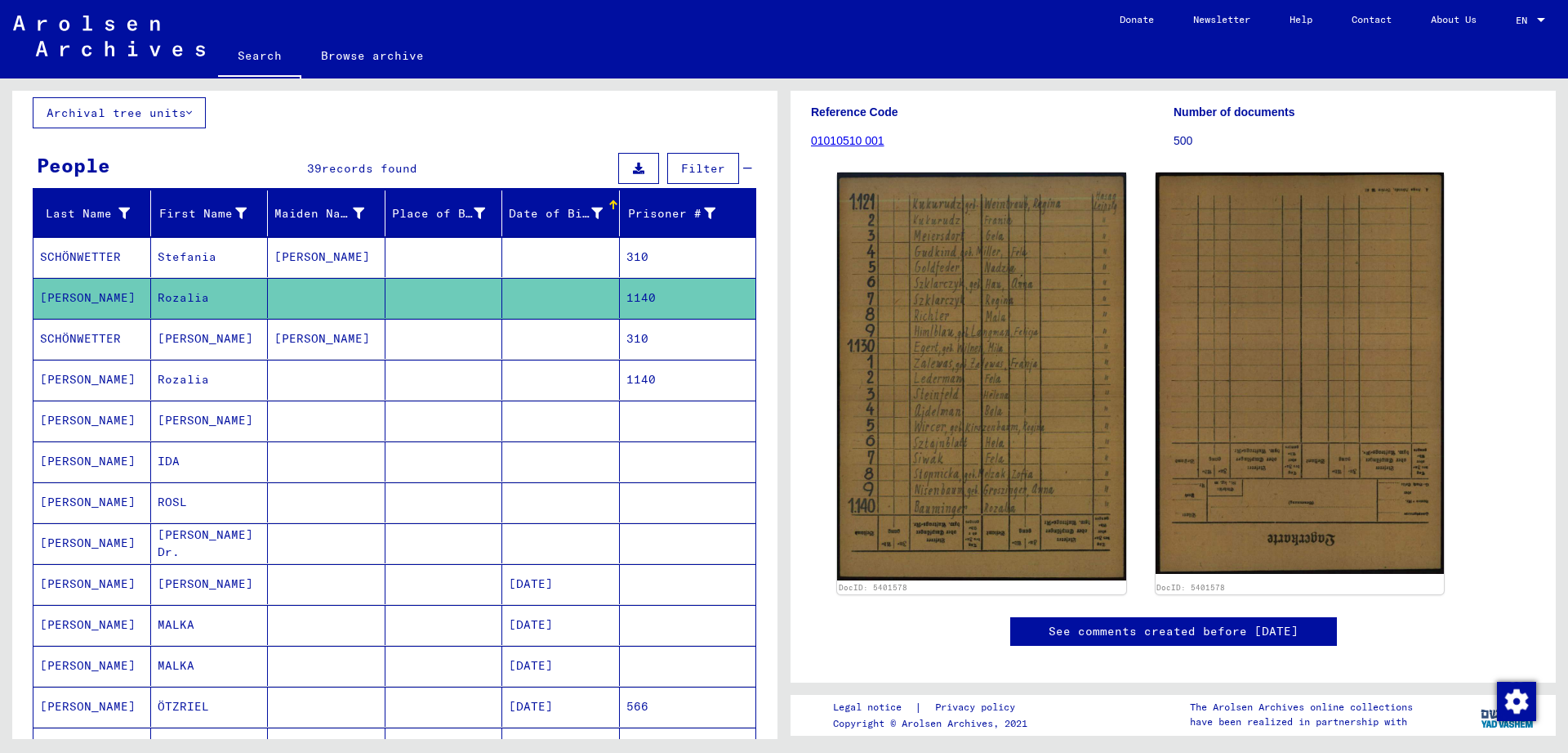
click at [533, 216] on div "Date of Birth" at bounding box center [555, 213] width 93 height 18
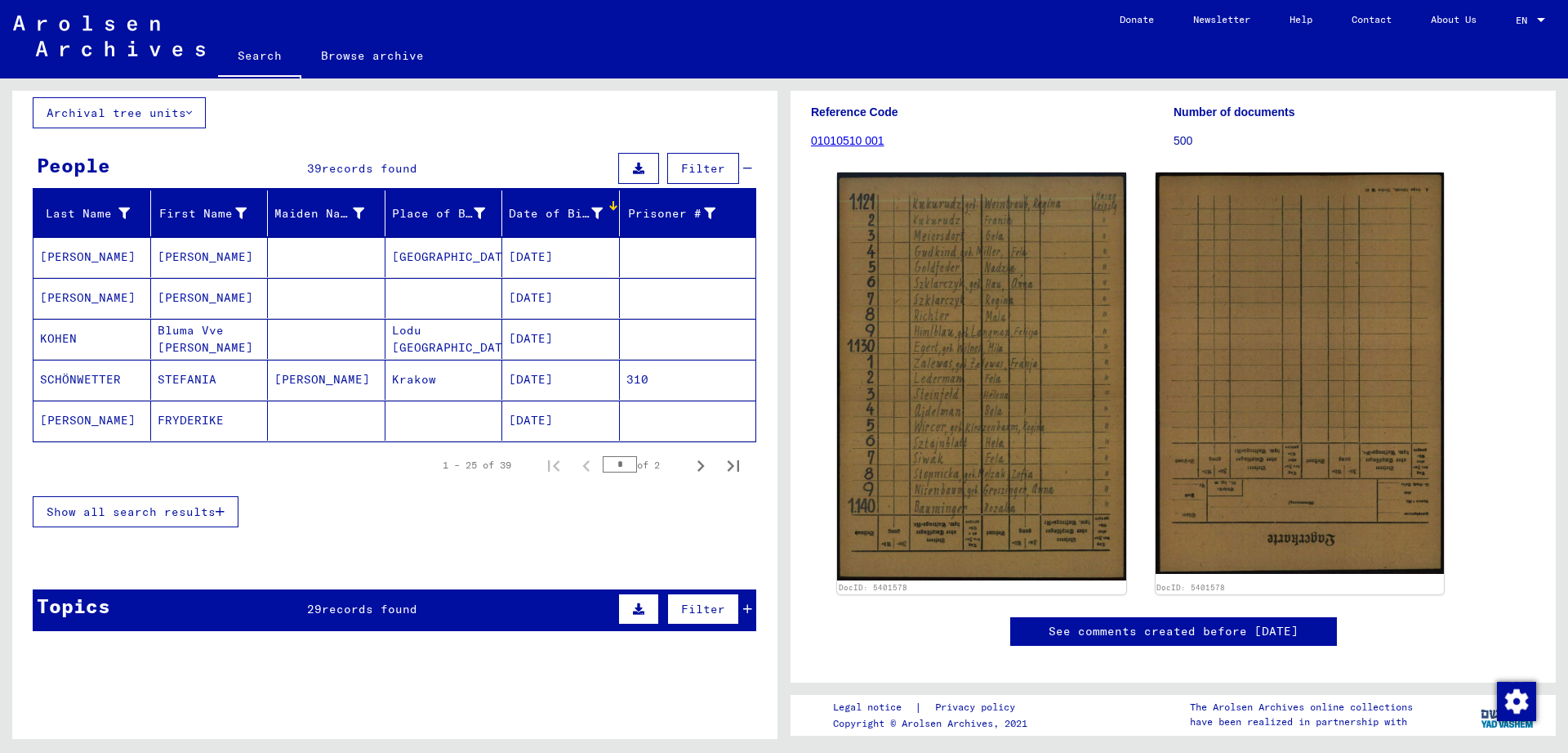
click at [533, 216] on div "Date of Birth" at bounding box center [555, 213] width 93 height 18
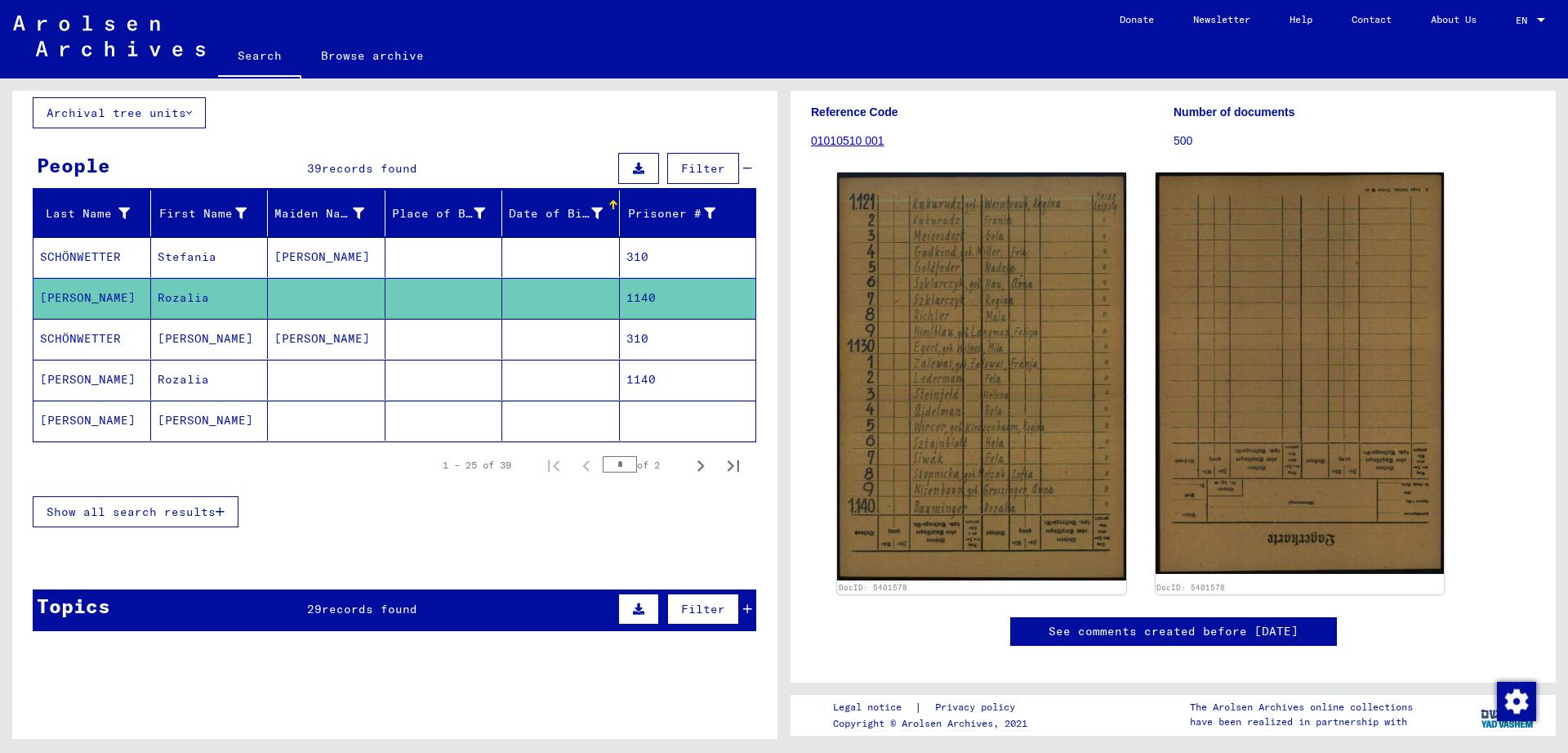
click at [101, 524] on button "Show all search results" at bounding box center [135, 512] width 205 height 31
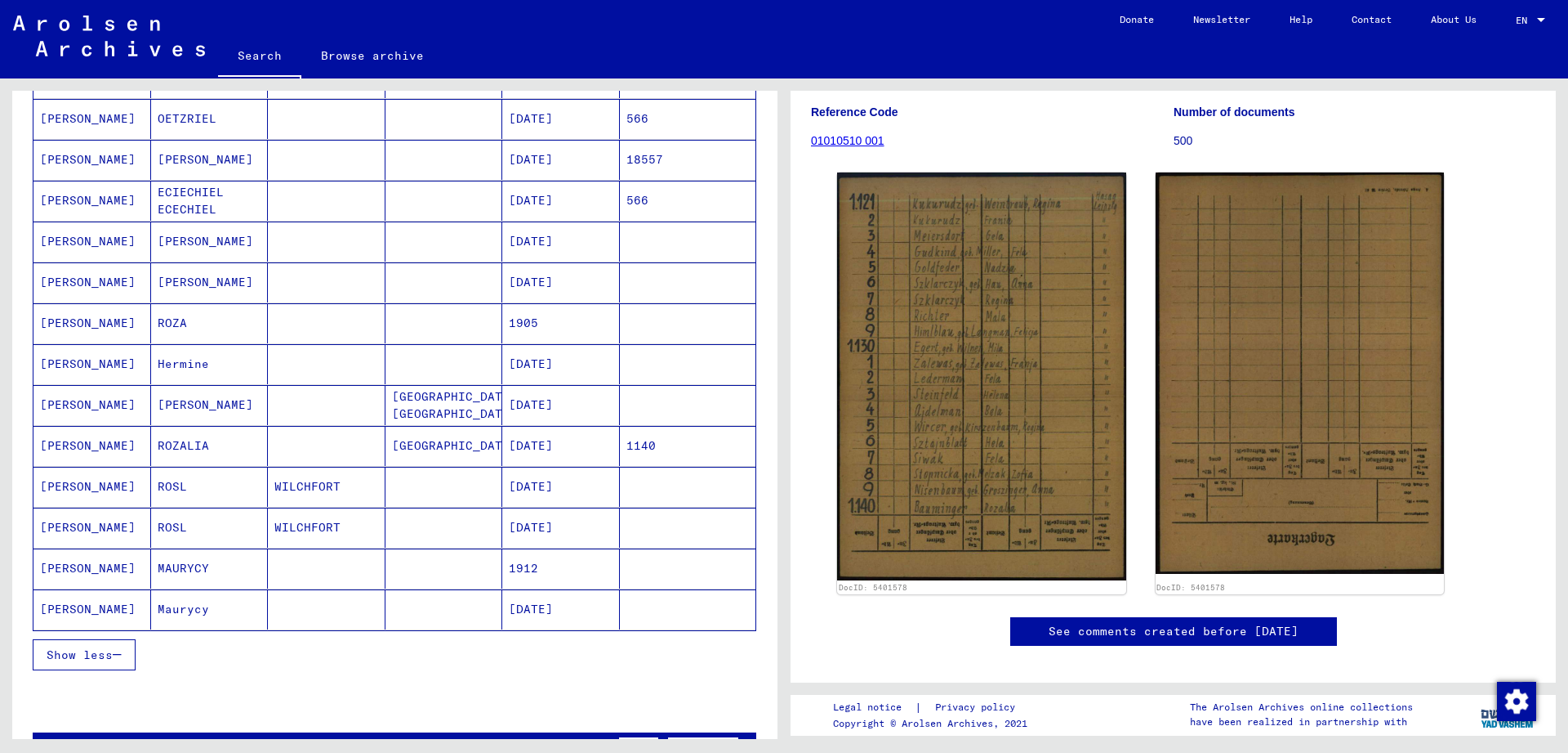
scroll to position [723, 0]
click at [415, 444] on mat-cell "[GEOGRAPHIC_DATA]" at bounding box center [443, 445] width 118 height 40
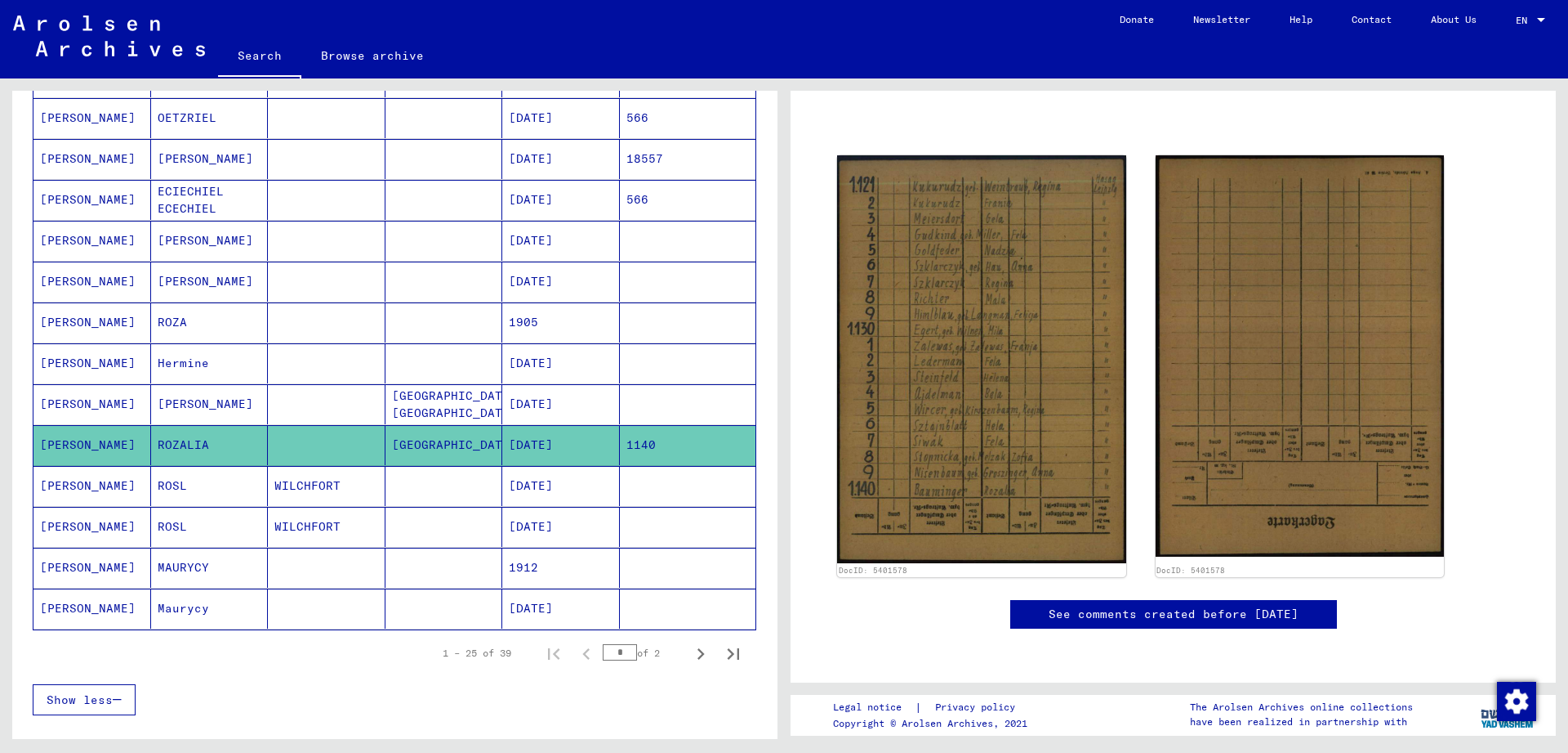
scroll to position [115, 0]
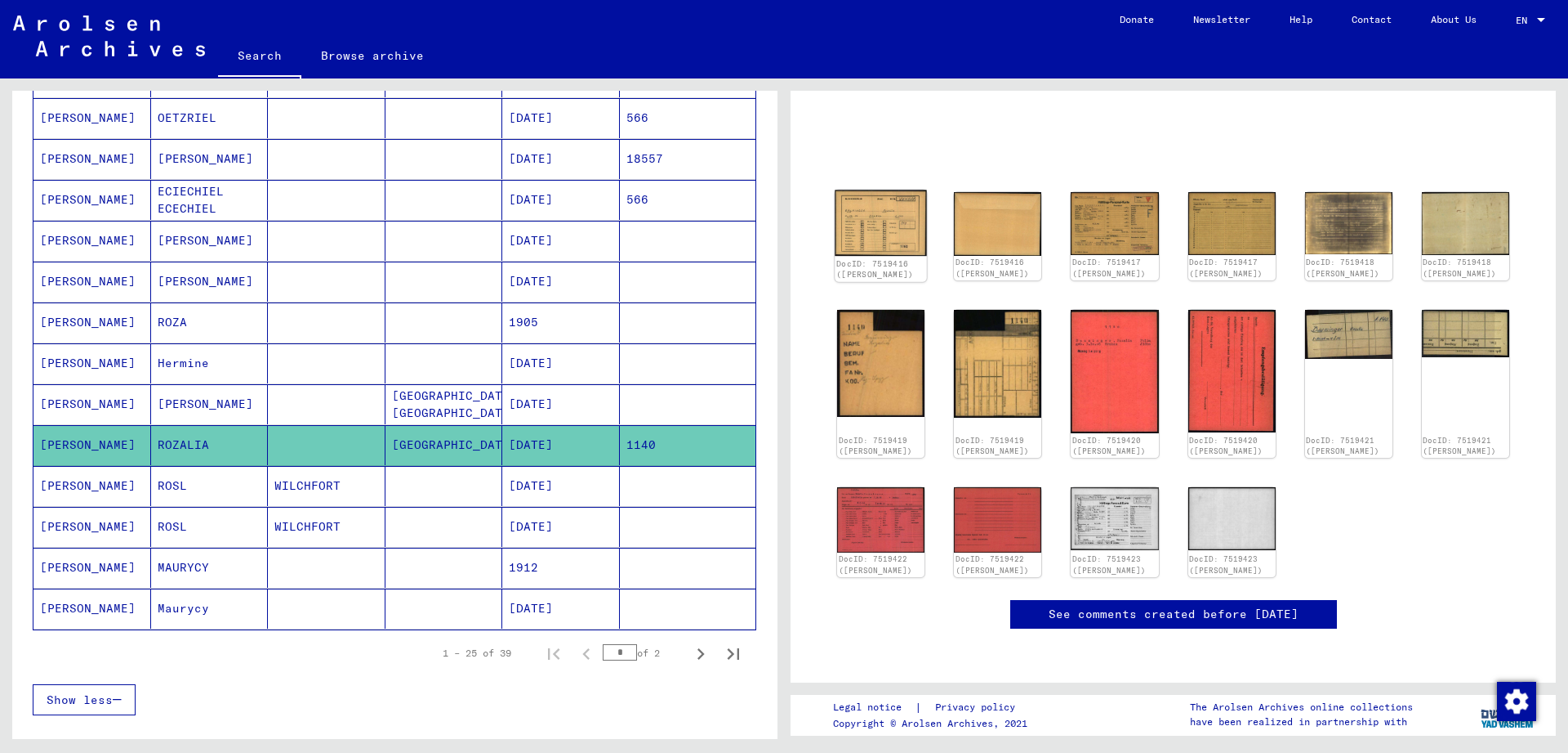
click at [862, 215] on img at bounding box center [881, 223] width 93 height 66
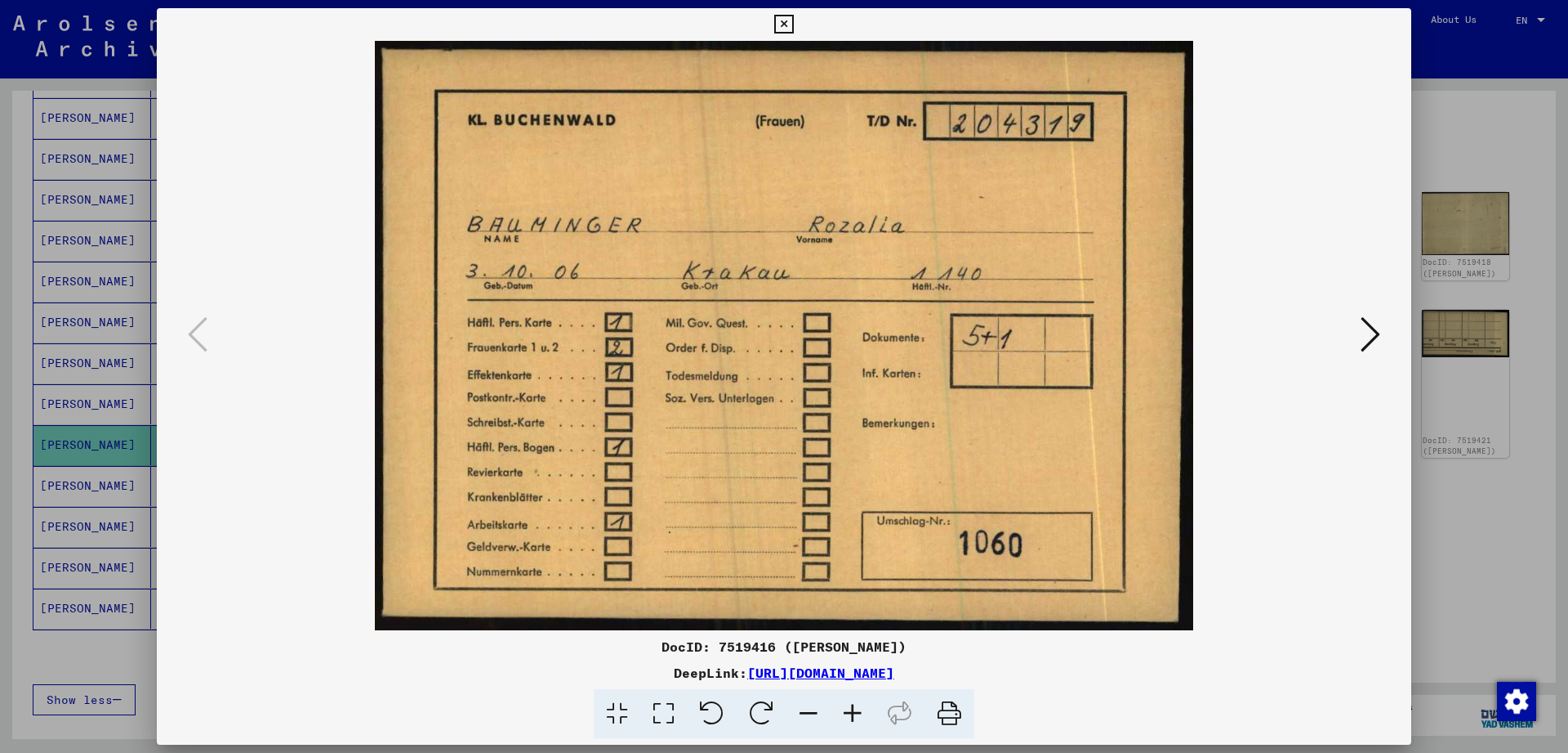
click at [1384, 315] on button at bounding box center [1371, 335] width 30 height 46
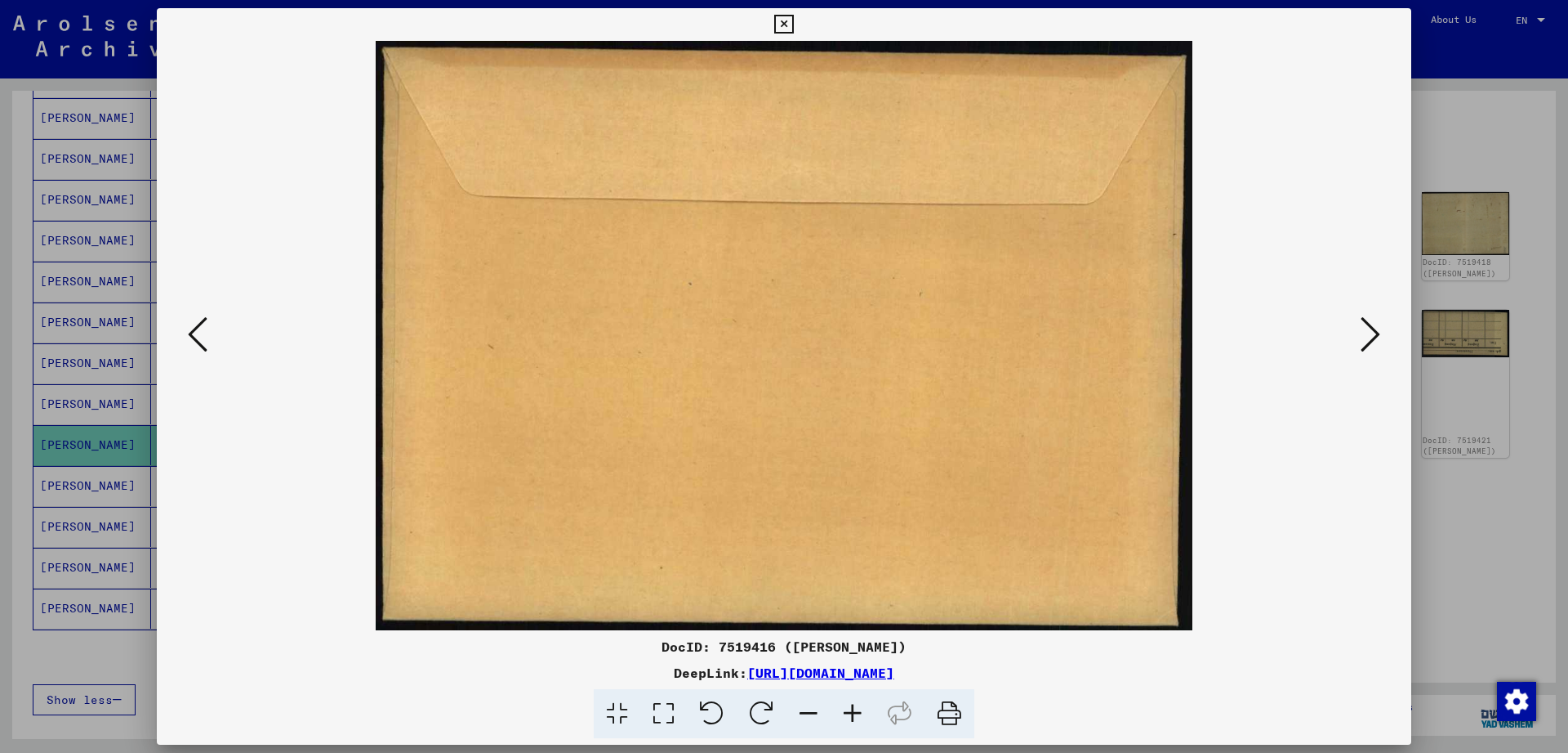
click at [1384, 315] on button at bounding box center [1371, 335] width 30 height 46
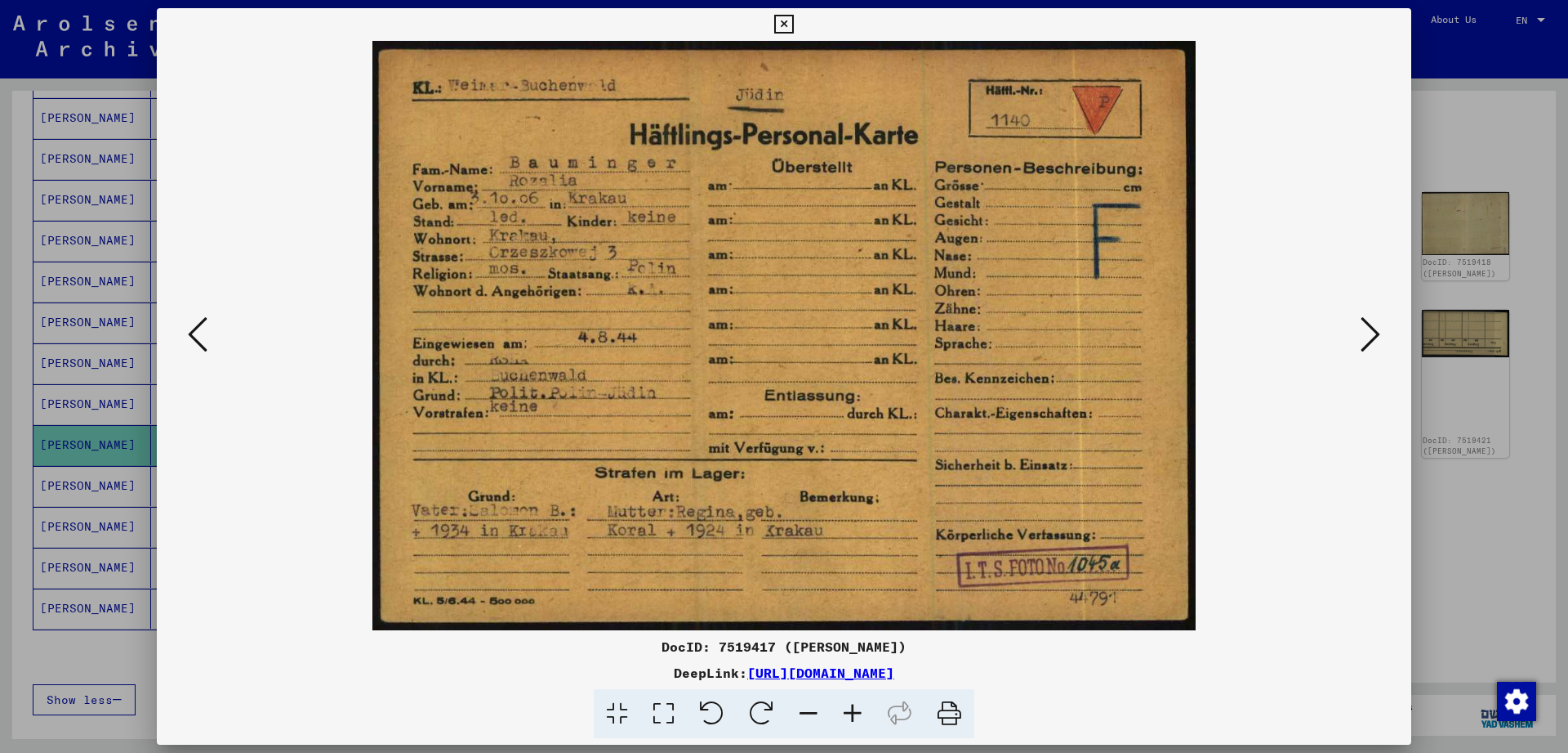
click at [1384, 315] on button at bounding box center [1371, 335] width 30 height 46
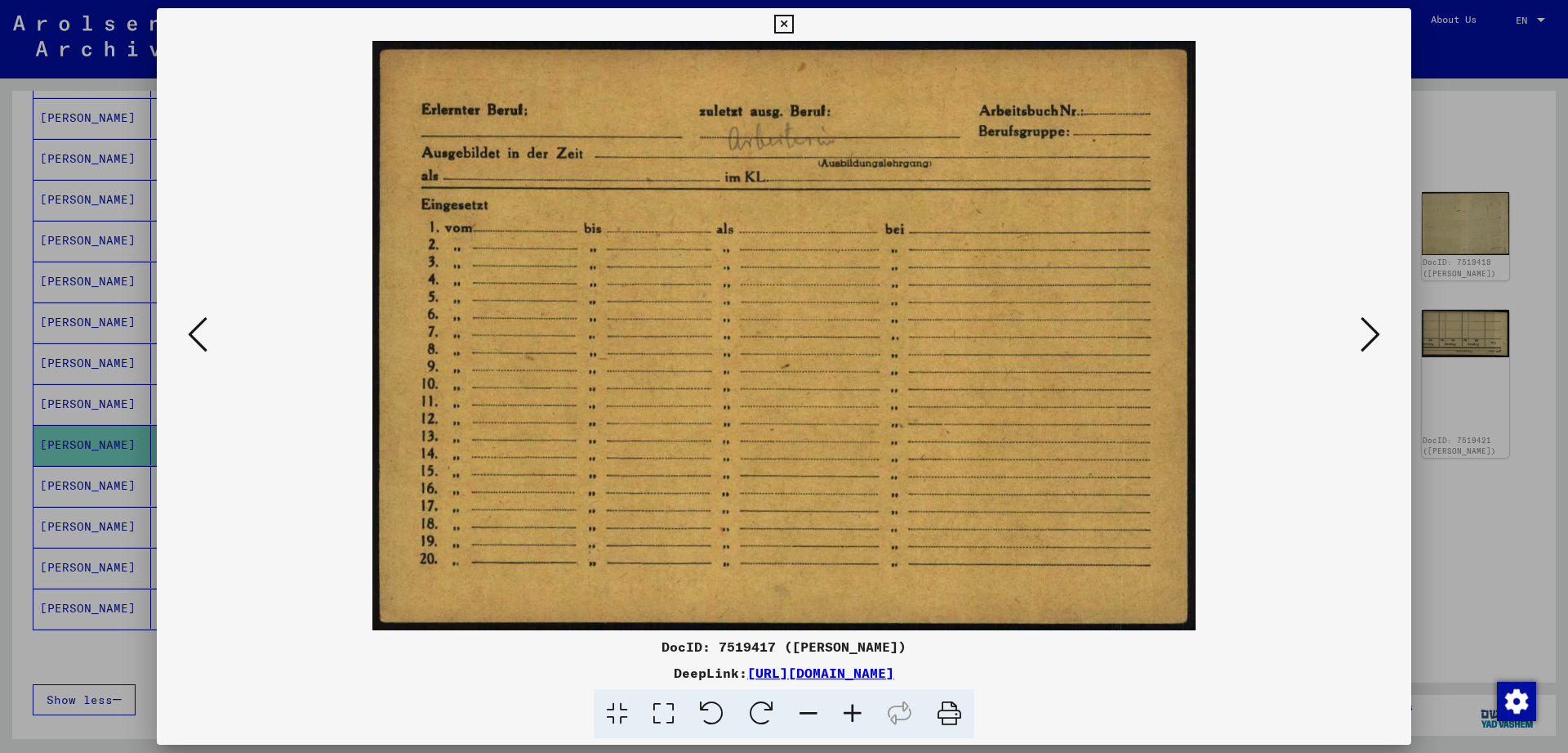
click at [1384, 315] on button at bounding box center [1371, 335] width 30 height 46
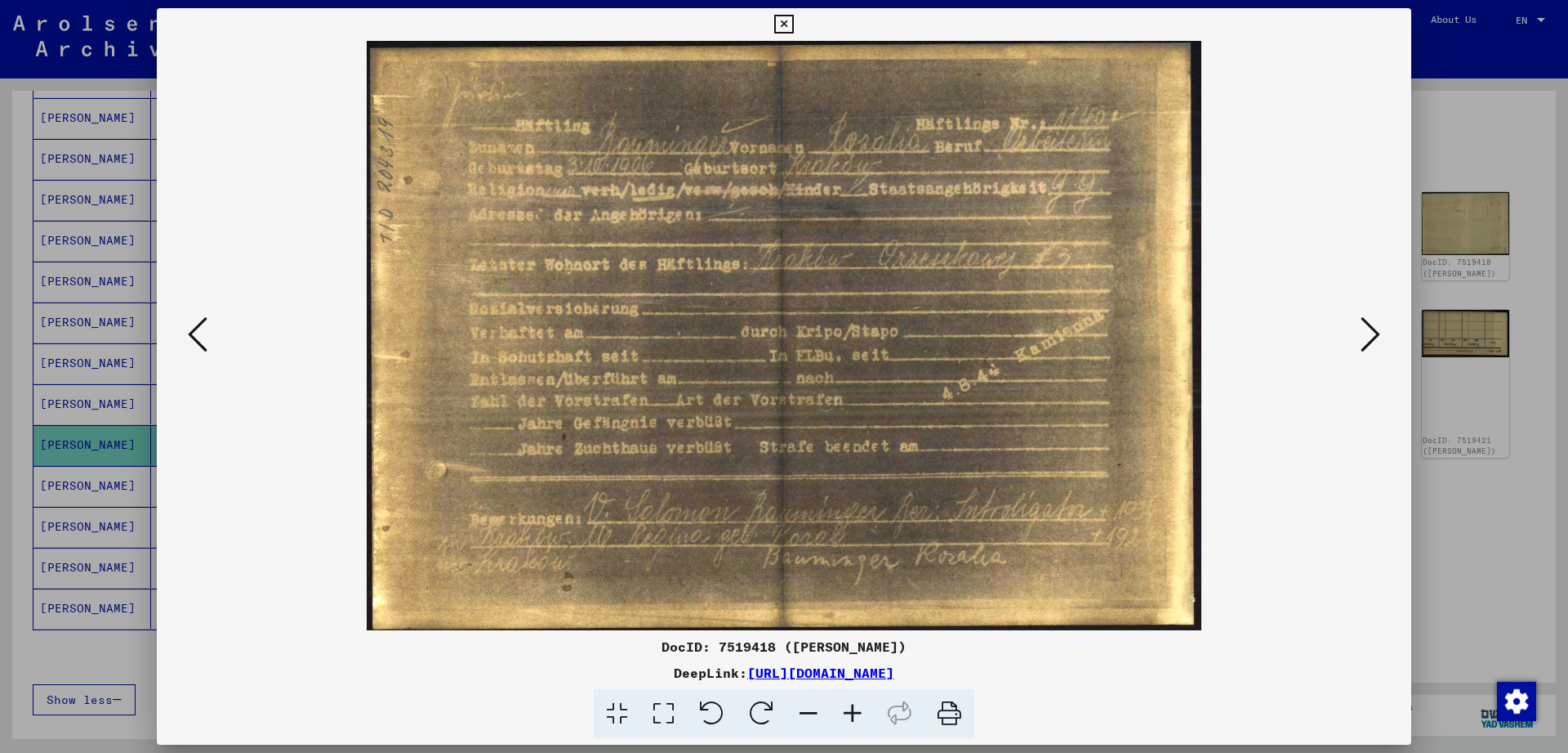
click at [793, 30] on icon at bounding box center [784, 24] width 19 height 19
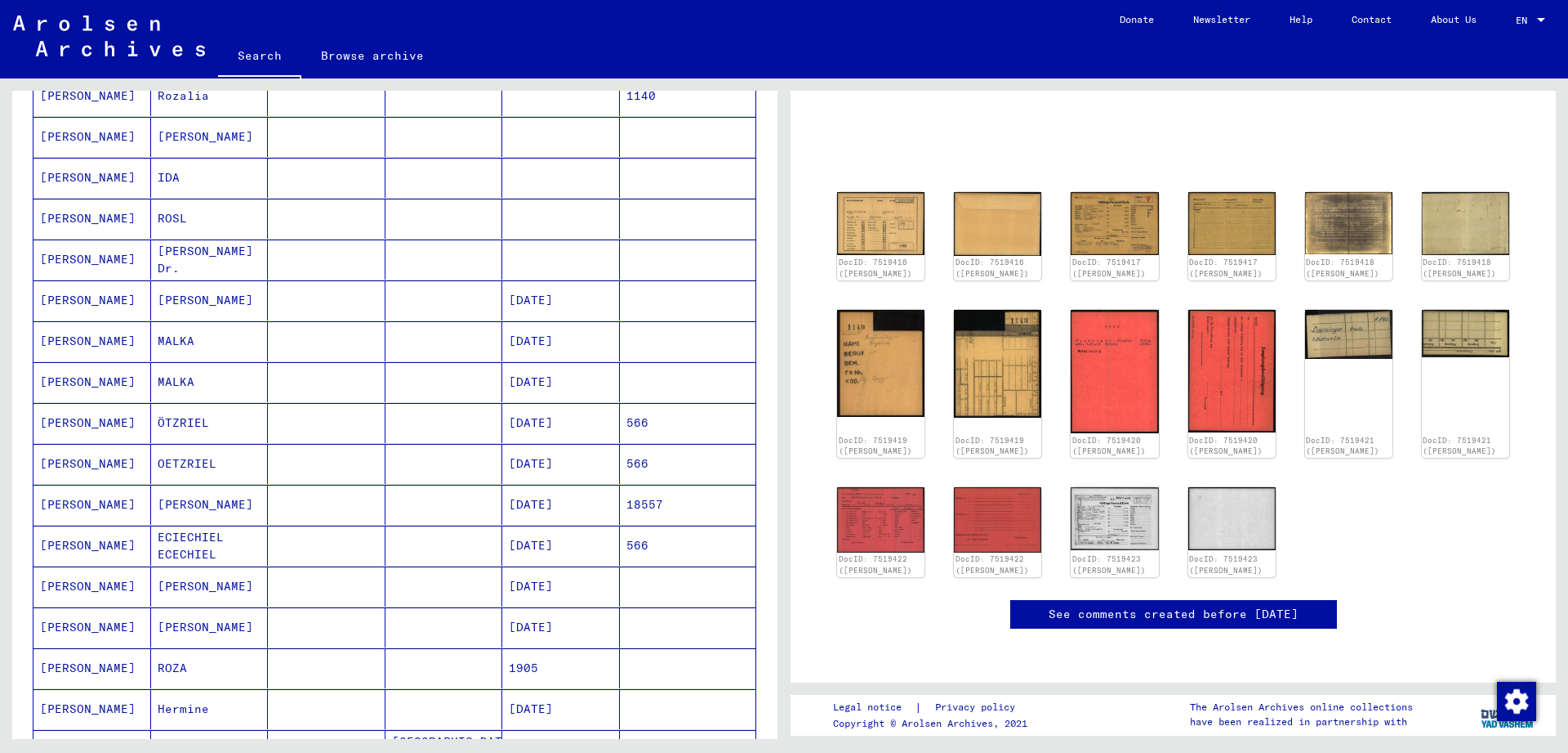
scroll to position [0, 0]
